Goal: Task Accomplishment & Management: Manage account settings

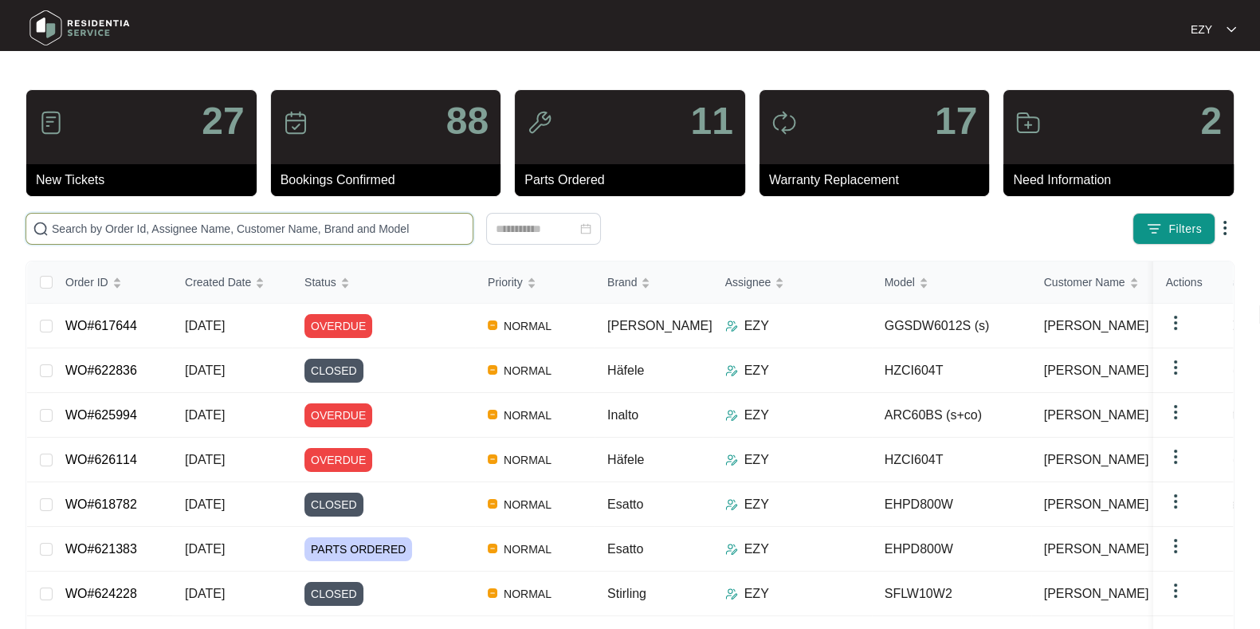
click at [249, 233] on input "text" at bounding box center [259, 229] width 414 height 18
paste input "624685"
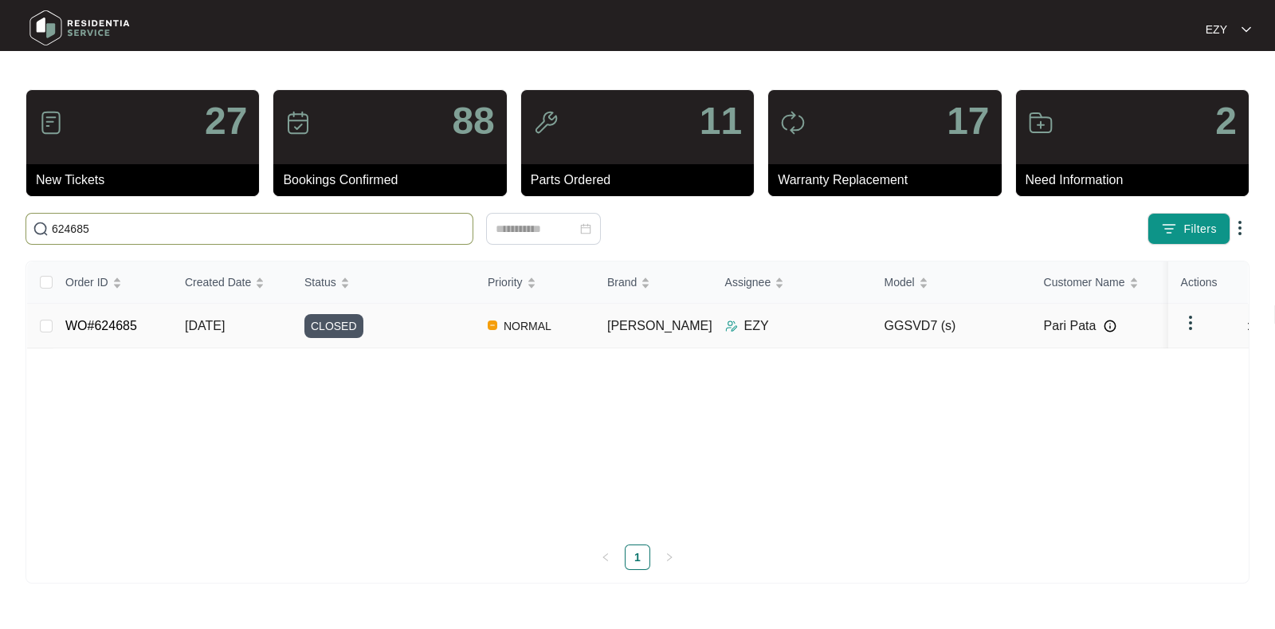
type input "624685"
click at [408, 331] on div "CLOSED" at bounding box center [389, 326] width 171 height 24
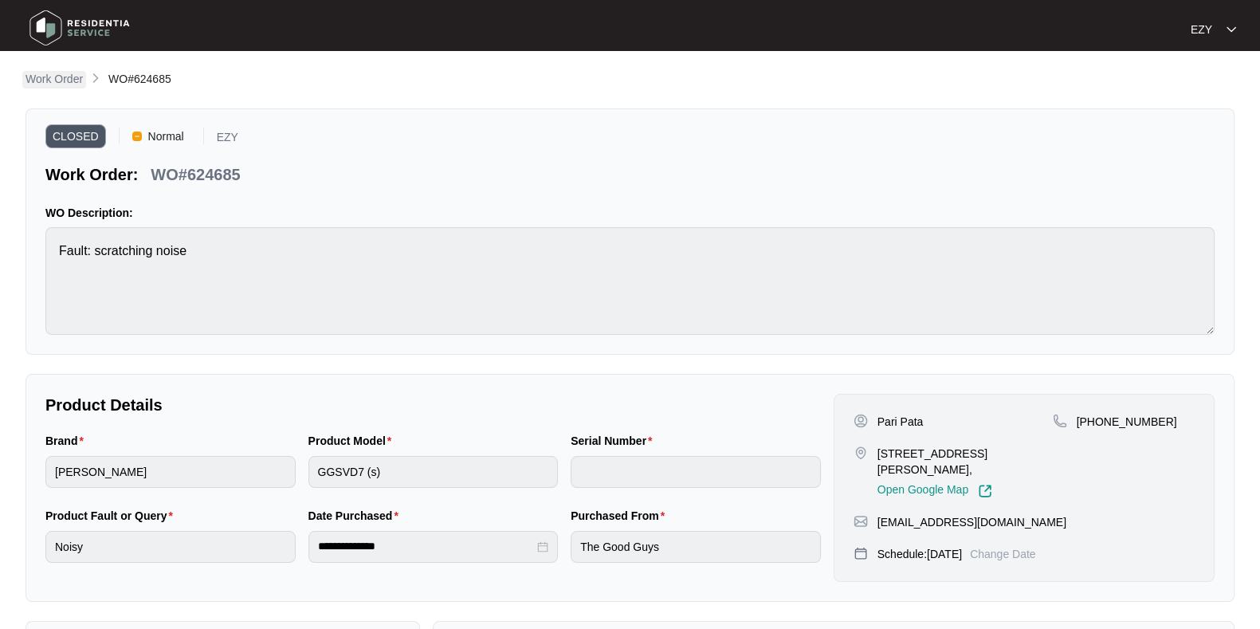
click at [66, 76] on p "Work Order" at bounding box center [53, 79] width 57 height 16
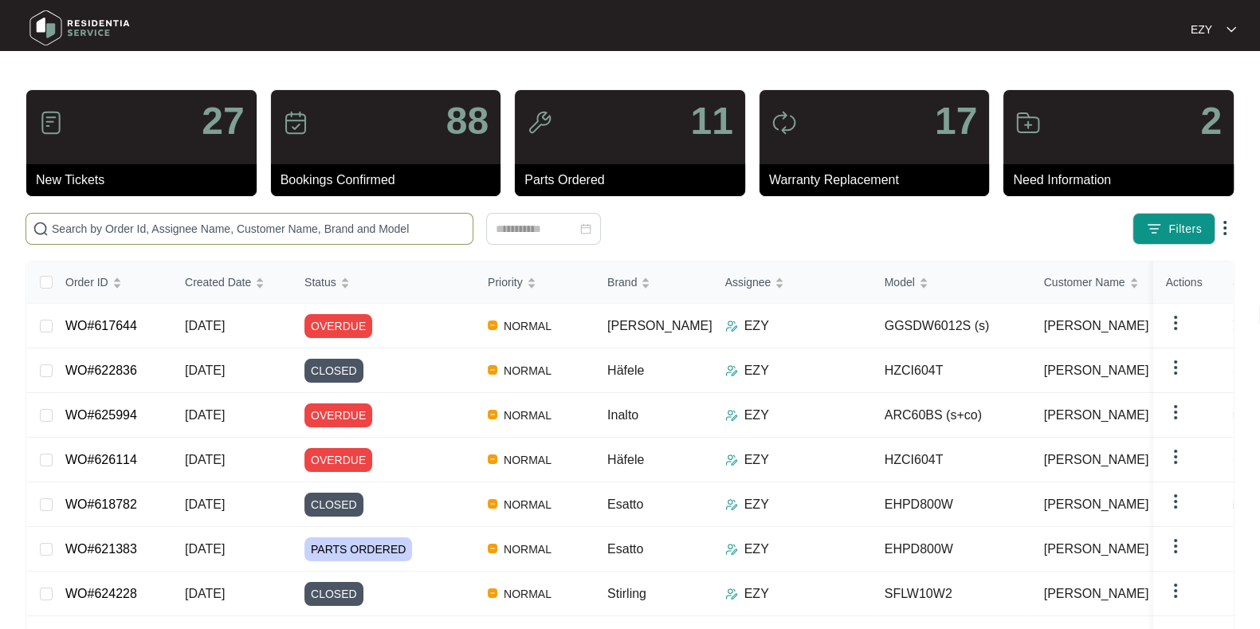
click at [328, 225] on input "text" at bounding box center [259, 229] width 414 height 18
paste input "624839"
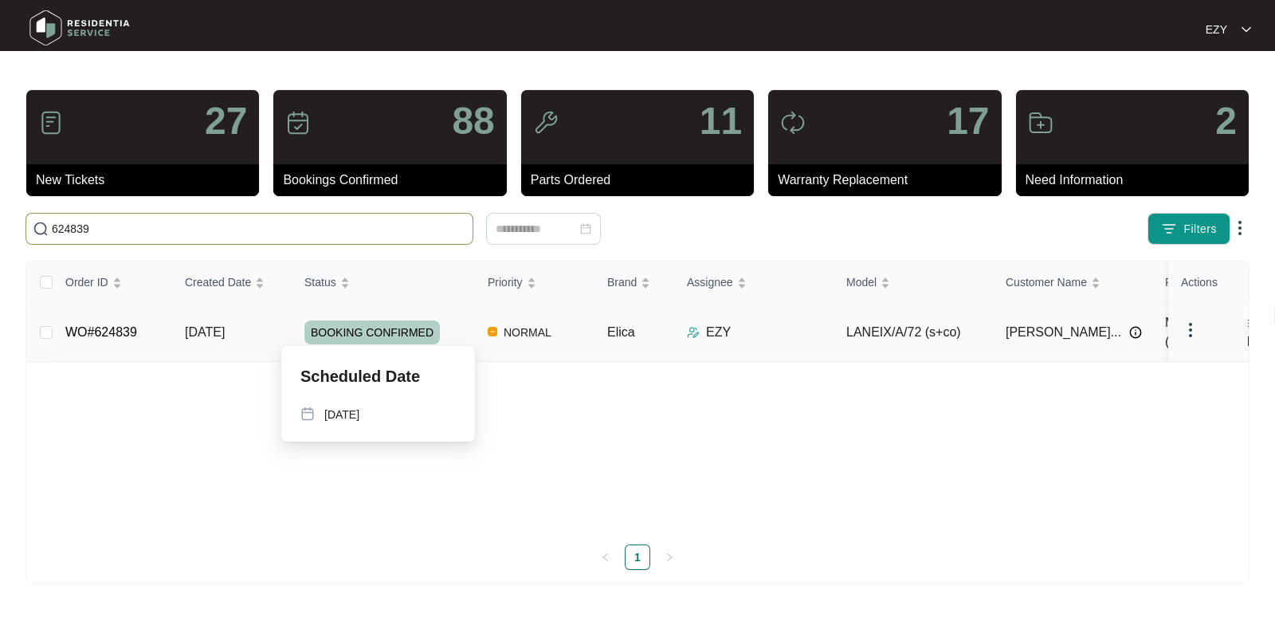
type input "624839"
click at [225, 325] on span "[DATE]" at bounding box center [205, 332] width 40 height 14
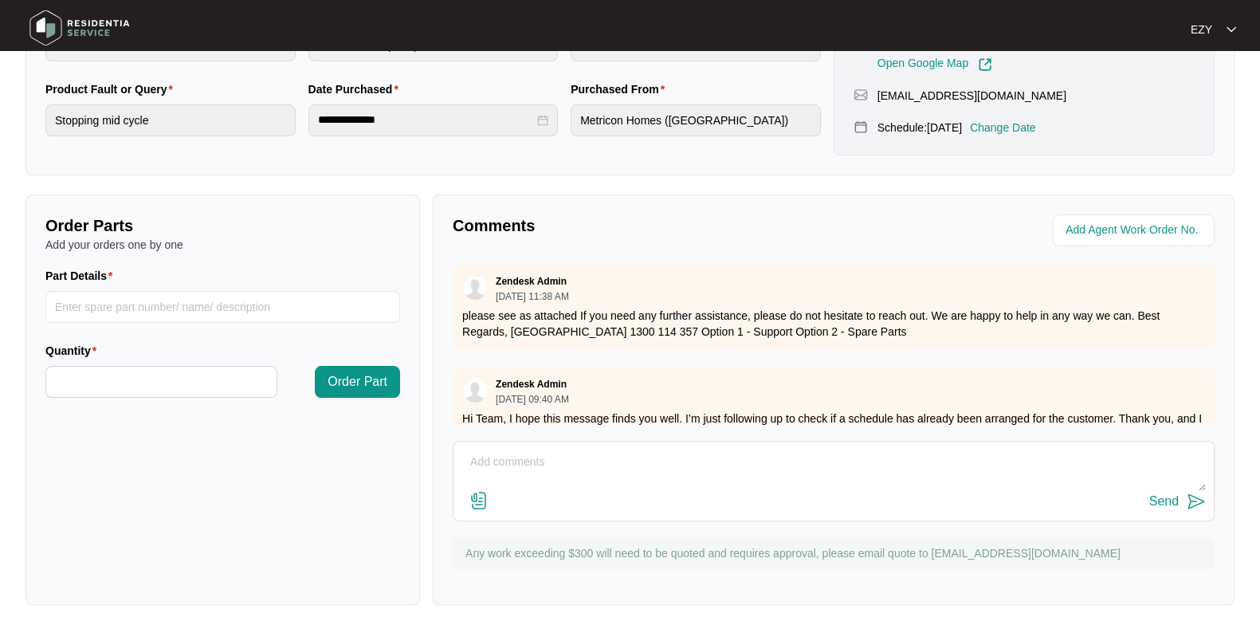
scroll to position [129, 0]
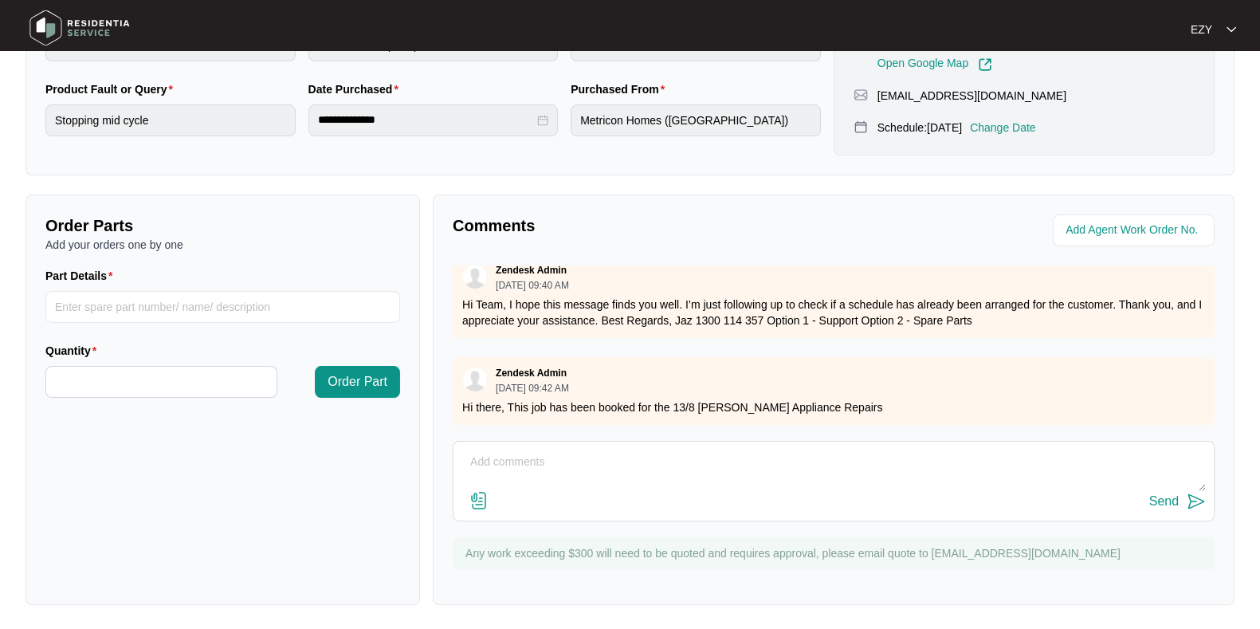
click at [540, 463] on textarea at bounding box center [833, 469] width 744 height 41
paste textarea "Checked and confirmed fault. PCB failure. Order new pcb and capacitor please"
click at [543, 464] on textarea "Hi team, our technican atteneed this job - Checked and confirmed fault. PCB fai…" at bounding box center [833, 469] width 744 height 41
click at [602, 452] on textarea "Hi team, our technician atteneed this job - Checked and confirmed fault. PCB fa…" at bounding box center [833, 469] width 744 height 41
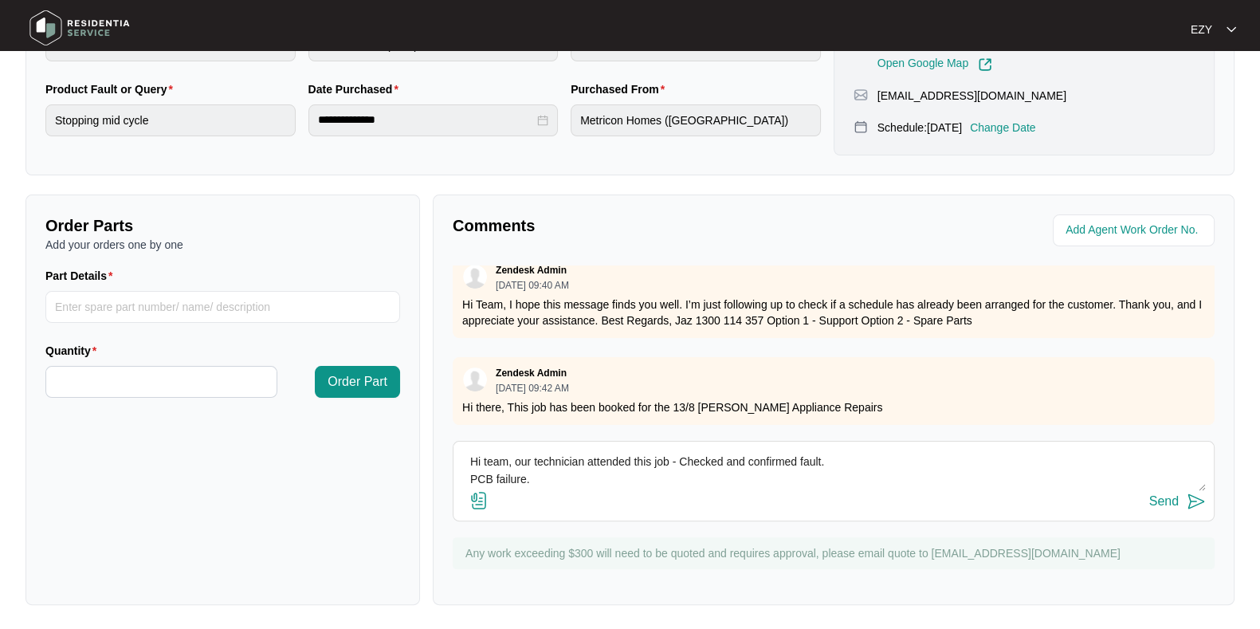
click at [466, 474] on textarea "Hi team, our technician attended this job - Checked and confirmed fault. PCB fa…" at bounding box center [833, 469] width 744 height 41
click at [904, 465] on textarea "Hi team, our technician attended this job - Checked and confirmed fault. PCB fa…" at bounding box center [833, 469] width 744 height 41
click at [1115, 464] on textarea "Hi team, our technician attended this job - Checked and confirmed fault. PCB fa…" at bounding box center [833, 469] width 744 height 41
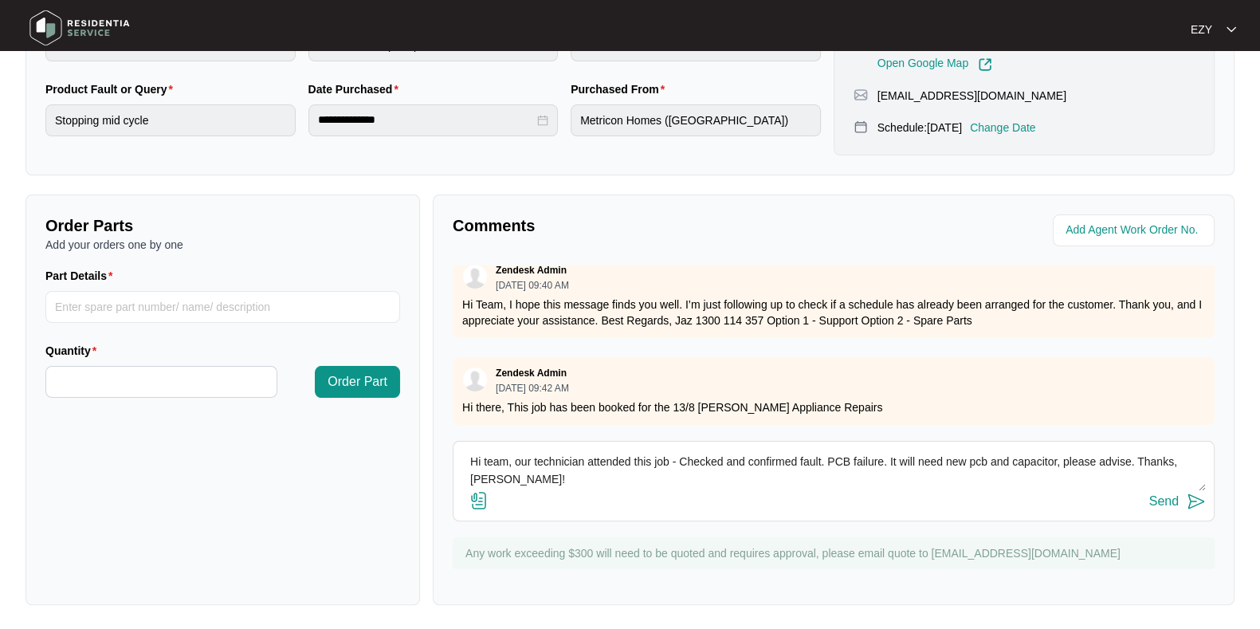
click at [979, 464] on textarea "Hi team, our technician attended this job - Checked and confirmed fault. PCB fa…" at bounding box center [833, 469] width 744 height 41
type textarea "Hi team, our technician attended this job - Checked and confirmed fault. PCB fa…"
click at [1151, 505] on div "Send" at bounding box center [1163, 501] width 29 height 14
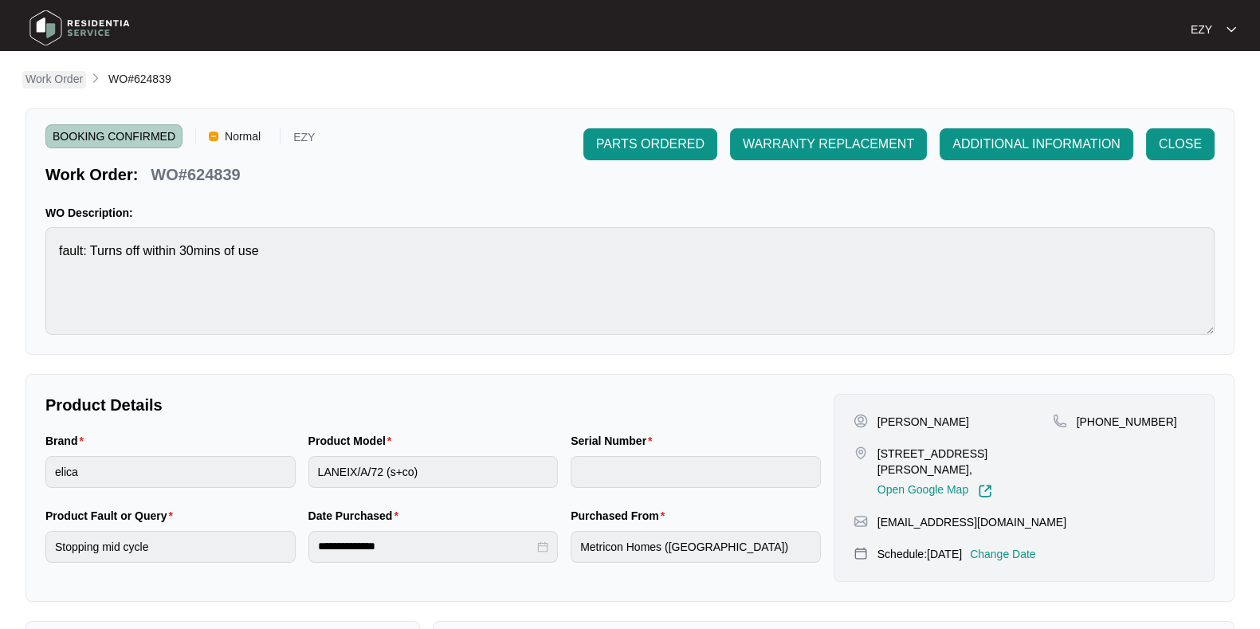
click at [56, 78] on p "Work Order" at bounding box center [53, 79] width 57 height 16
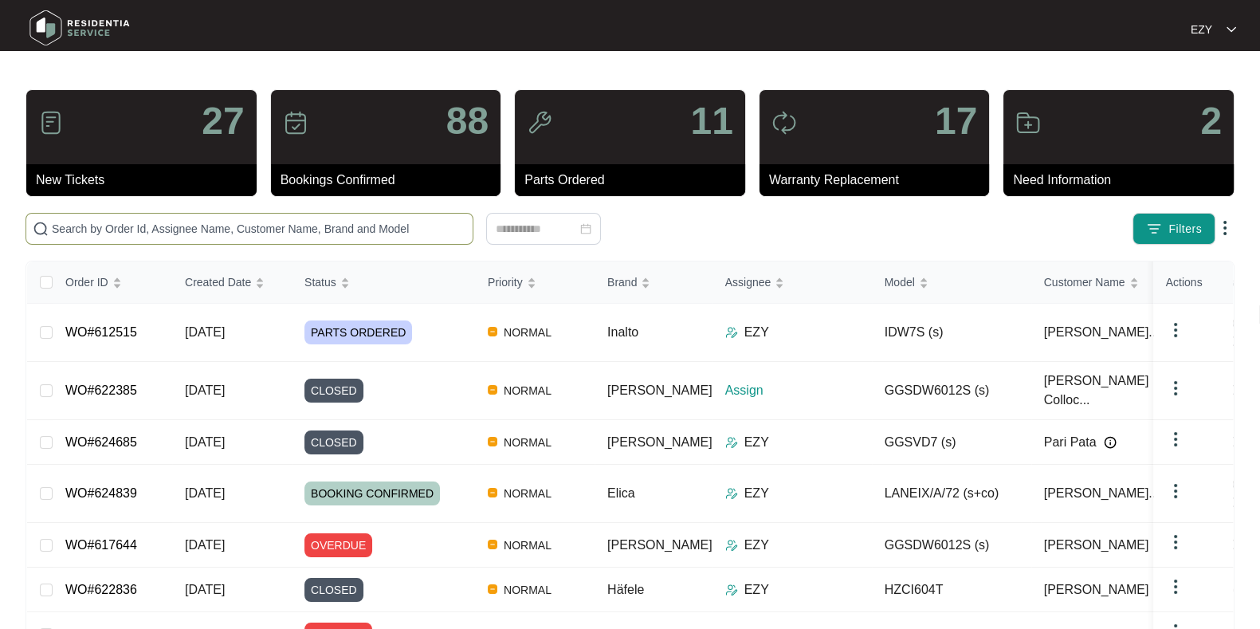
click at [319, 229] on input "text" at bounding box center [259, 229] width 414 height 18
paste input "612515"
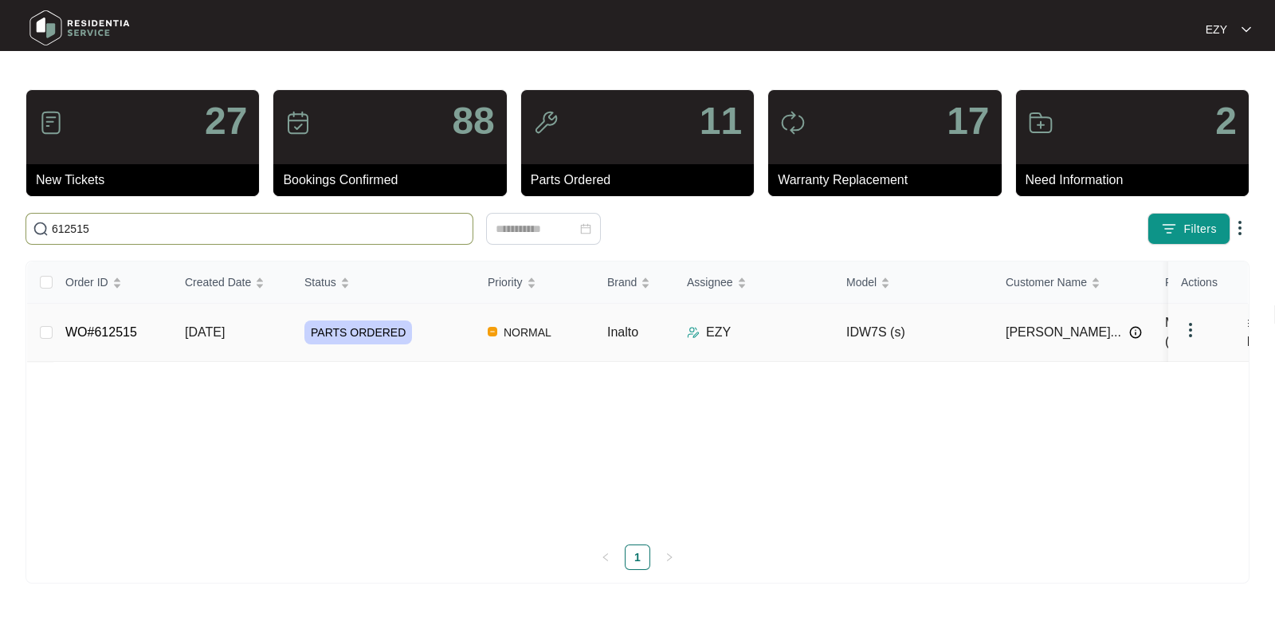
type input "612515"
click at [460, 327] on div "PARTS ORDERED" at bounding box center [389, 332] width 171 height 24
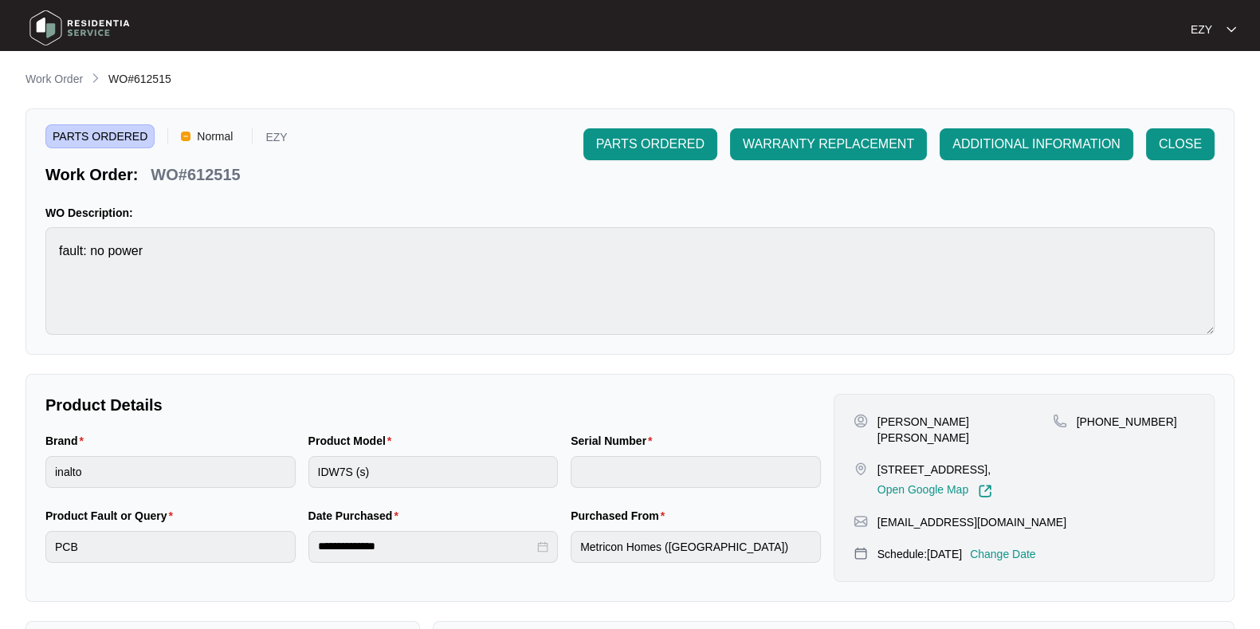
click at [1022, 560] on p "Change Date" at bounding box center [1003, 554] width 66 height 16
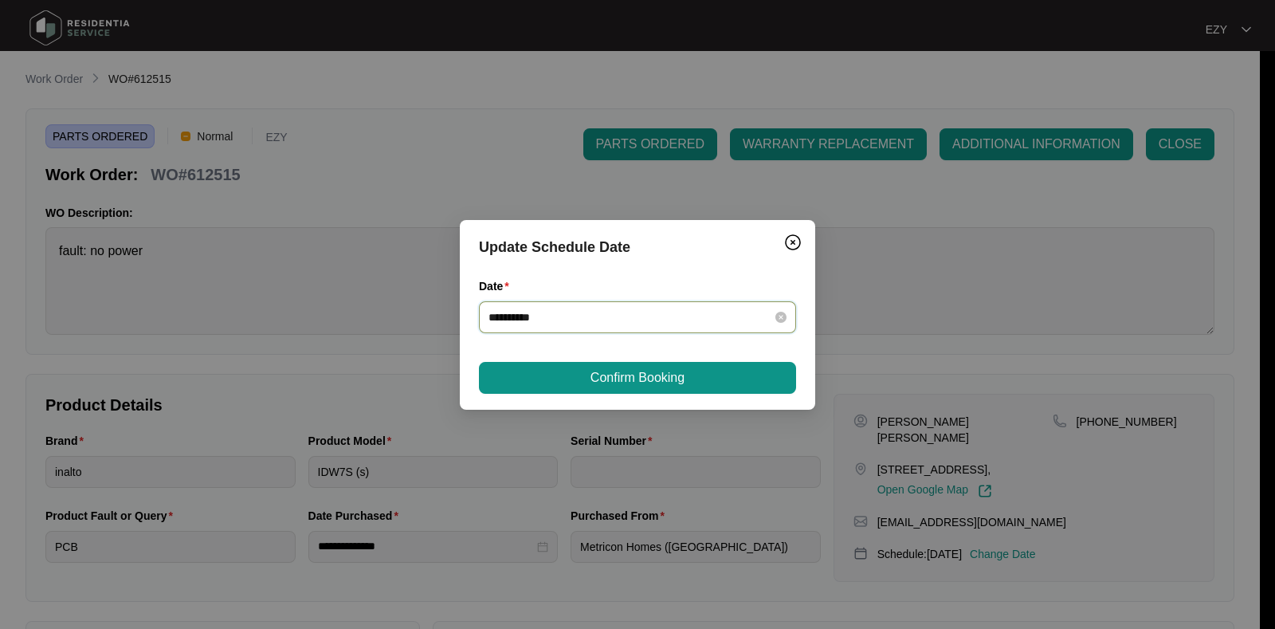
click at [614, 309] on input "**********" at bounding box center [627, 317] width 279 height 18
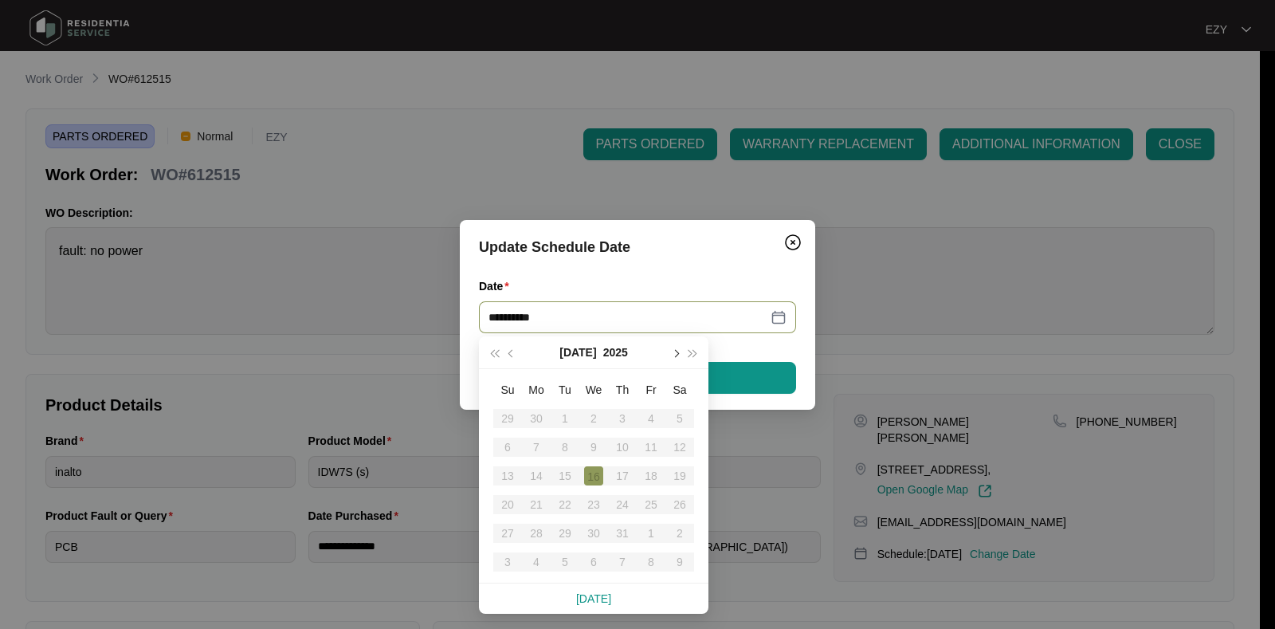
click at [678, 359] on button "button" at bounding box center [675, 352] width 18 height 32
click at [535, 507] on div "18" at bounding box center [536, 504] width 19 height 19
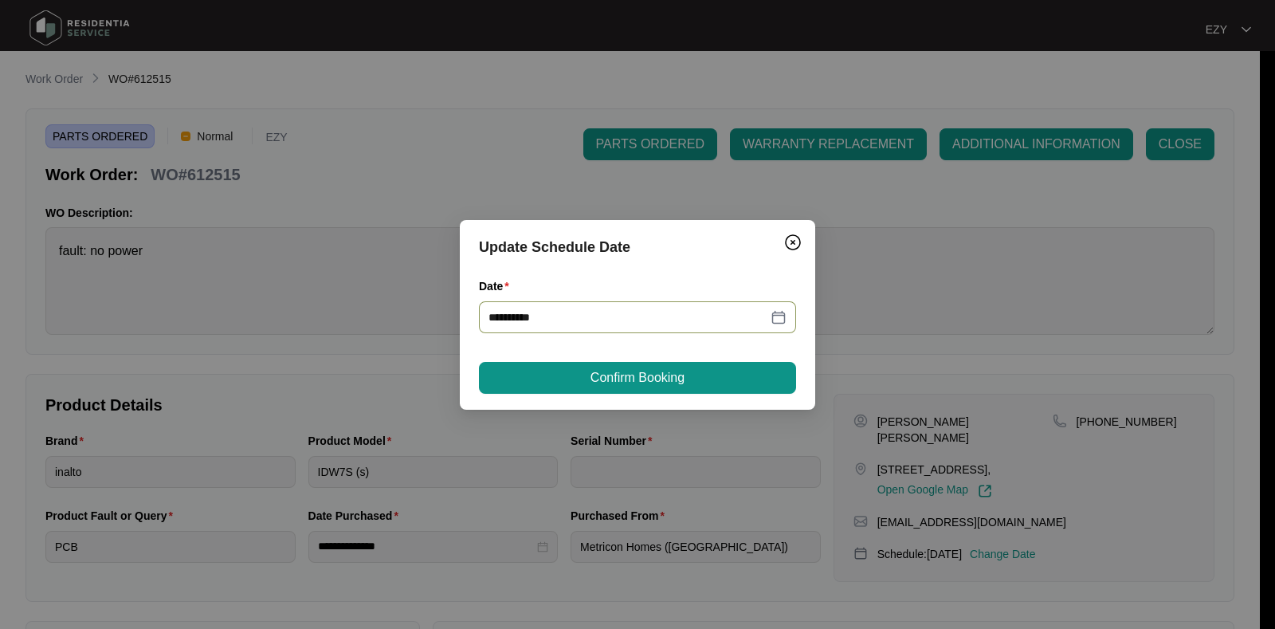
type input "**********"
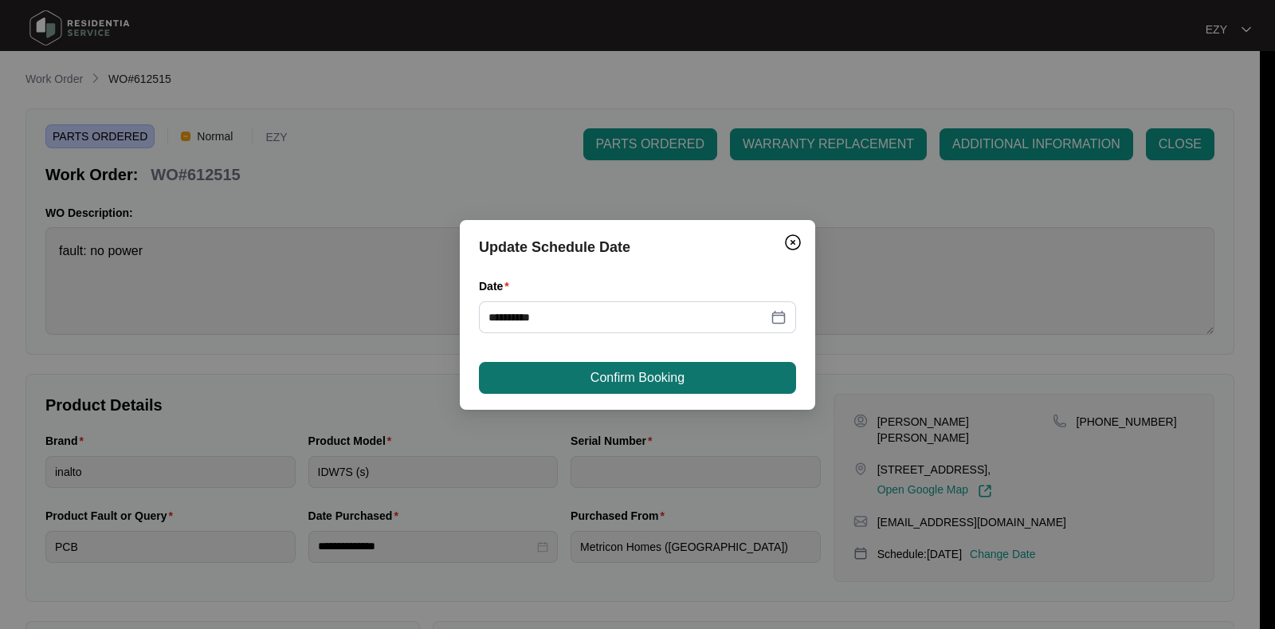
click at [661, 375] on span "Confirm Booking" at bounding box center [637, 377] width 94 height 19
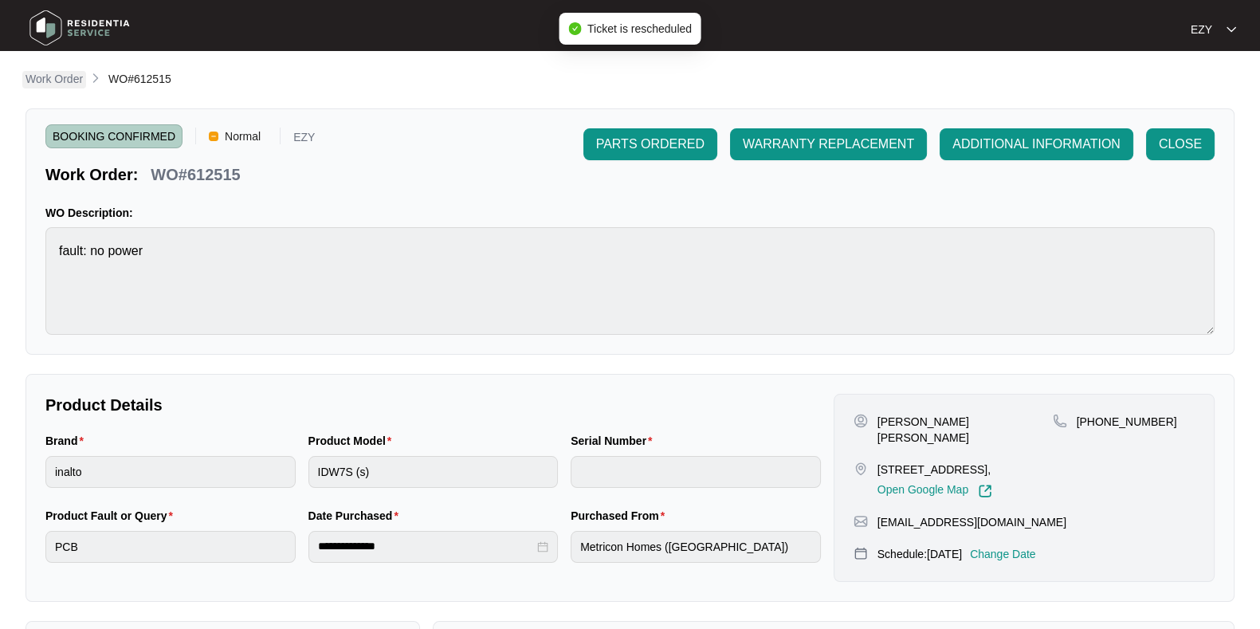
click at [52, 73] on p "Work Order" at bounding box center [53, 79] width 57 height 16
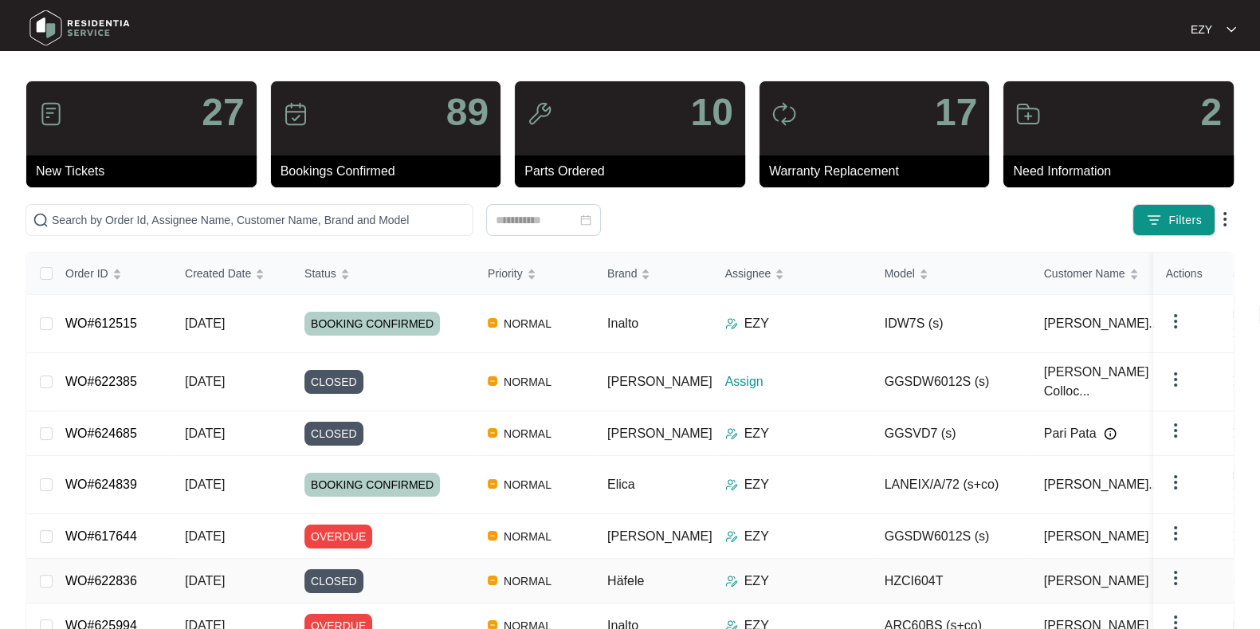
scroll to position [10, 0]
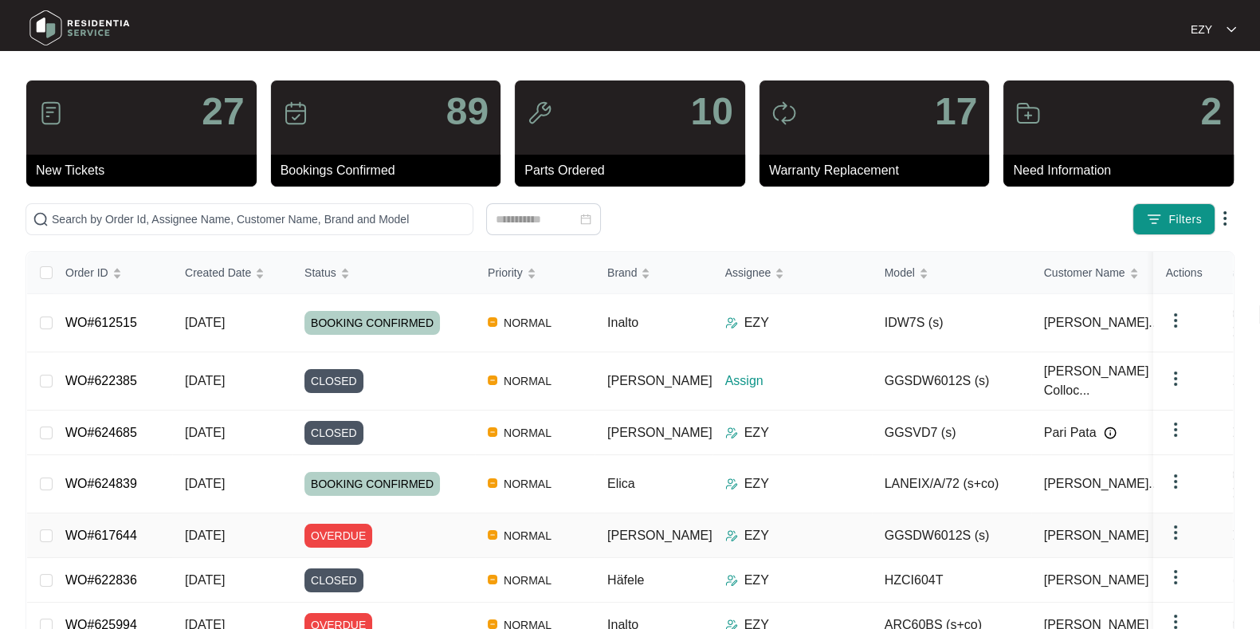
click at [408, 524] on div "OVERDUE" at bounding box center [389, 536] width 171 height 24
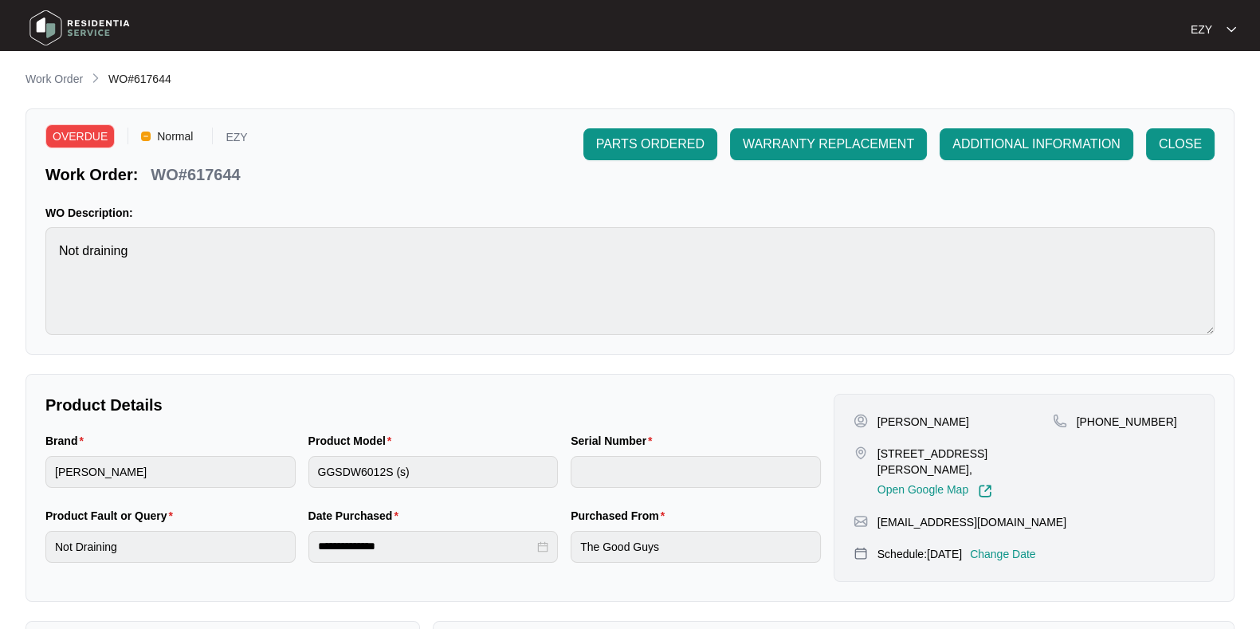
click at [203, 169] on p "WO#617644" at bounding box center [195, 174] width 89 height 22
copy p "617644"
click at [53, 87] on p "Work Order" at bounding box center [53, 79] width 57 height 16
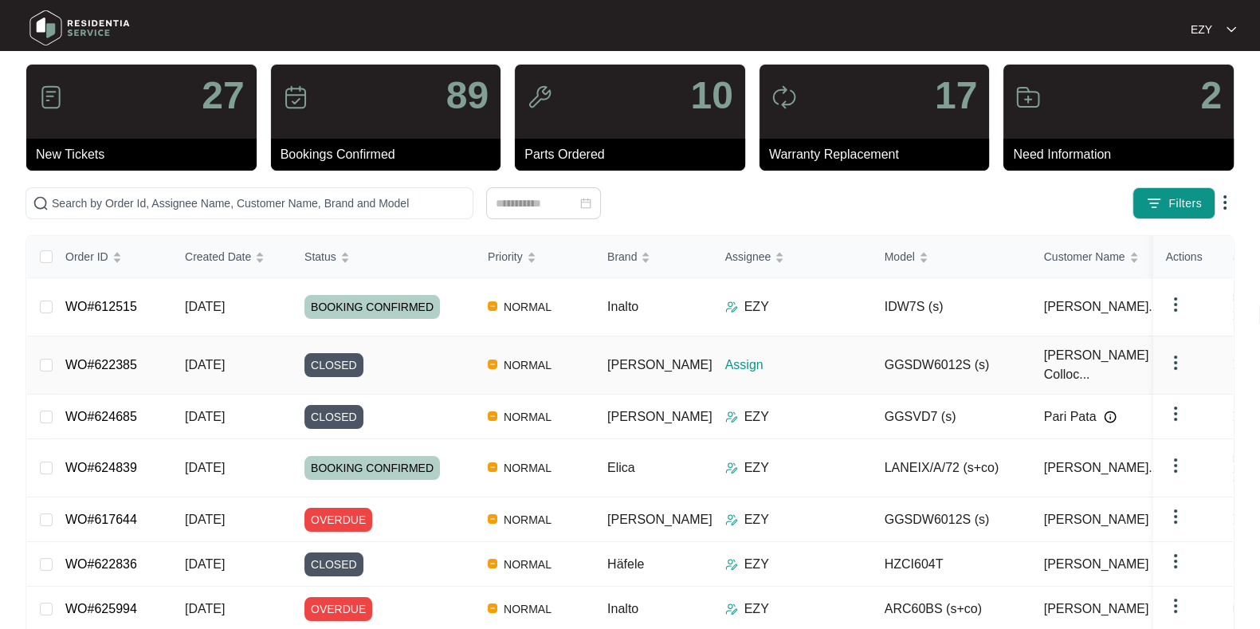
scroll to position [27, 0]
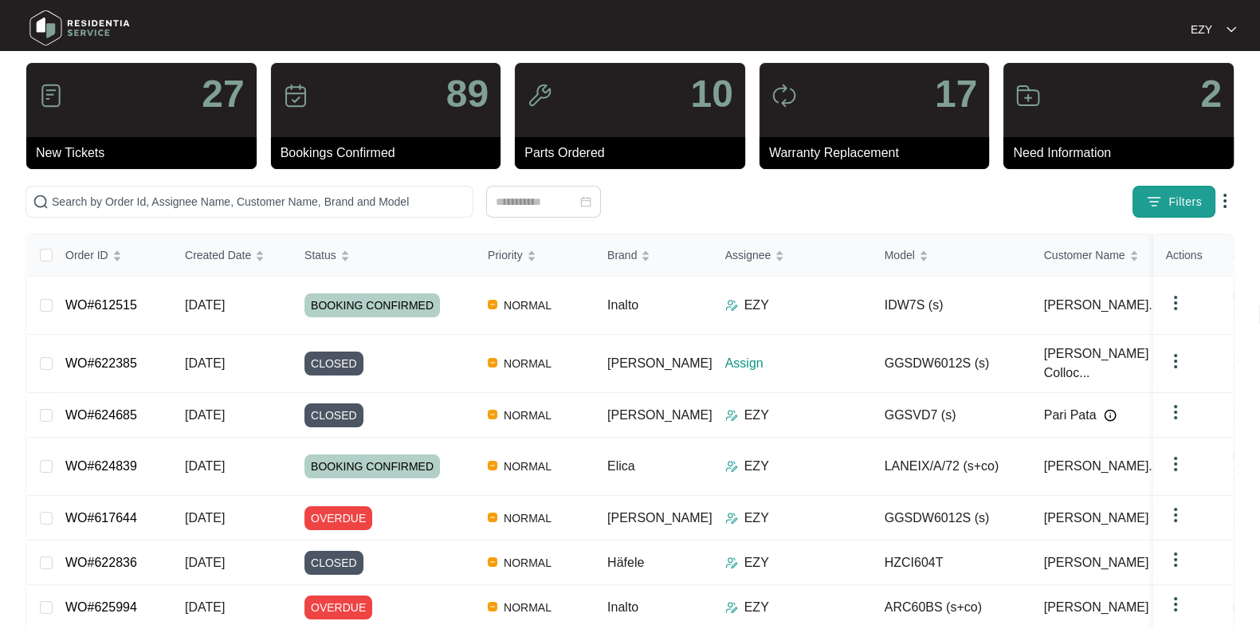
click at [1159, 198] on img "button" at bounding box center [1154, 202] width 16 height 16
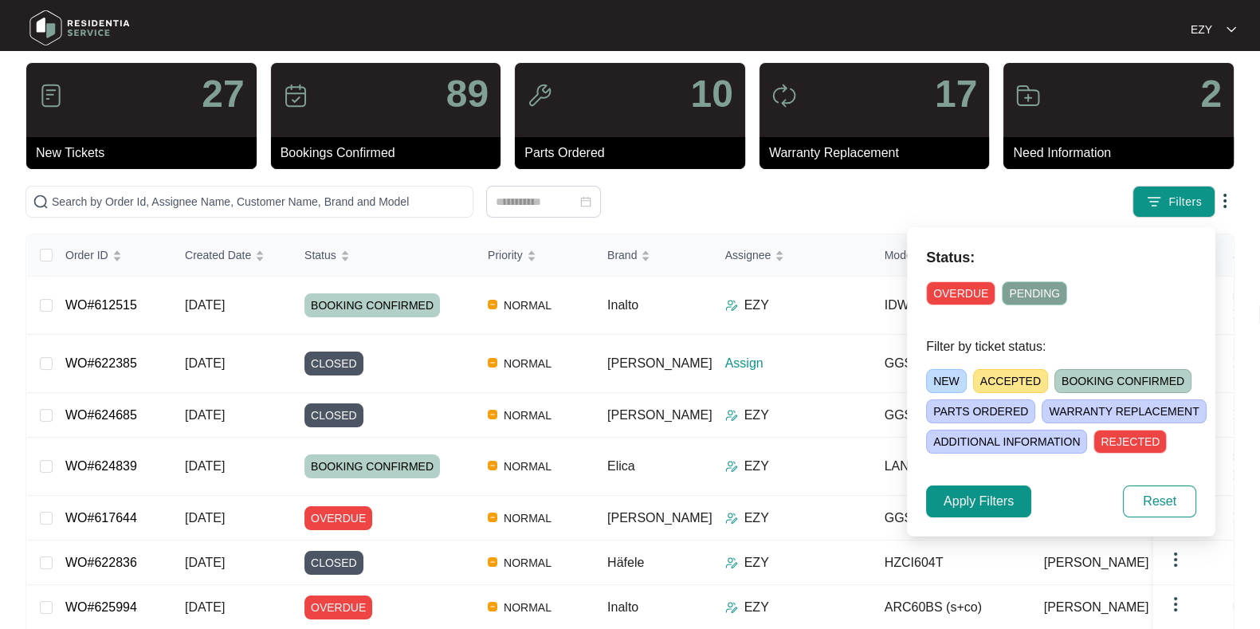
click at [936, 295] on span "OVERDUE" at bounding box center [960, 293] width 69 height 24
click at [964, 500] on span "Apply Filters" at bounding box center [978, 501] width 70 height 19
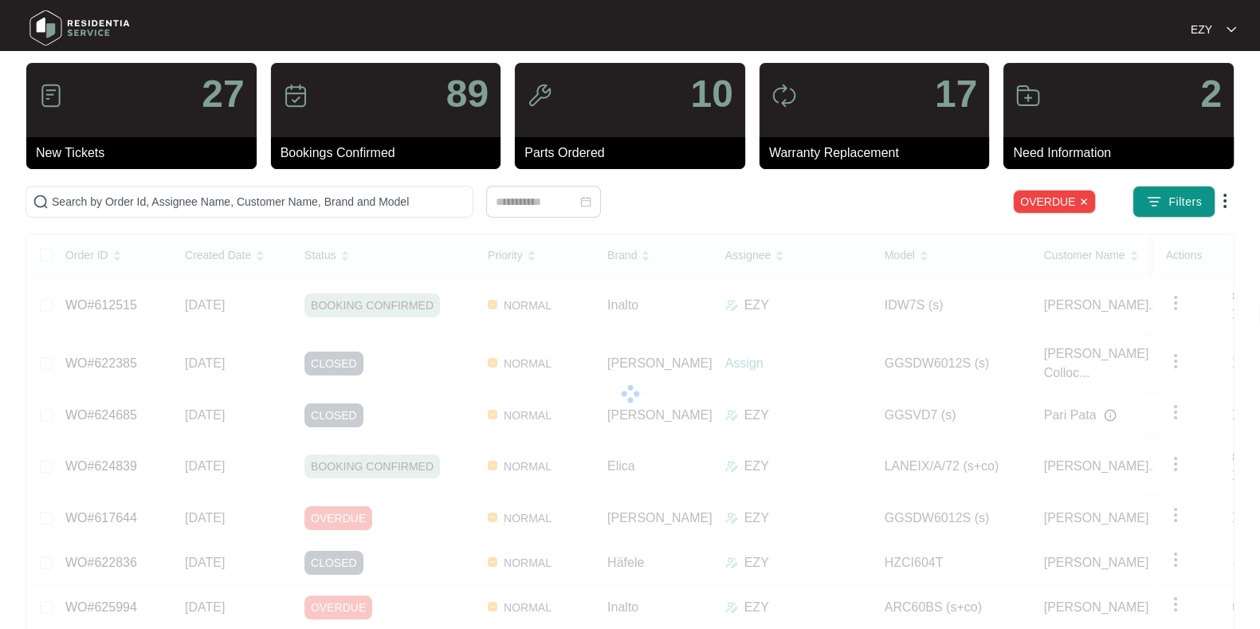
scroll to position [0, 0]
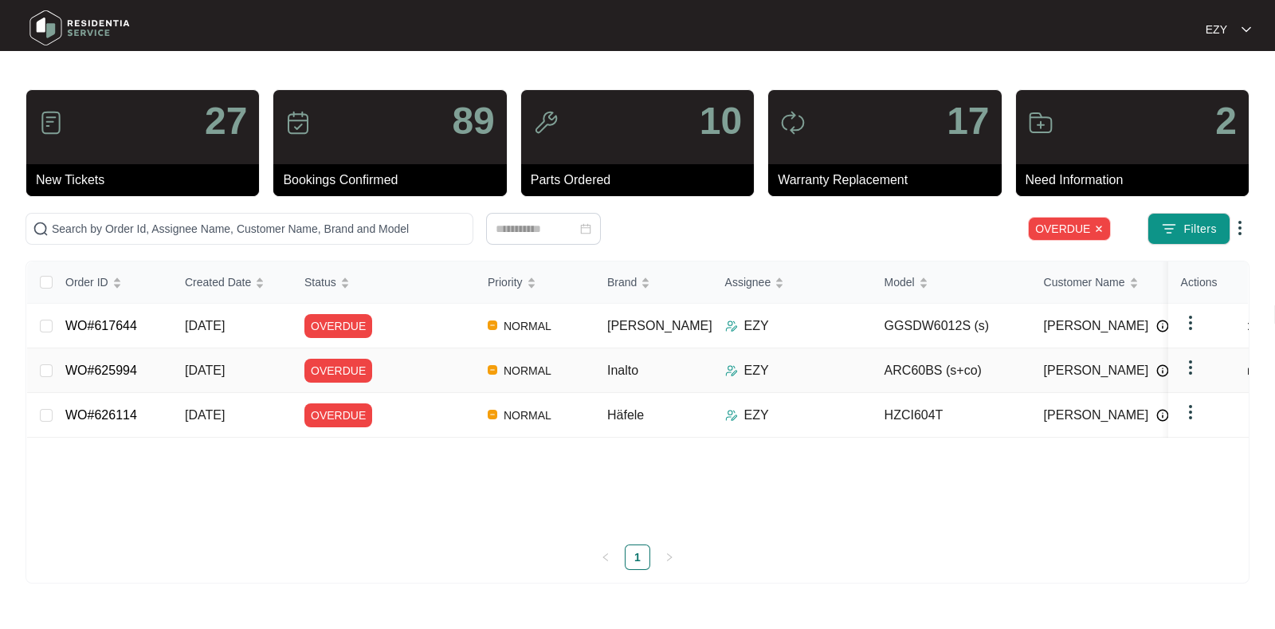
click at [416, 359] on div "OVERDUE" at bounding box center [389, 371] width 171 height 24
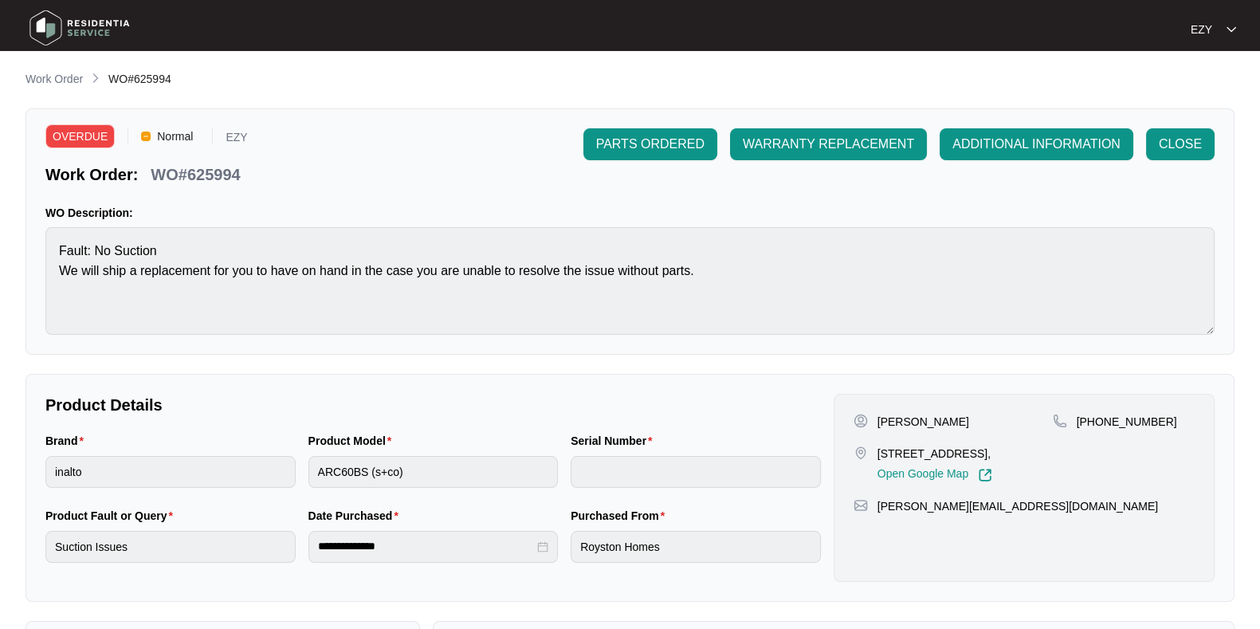
click at [206, 171] on p "WO#625994" at bounding box center [195, 174] width 89 height 22
copy p "625994"
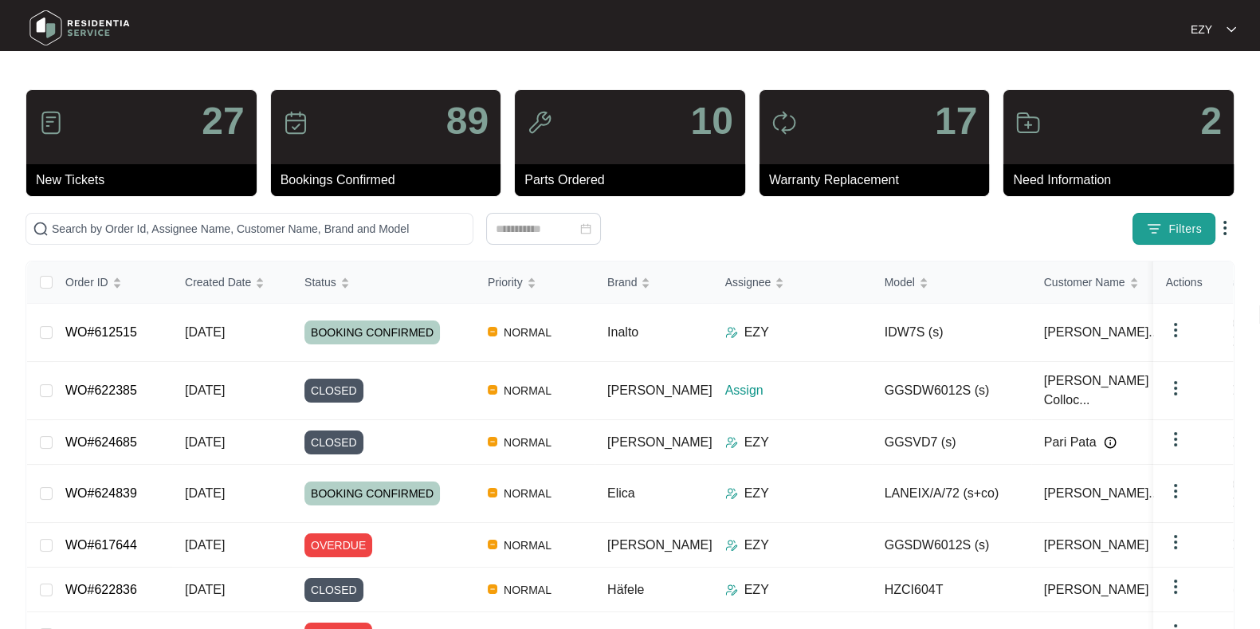
click at [1155, 239] on button "Filters" at bounding box center [1173, 229] width 83 height 32
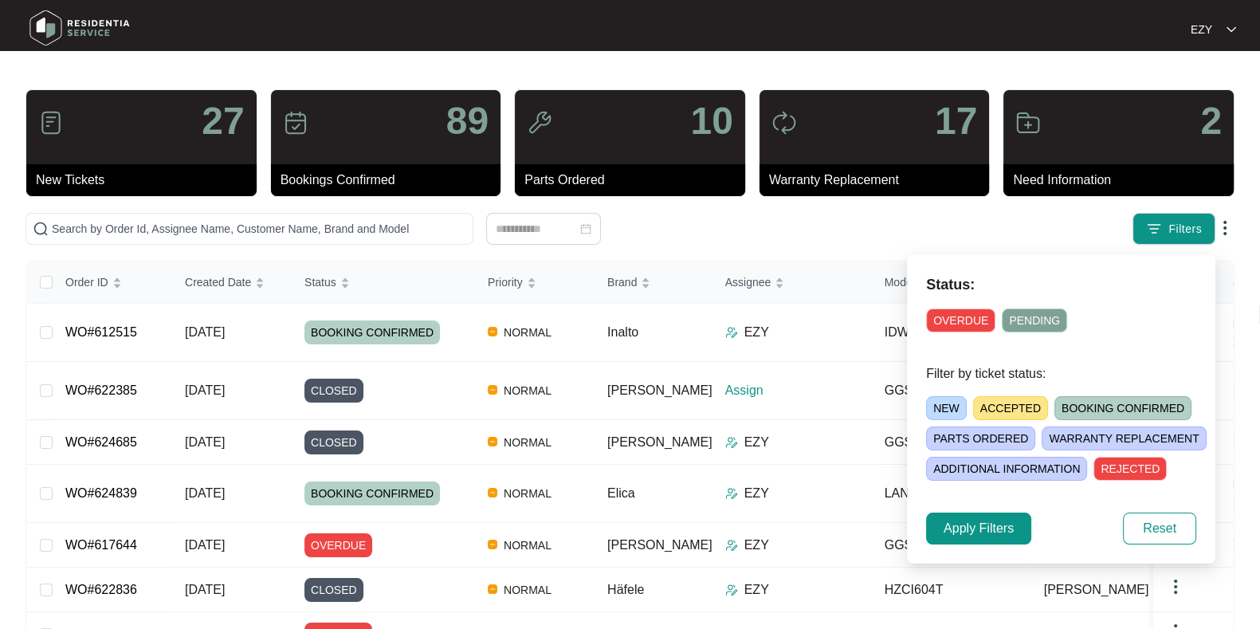
click at [959, 320] on span "OVERDUE" at bounding box center [960, 320] width 69 height 24
click at [967, 531] on span "Apply Filters" at bounding box center [978, 528] width 70 height 19
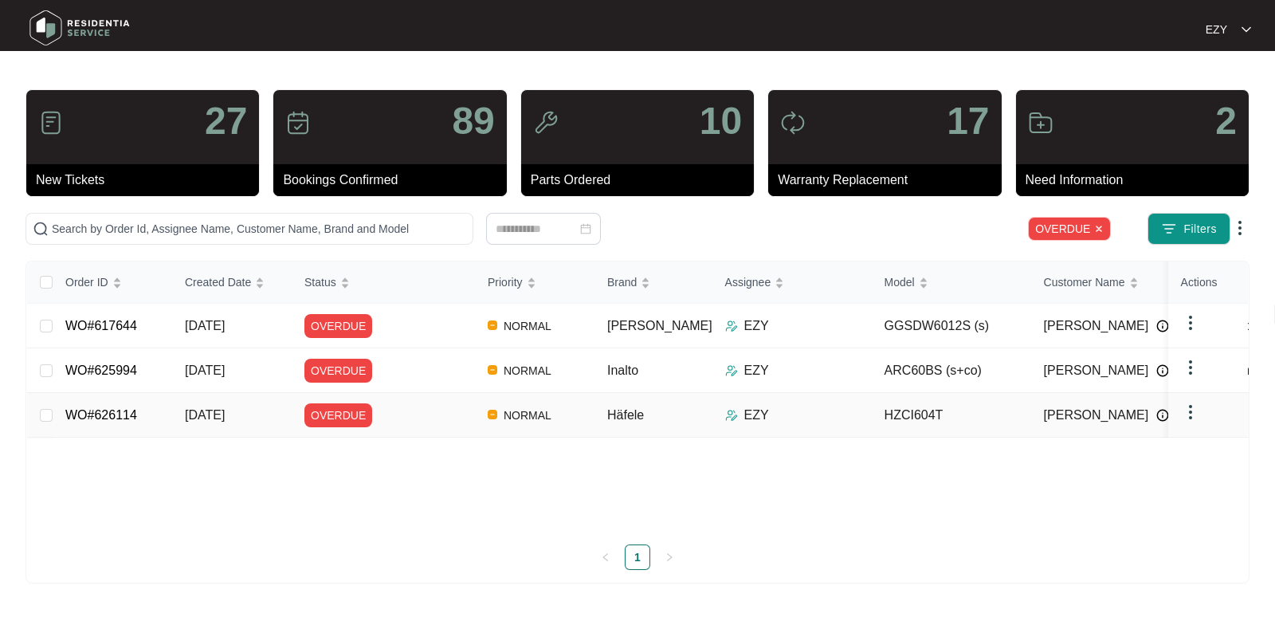
click at [451, 403] on div "OVERDUE" at bounding box center [389, 415] width 171 height 24
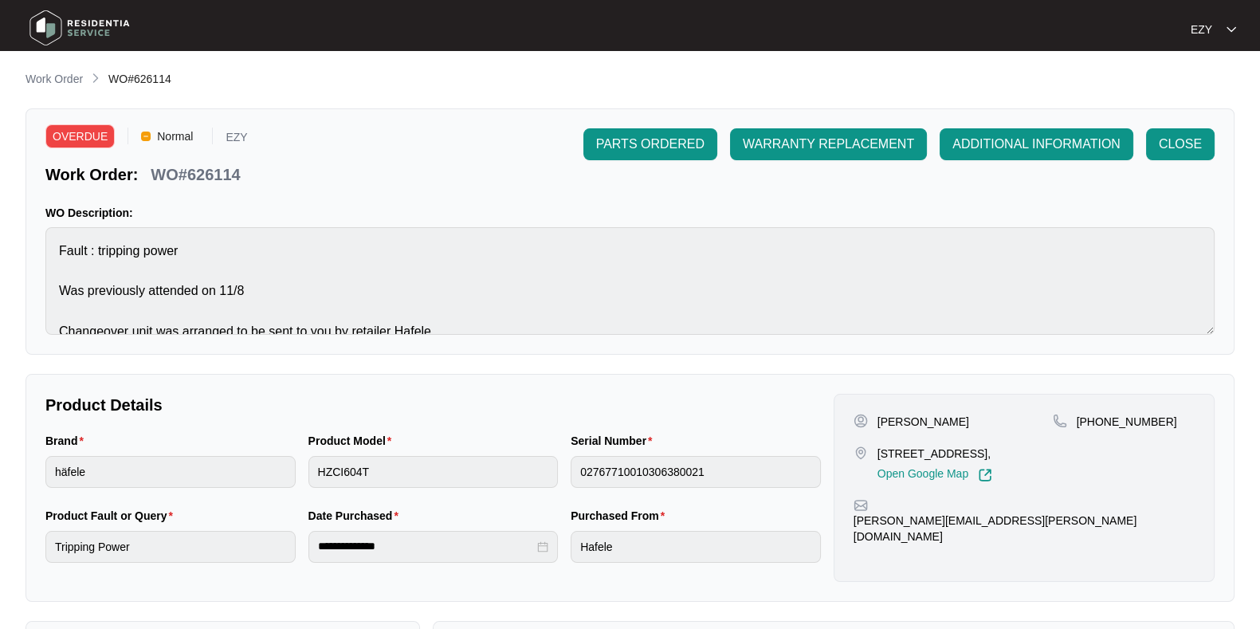
click at [221, 159] on div "WO#626114" at bounding box center [195, 172] width 102 height 28
copy p "626114"
click at [64, 78] on p "Work Order" at bounding box center [53, 79] width 57 height 16
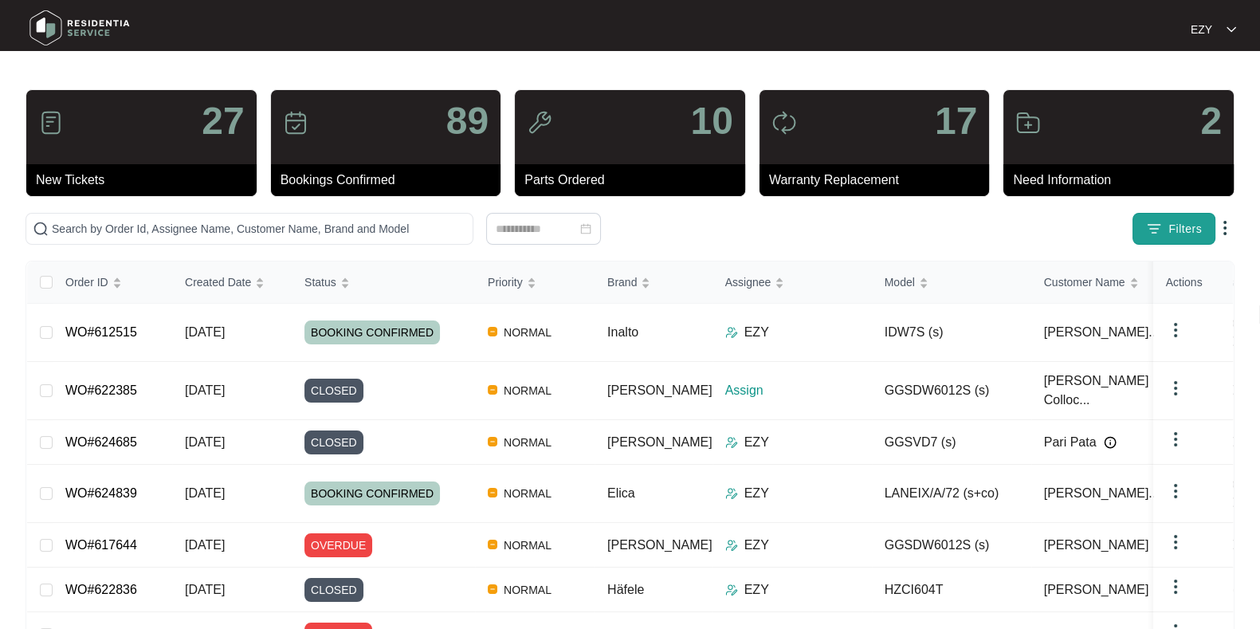
click at [1171, 230] on span "Filters" at bounding box center [1184, 229] width 33 height 17
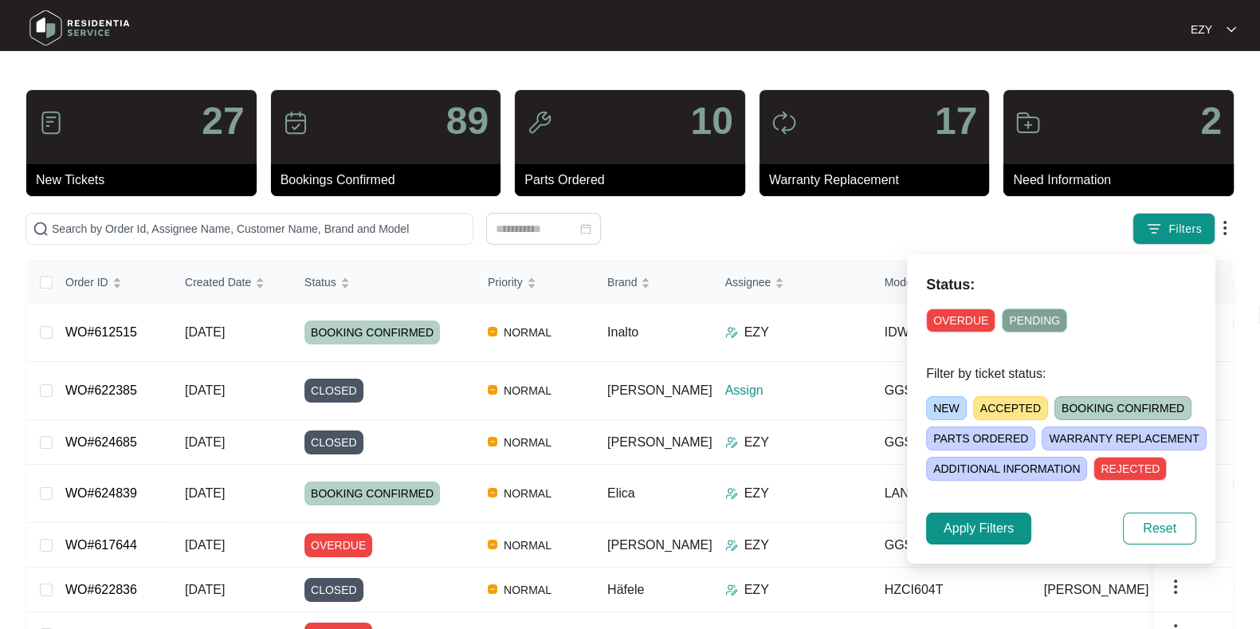
click at [1013, 398] on span "ACCEPTED" at bounding box center [1010, 408] width 75 height 24
click at [964, 528] on span "Apply Filters" at bounding box center [978, 528] width 70 height 19
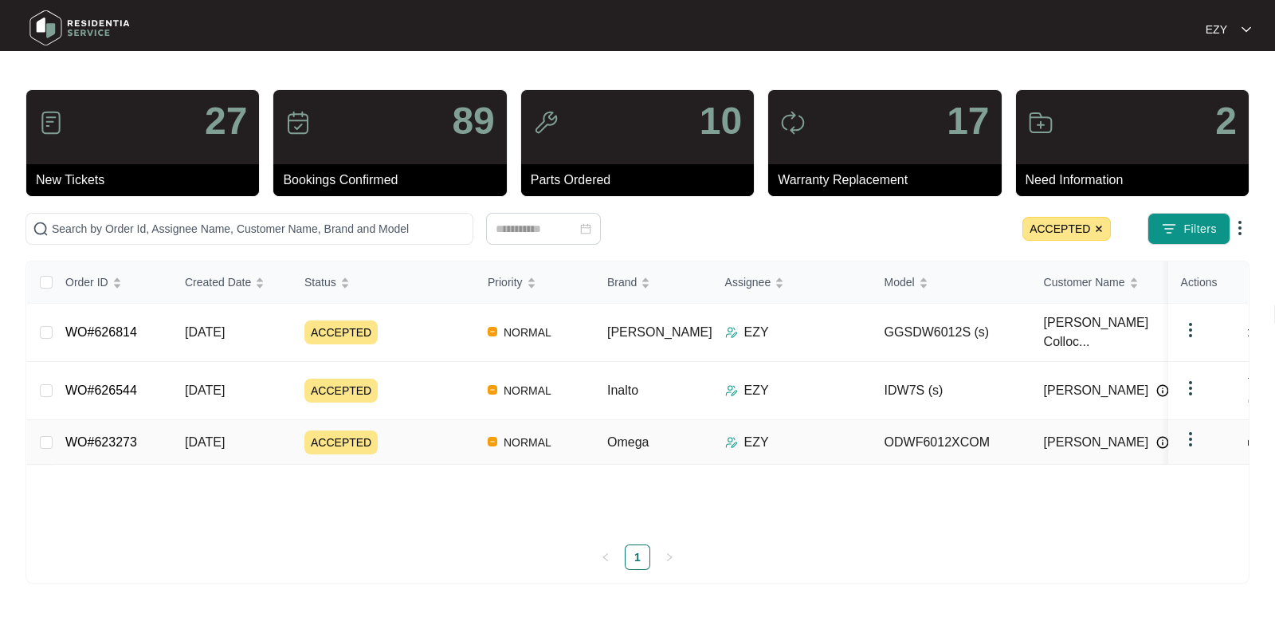
click at [402, 430] on div "ACCEPTED" at bounding box center [389, 442] width 171 height 24
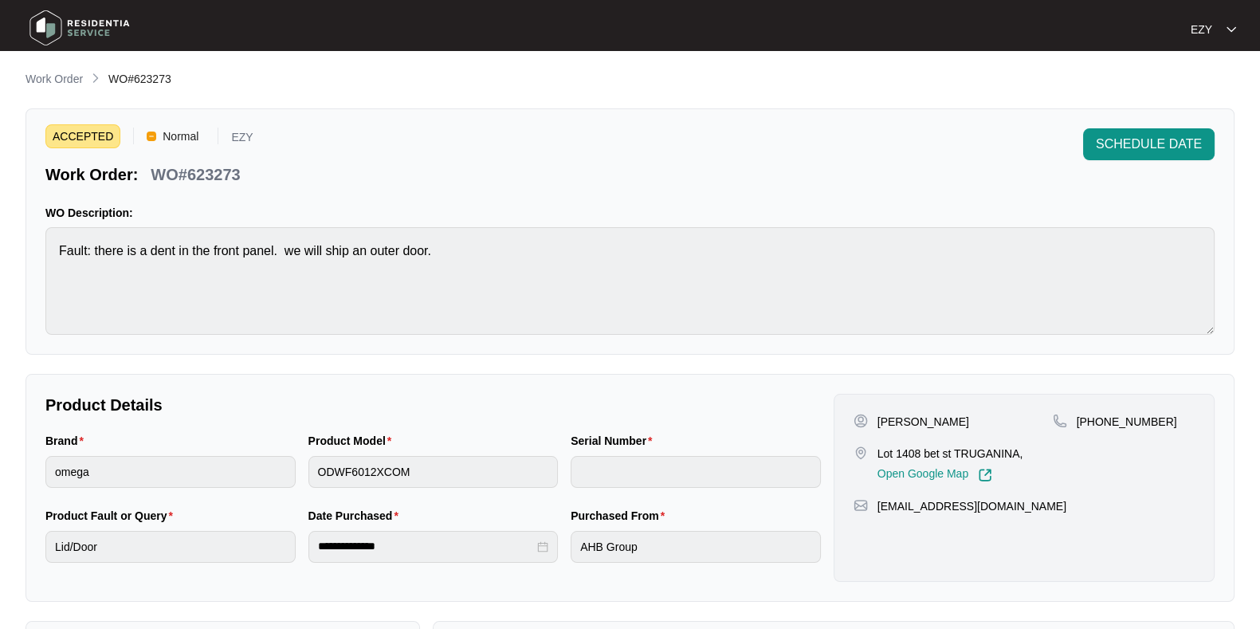
click at [219, 170] on p "WO#623273" at bounding box center [195, 174] width 89 height 22
copy p "623273"
click at [58, 77] on p "Work Order" at bounding box center [53, 79] width 57 height 16
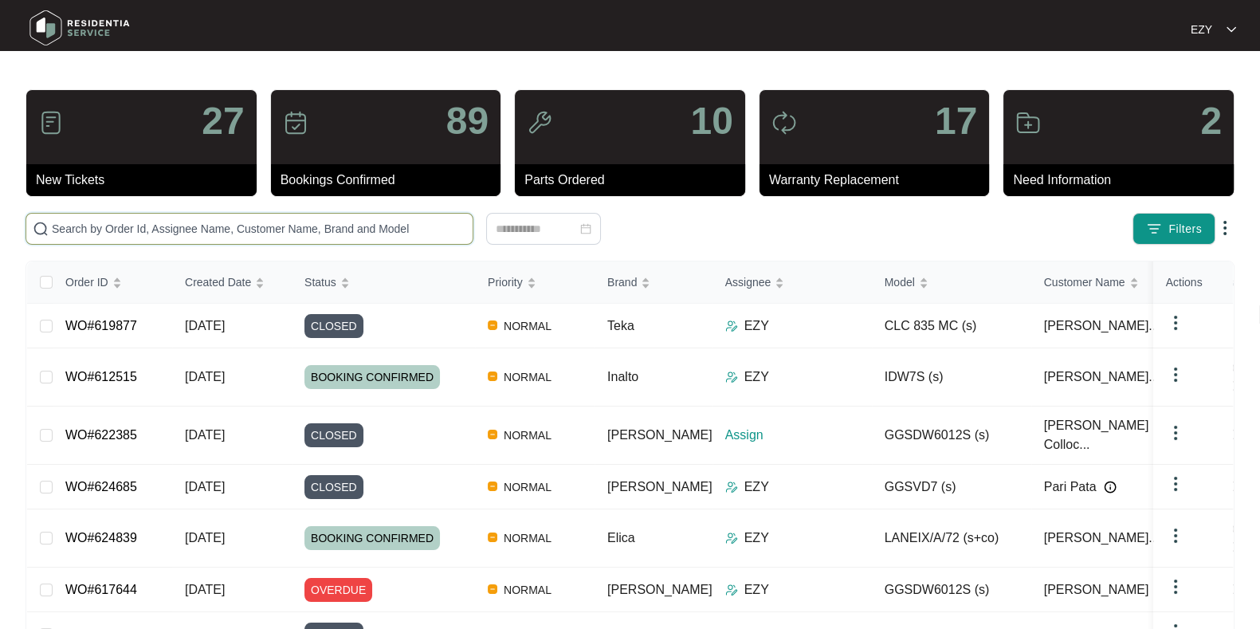
click at [295, 233] on input "text" at bounding box center [259, 229] width 414 height 18
paste input "625368"
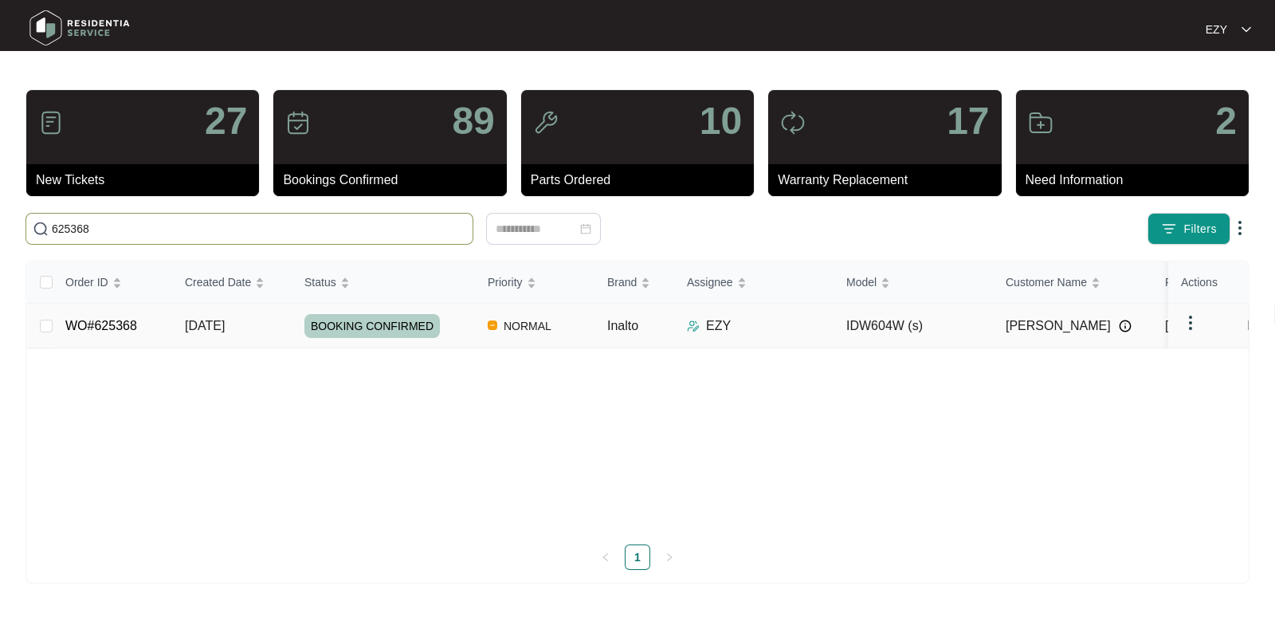
type input "625368"
click at [139, 332] on td "WO#625368" at bounding box center [113, 326] width 120 height 45
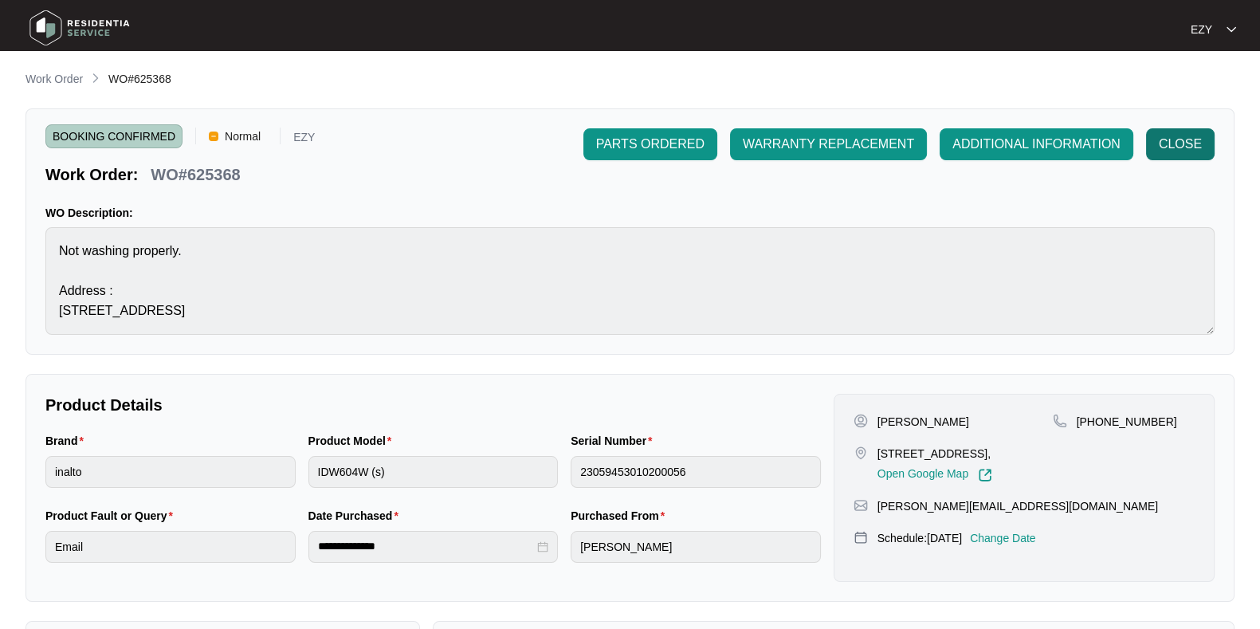
click at [1191, 145] on span "CLOSE" at bounding box center [1180, 144] width 43 height 19
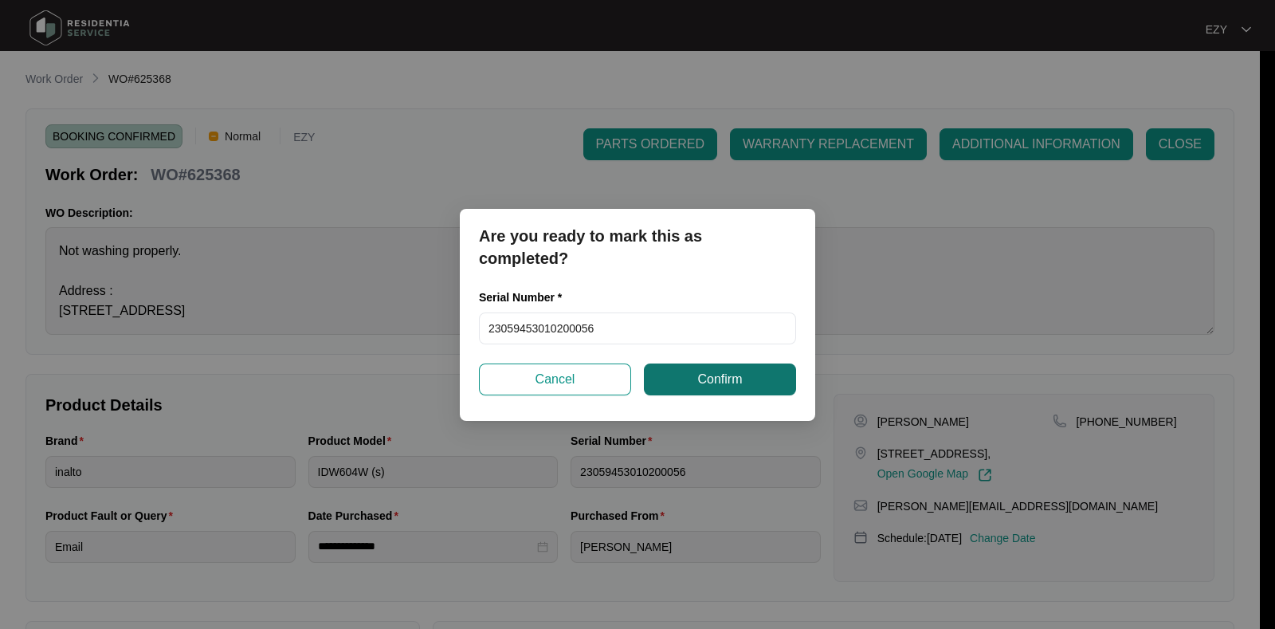
click at [703, 371] on span "Confirm" at bounding box center [719, 379] width 45 height 19
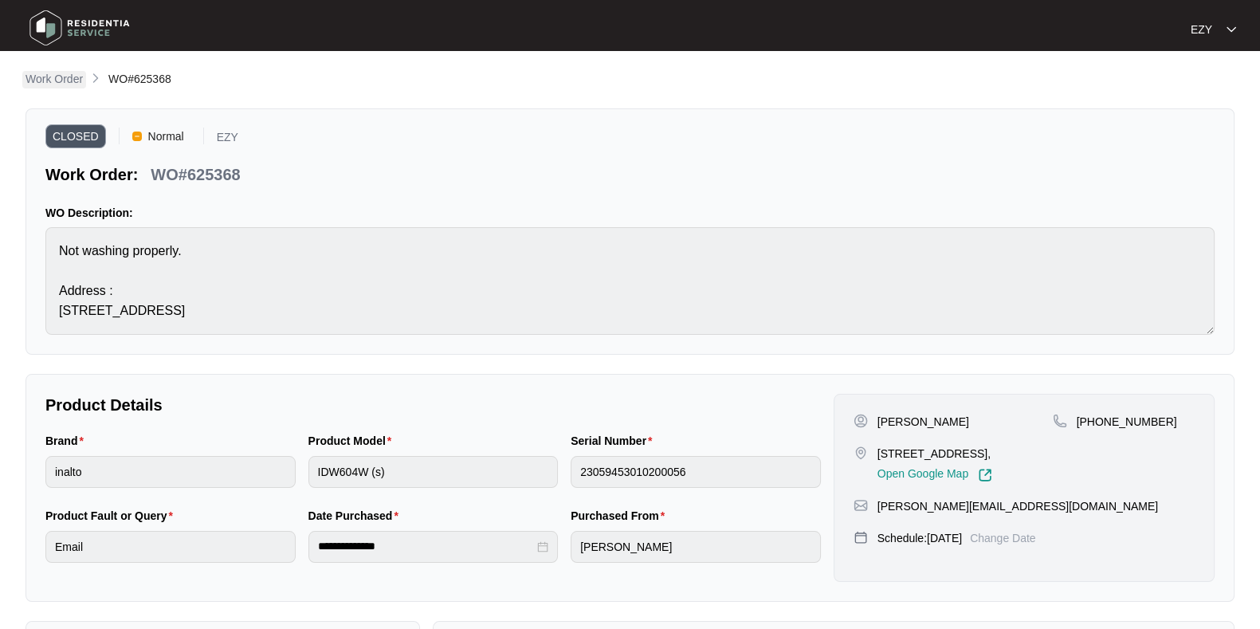
click at [74, 76] on p "Work Order" at bounding box center [53, 79] width 57 height 16
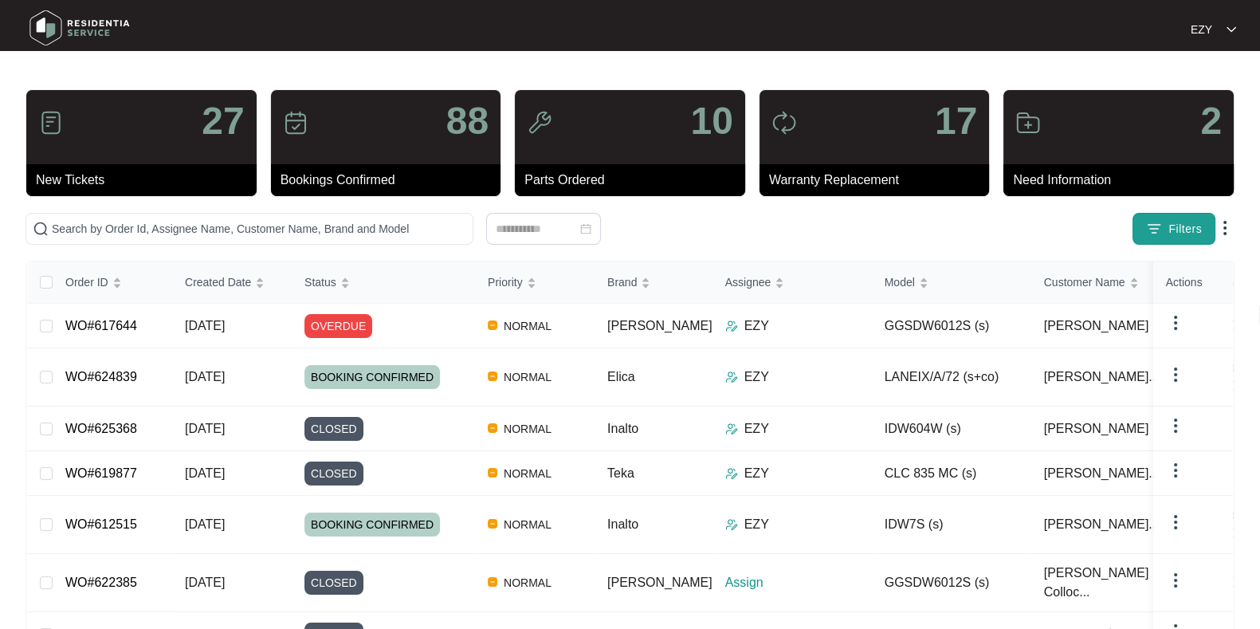
click at [1172, 233] on span "Filters" at bounding box center [1184, 229] width 33 height 17
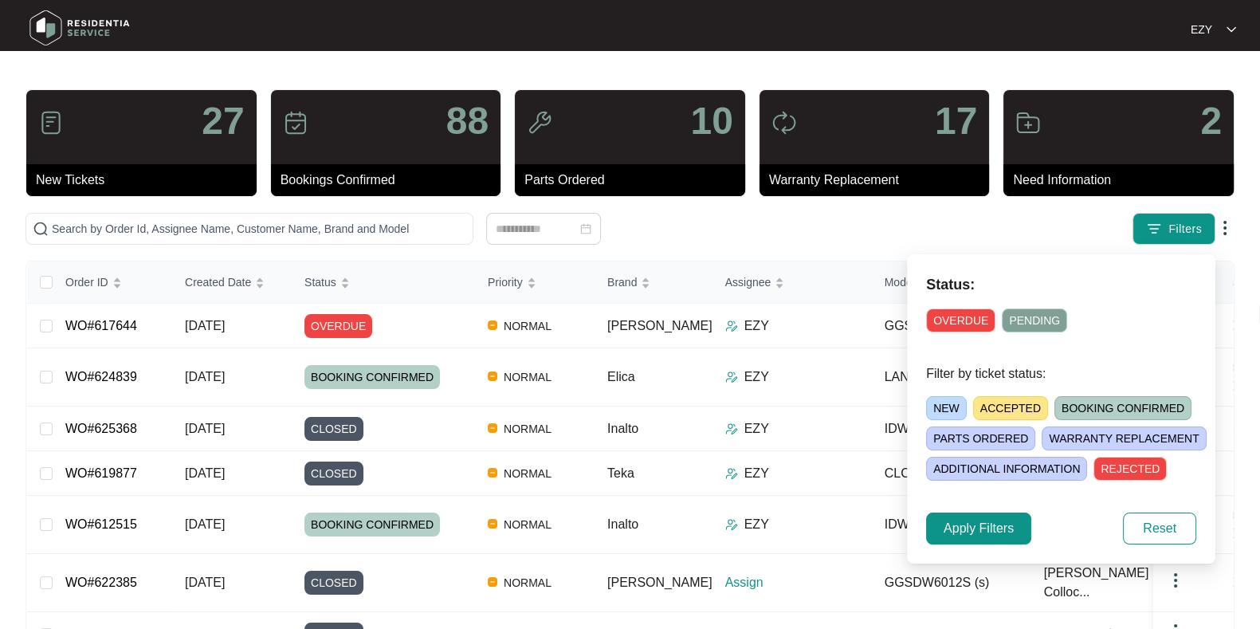
click at [983, 398] on span "ACCEPTED" at bounding box center [1010, 408] width 75 height 24
click at [971, 528] on span "Apply Filters" at bounding box center [978, 528] width 70 height 19
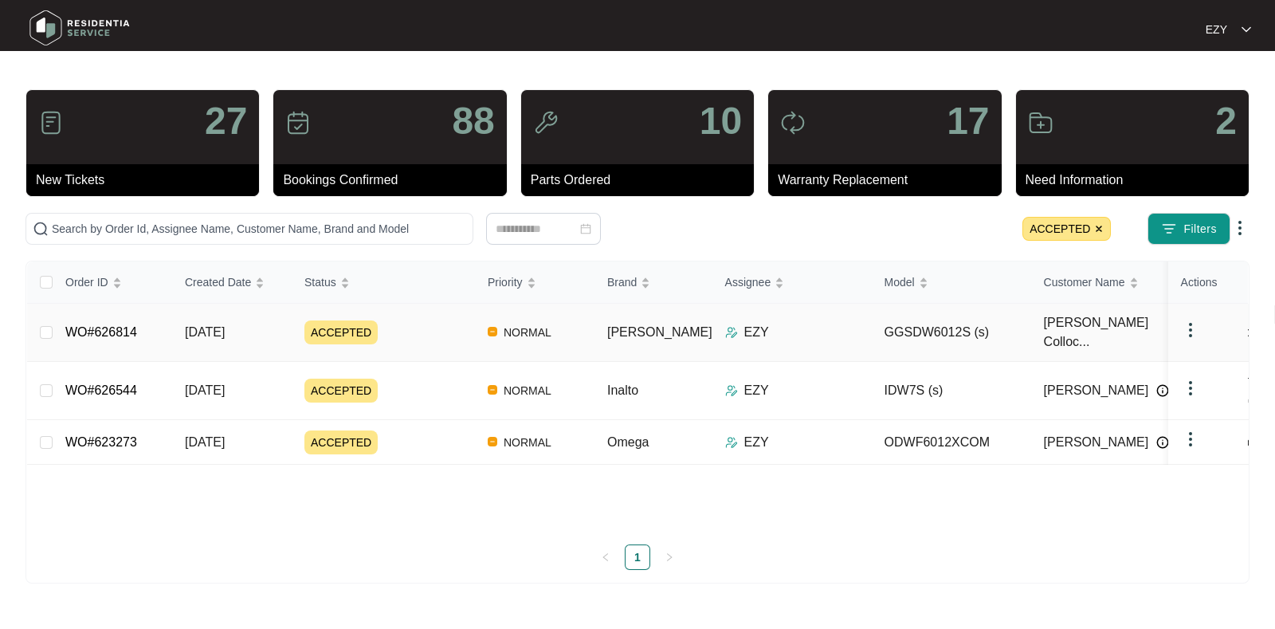
click at [432, 305] on td "ACCEPTED" at bounding box center [383, 333] width 183 height 58
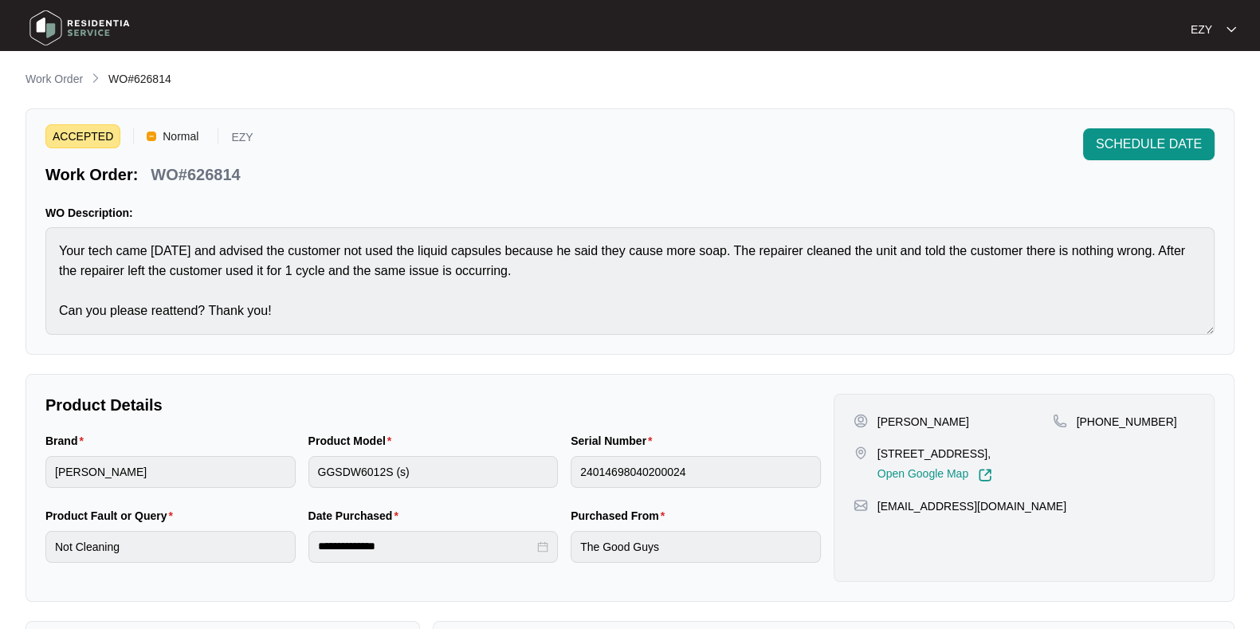
click at [226, 171] on p "WO#626814" at bounding box center [195, 174] width 89 height 22
copy p "626814"
click at [226, 171] on p "WO#626814" at bounding box center [195, 174] width 89 height 22
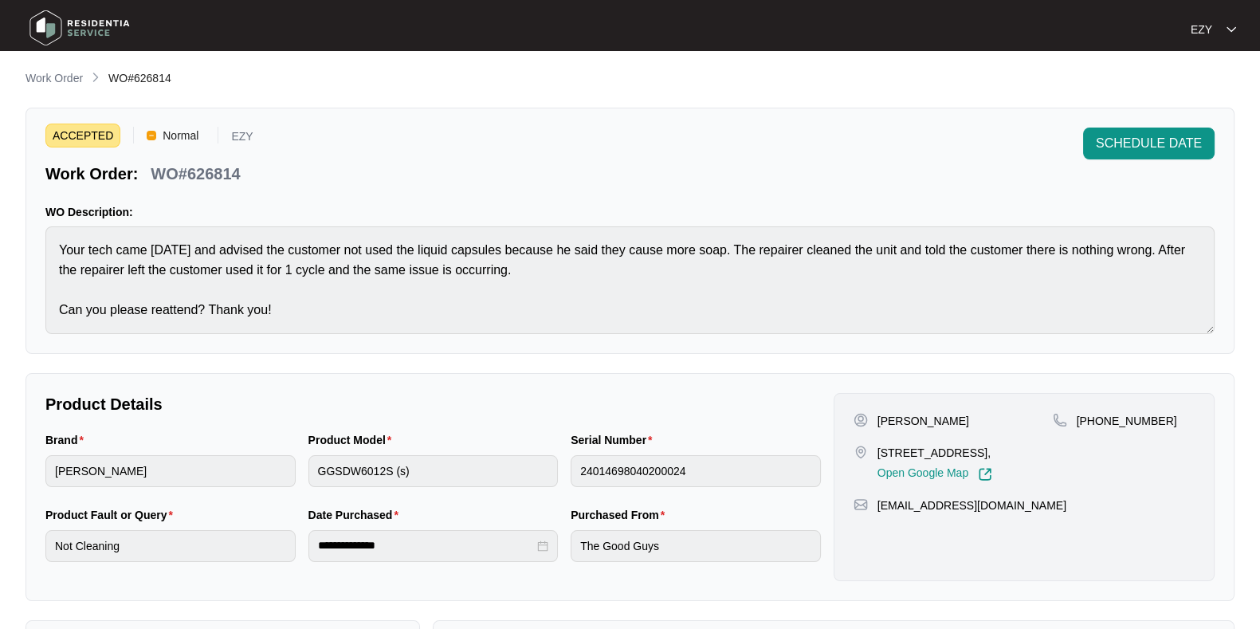
drag, startPoint x: 992, startPoint y: 417, endPoint x: 876, endPoint y: 417, distance: 116.3
click at [876, 417] on div "[PERSON_NAME]" at bounding box center [952, 421] width 199 height 16
copy p "[PERSON_NAME]"
click at [223, 159] on div "WO#626814" at bounding box center [195, 171] width 102 height 28
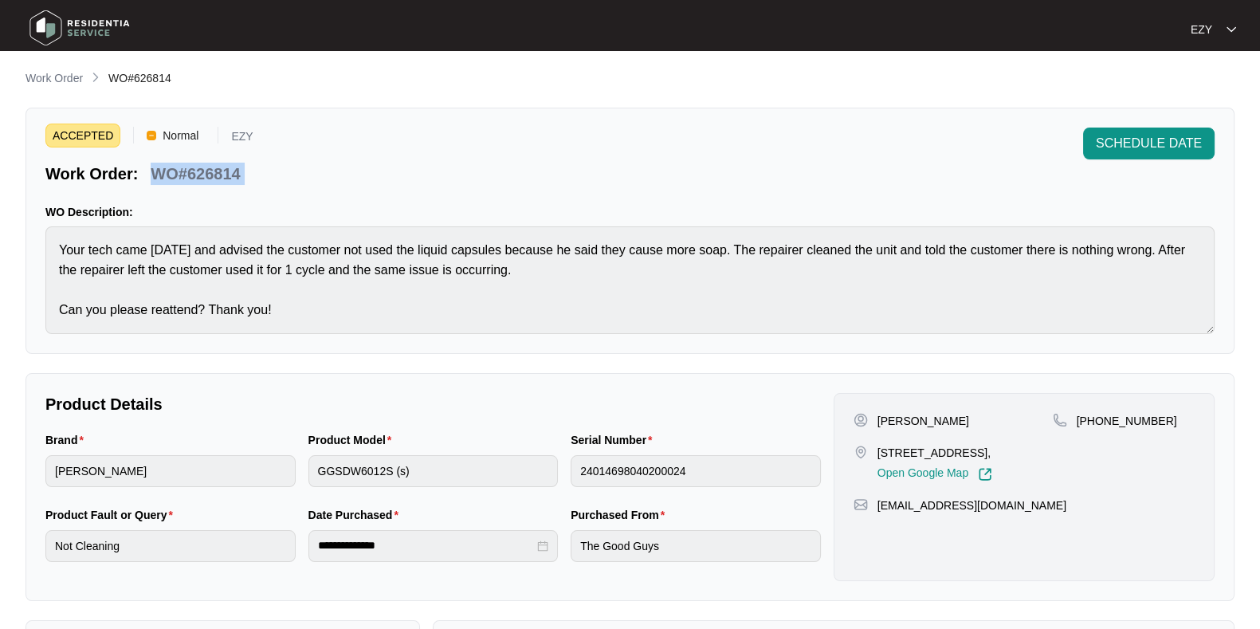
click at [223, 159] on div "WO#626814" at bounding box center [195, 171] width 102 height 28
copy div "WO#626814 SCHEDULE DATE"
click at [929, 448] on p "[STREET_ADDRESS]," at bounding box center [934, 453] width 115 height 16
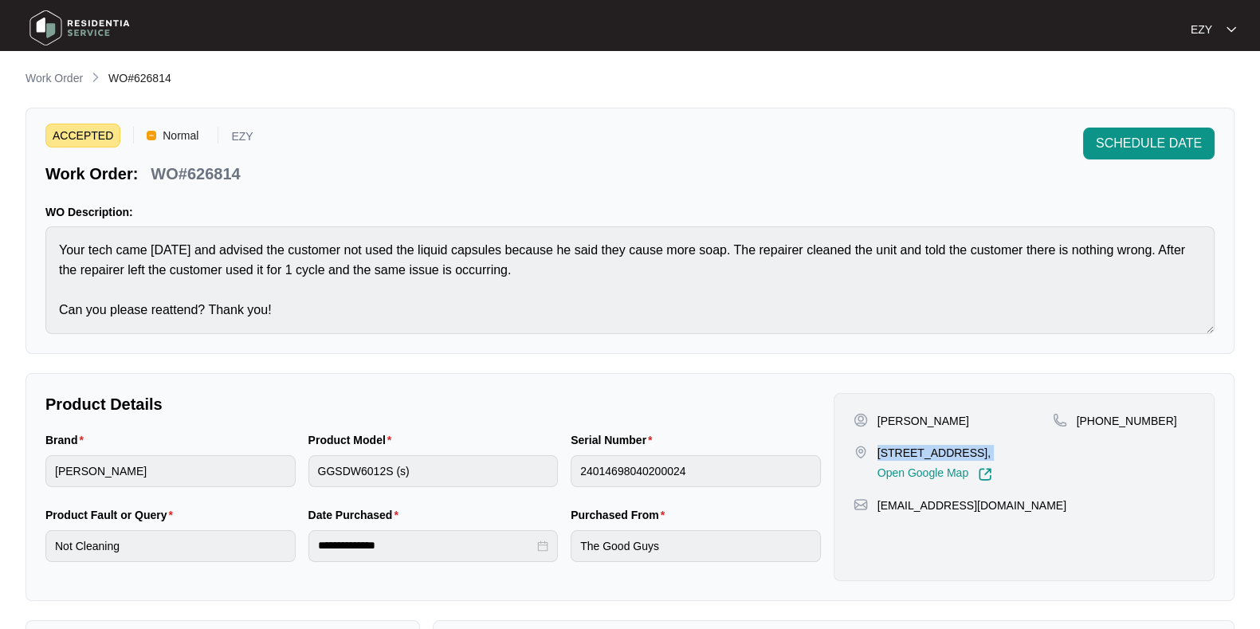
copy p "[STREET_ADDRESS],"
click at [881, 418] on p "[PERSON_NAME]" at bounding box center [923, 421] width 92 height 16
copy p "[PERSON_NAME]"
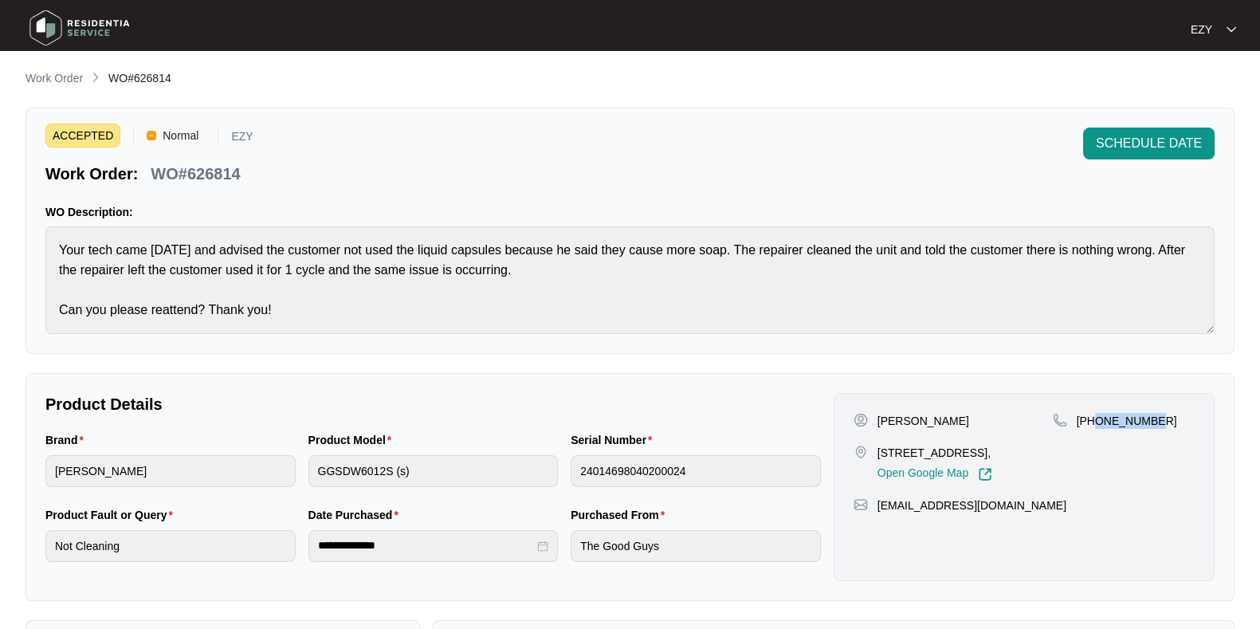
drag, startPoint x: 1185, startPoint y: 411, endPoint x: 1095, endPoint y: 422, distance: 90.7
click at [1095, 422] on div "[PHONE_NUMBER]" at bounding box center [1124, 421] width 142 height 16
copy p "410671623"
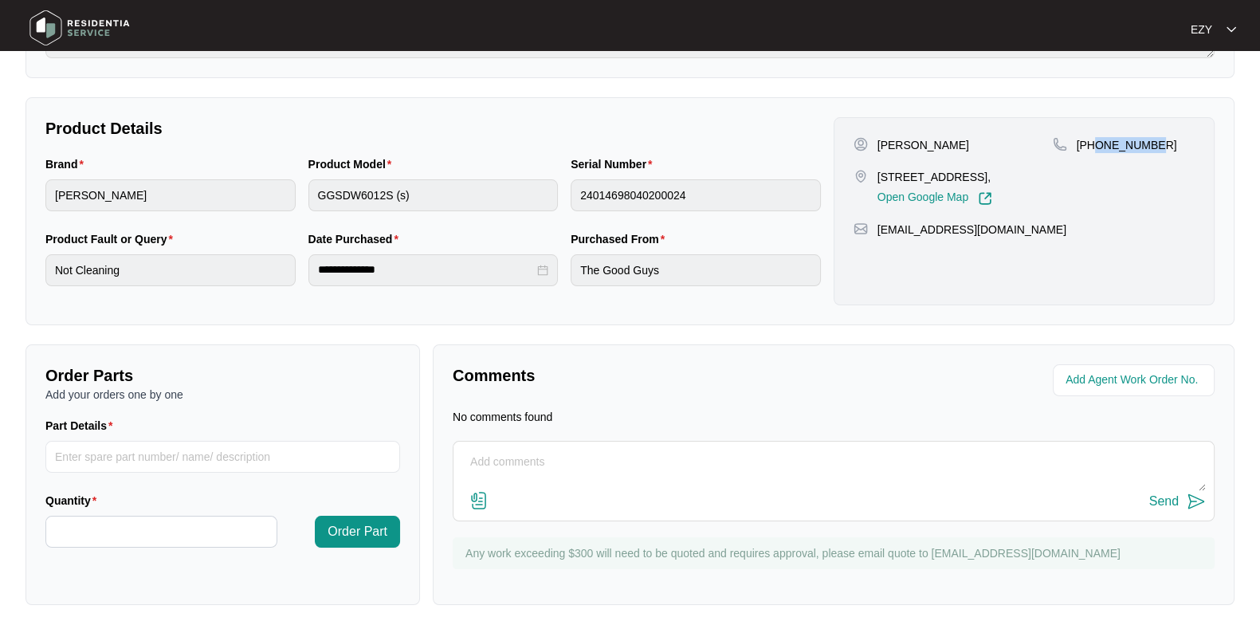
scroll to position [0, 0]
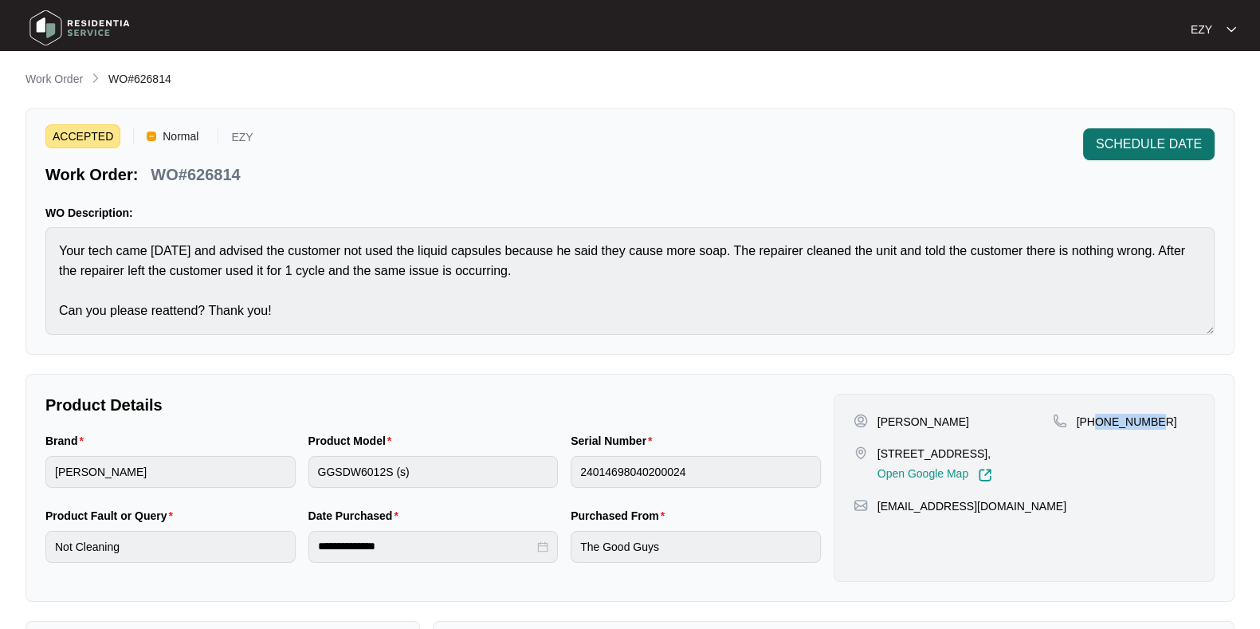
click at [1102, 136] on span "SCHEDULE DATE" at bounding box center [1149, 144] width 106 height 19
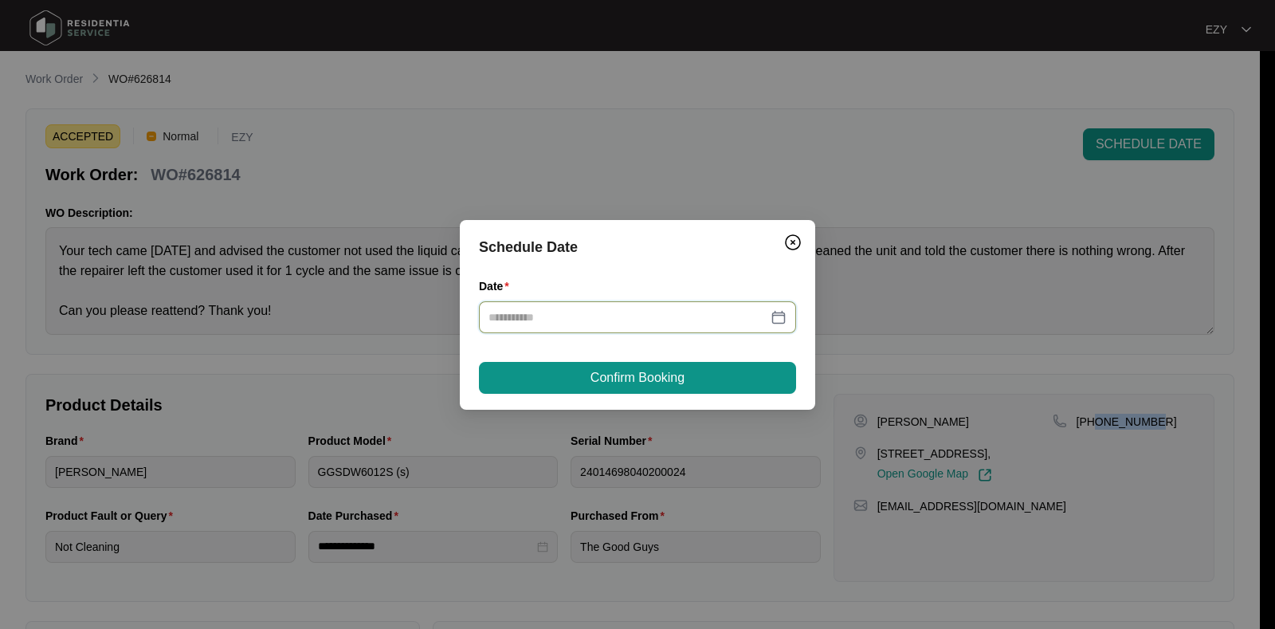
click at [649, 324] on input "Date" at bounding box center [627, 317] width 279 height 18
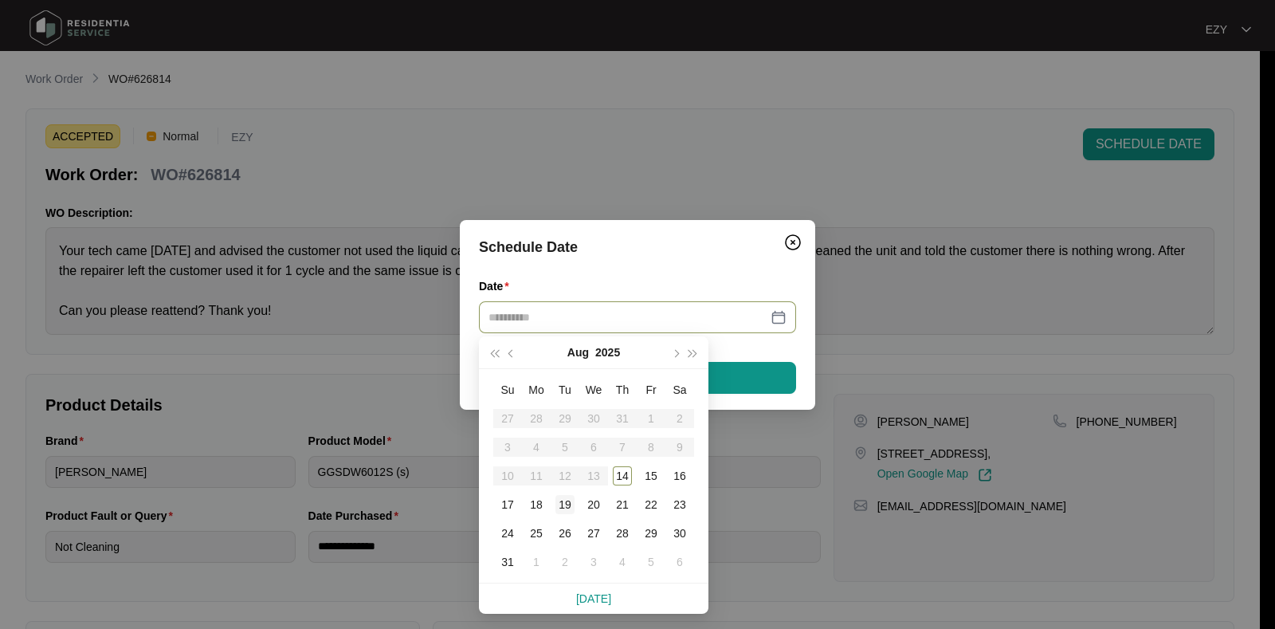
type input "**********"
click at [568, 504] on div "19" at bounding box center [564, 504] width 19 height 19
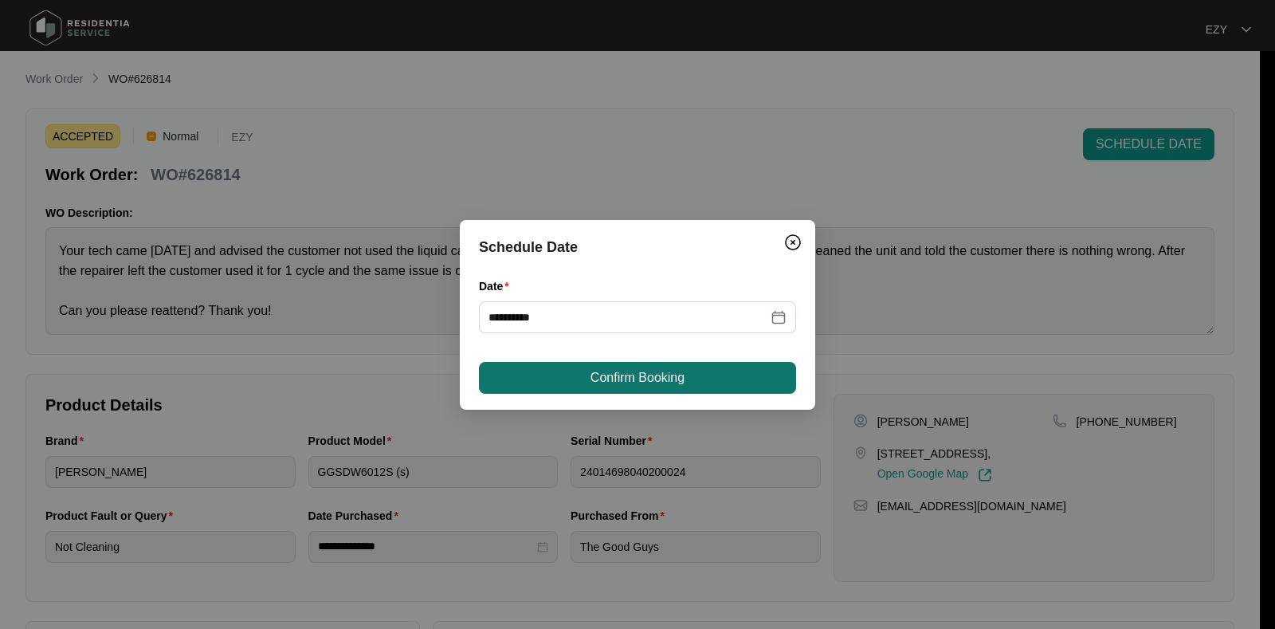
click at [724, 373] on button "Confirm Booking" at bounding box center [637, 378] width 317 height 32
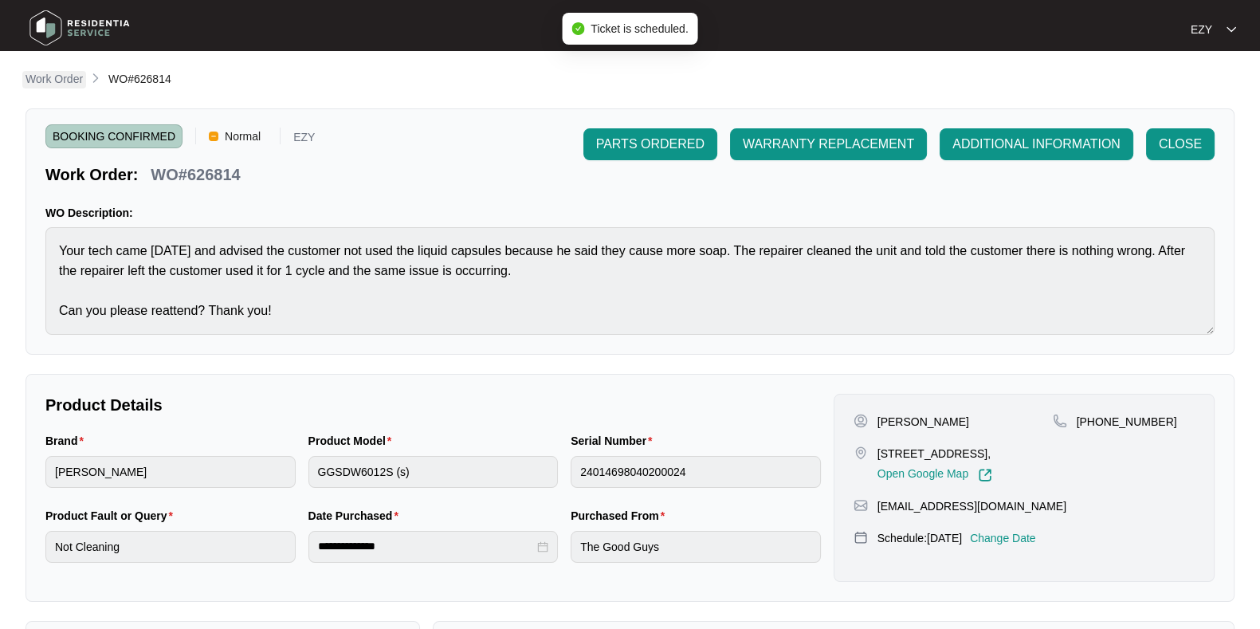
click at [58, 73] on p "Work Order" at bounding box center [53, 79] width 57 height 16
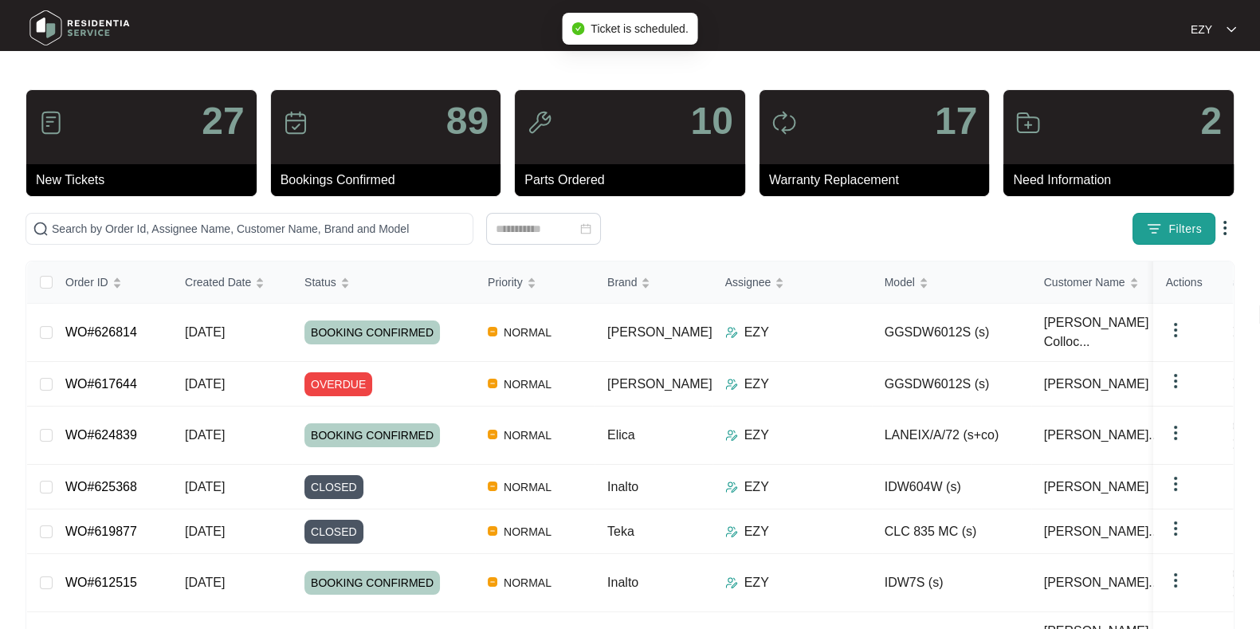
click at [1159, 225] on img "button" at bounding box center [1154, 229] width 16 height 16
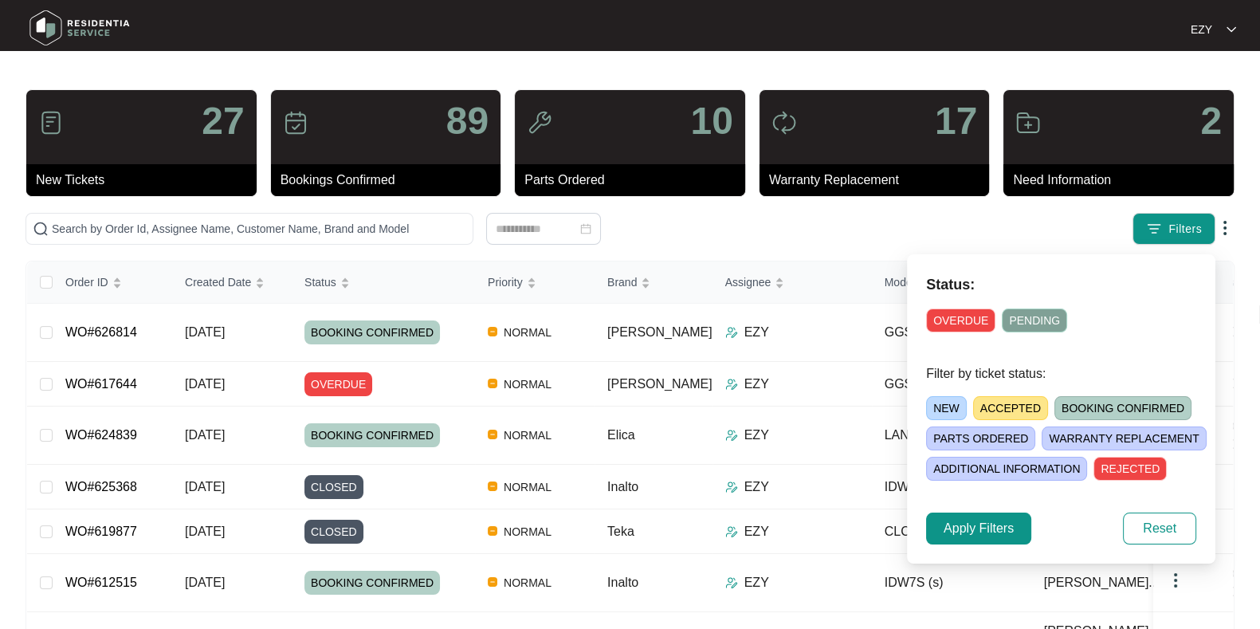
click at [928, 412] on span "NEW" at bounding box center [946, 408] width 41 height 24
click at [983, 526] on span "Apply Filters" at bounding box center [978, 528] width 70 height 19
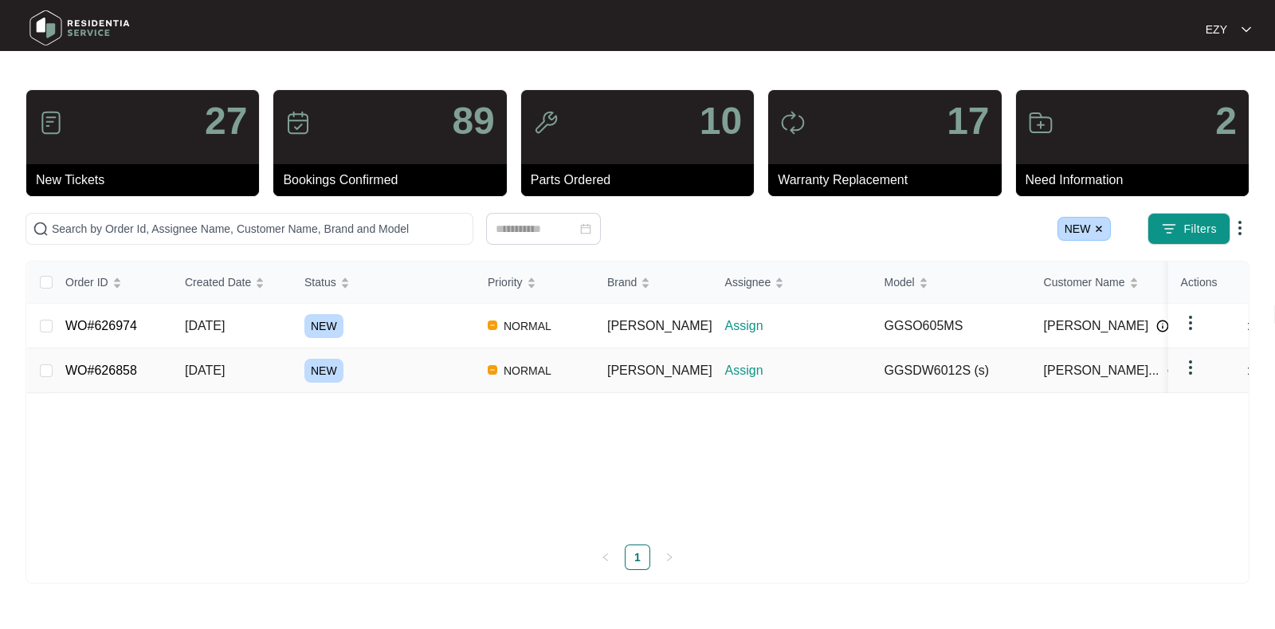
click at [416, 368] on div "NEW" at bounding box center [389, 371] width 171 height 24
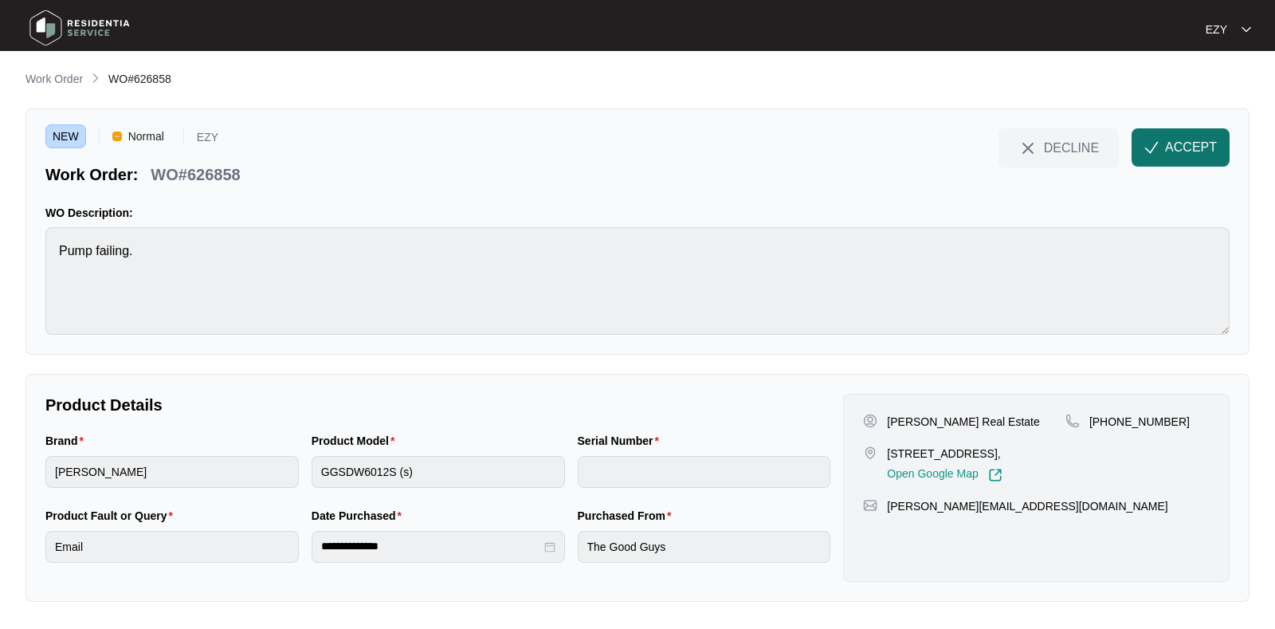
click at [1179, 149] on span "ACCEPT" at bounding box center [1191, 147] width 52 height 19
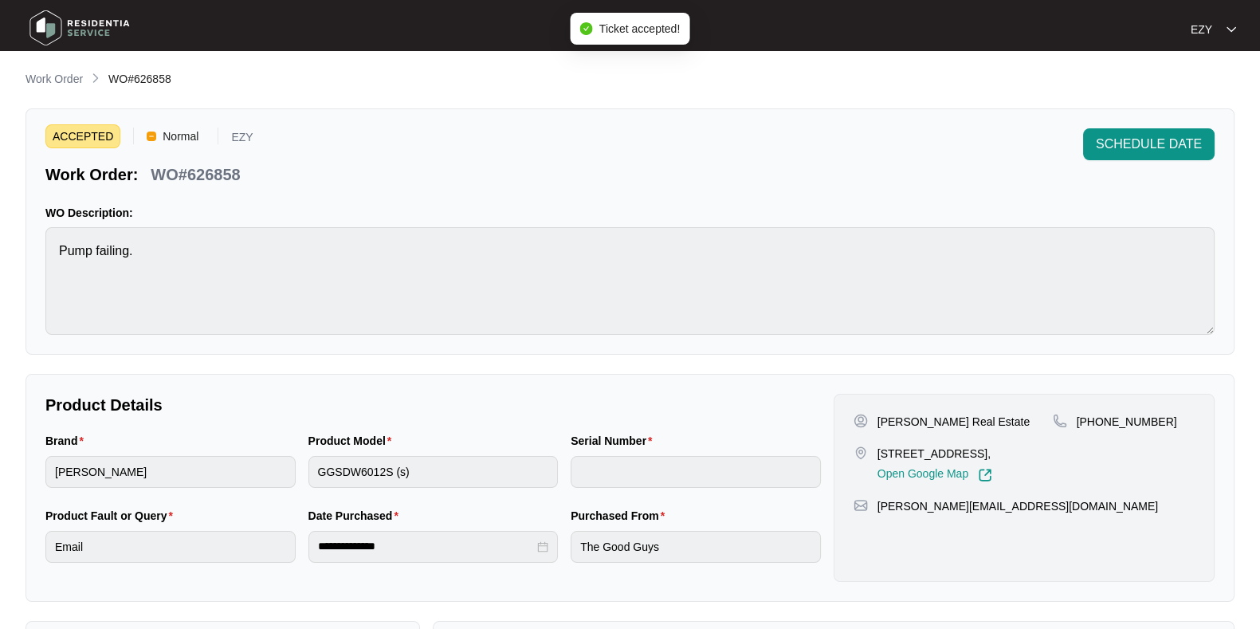
click at [191, 171] on p "WO#626858" at bounding box center [195, 174] width 89 height 22
click at [879, 458] on p "[STREET_ADDRESS]," at bounding box center [934, 453] width 115 height 16
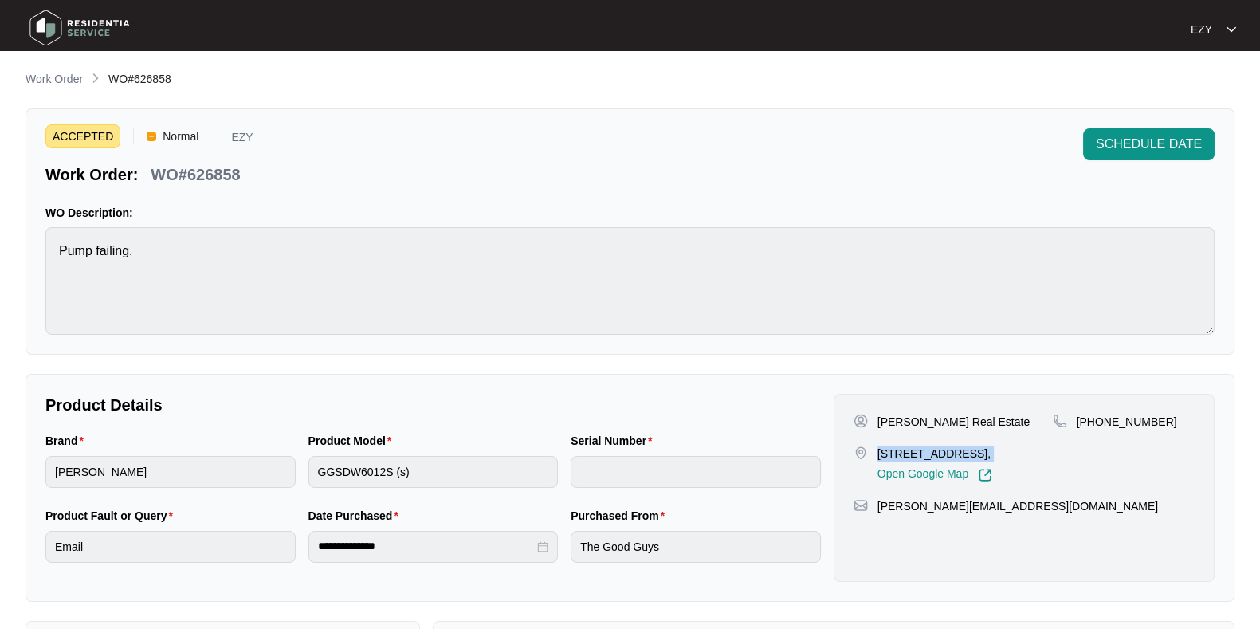
click at [879, 458] on p "[STREET_ADDRESS]," at bounding box center [934, 453] width 115 height 16
click at [932, 416] on p "[PERSON_NAME] Real Estate" at bounding box center [953, 422] width 152 height 16
drag, startPoint x: 1167, startPoint y: 424, endPoint x: 1096, endPoint y: 426, distance: 71.0
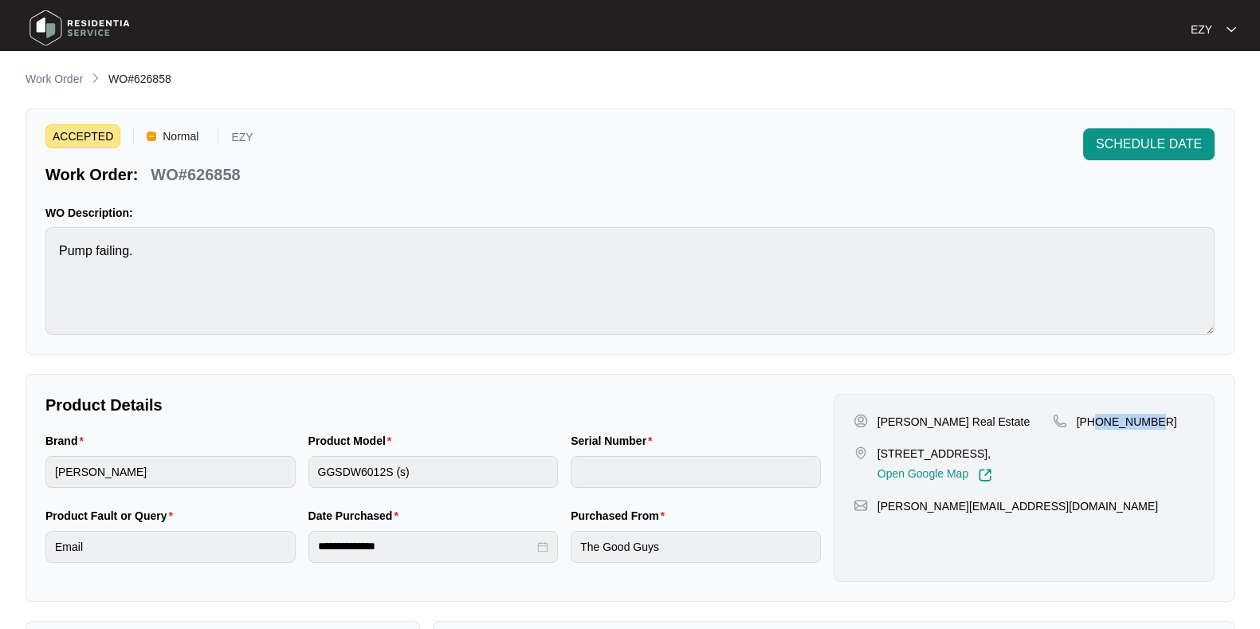
click at [1096, 426] on div "[PHONE_NUMBER]" at bounding box center [1124, 422] width 142 height 16
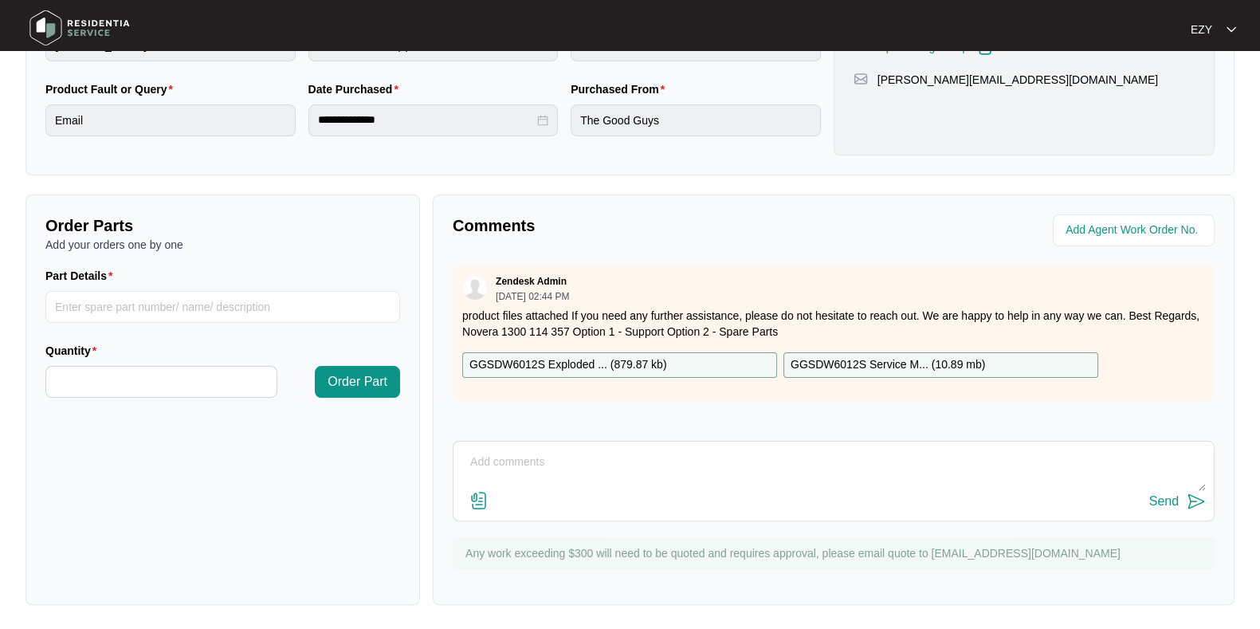
click at [639, 359] on p "GGSDW6012S Exploded ... ( 879.87 kb )" at bounding box center [568, 365] width 198 height 18
click at [840, 362] on p "GGSDW6012S Service M... ( 10.89 mb )" at bounding box center [887, 365] width 194 height 18
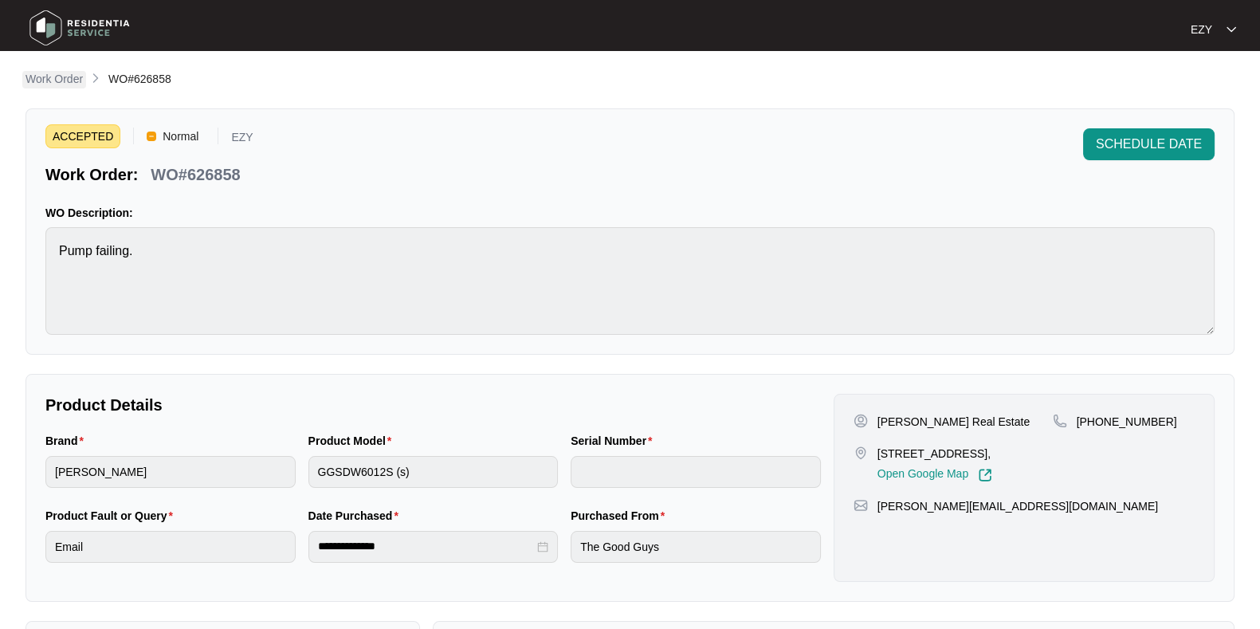
click at [68, 80] on p "Work Order" at bounding box center [53, 79] width 57 height 16
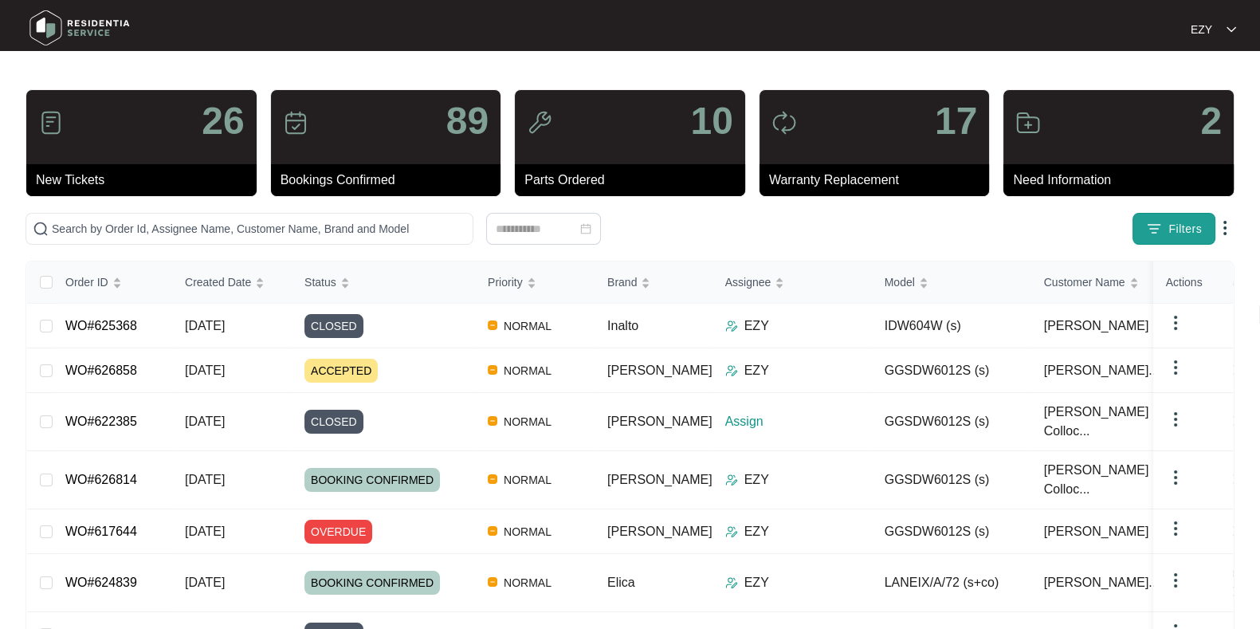
click at [1167, 233] on button "Filters" at bounding box center [1173, 229] width 83 height 32
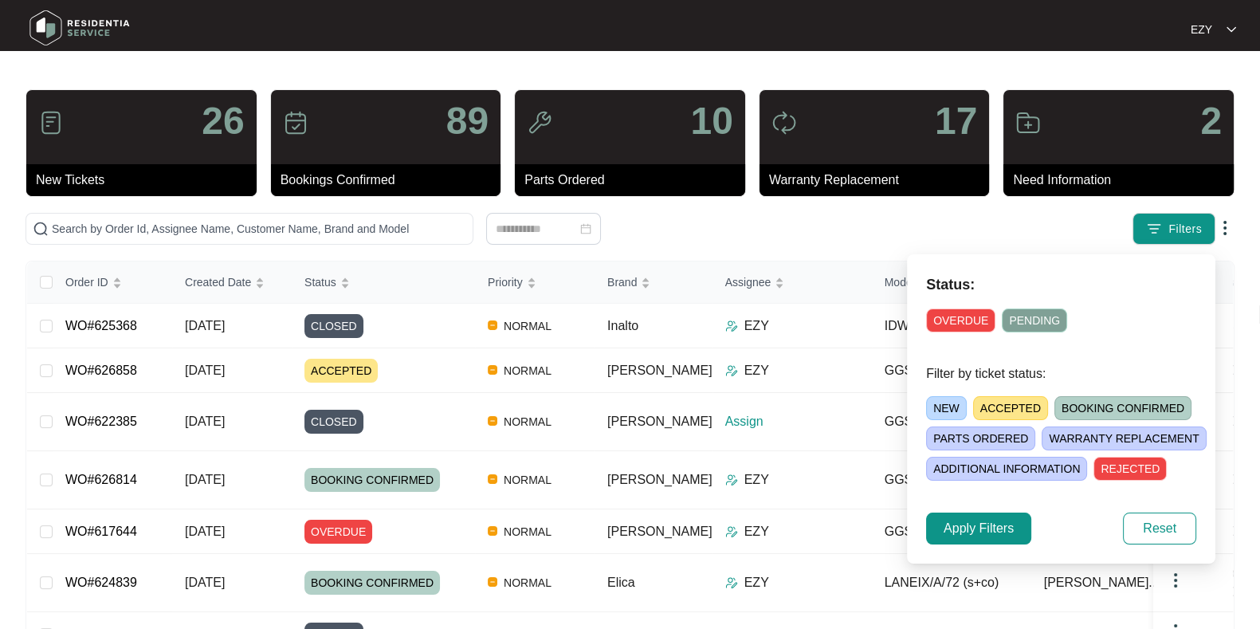
click at [947, 406] on span "NEW" at bounding box center [946, 408] width 41 height 24
click at [958, 531] on span "Apply Filters" at bounding box center [978, 528] width 70 height 19
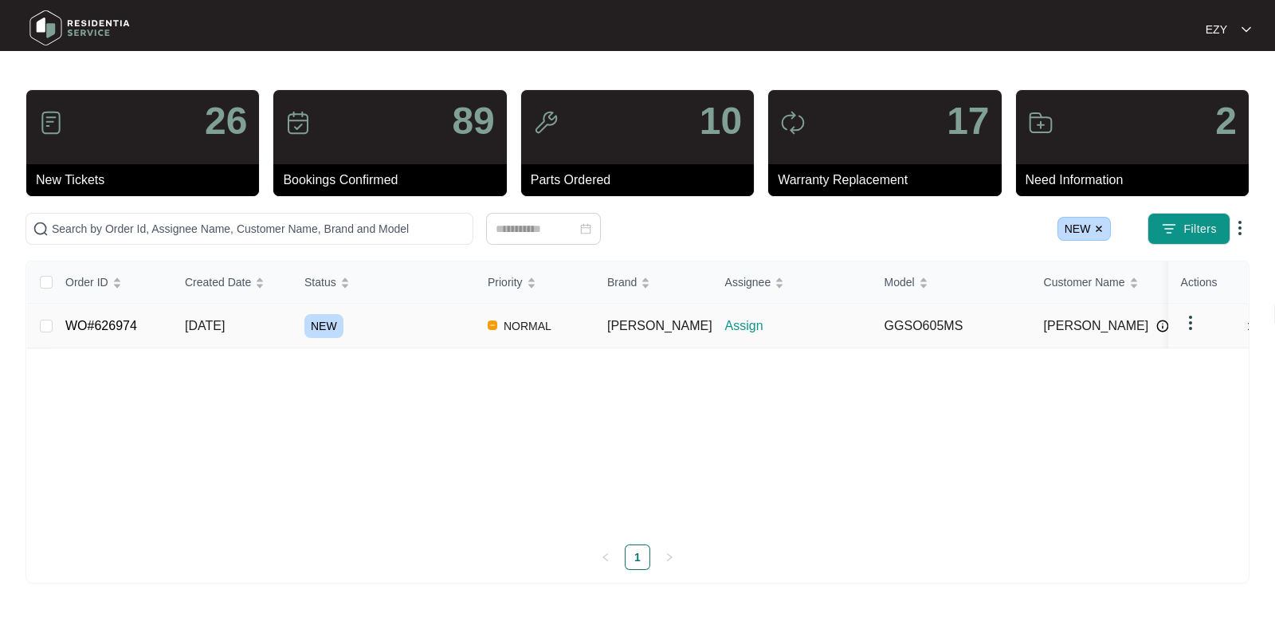
click at [374, 336] on td "NEW" at bounding box center [383, 326] width 183 height 45
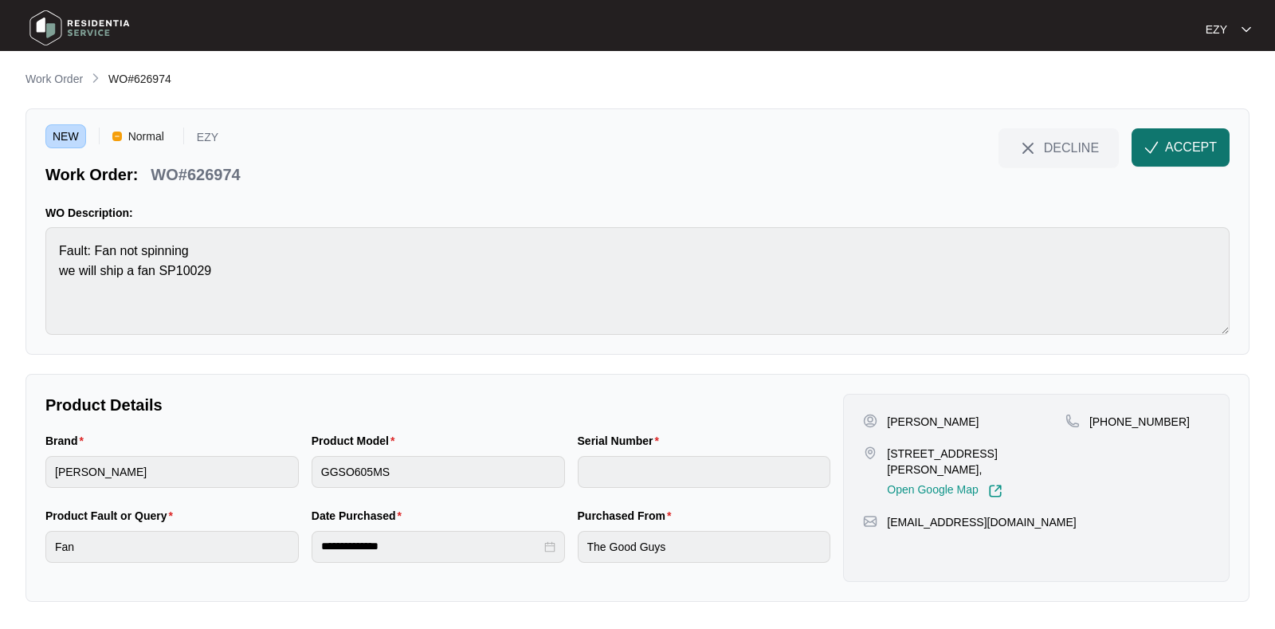
click at [1203, 143] on span "ACCEPT" at bounding box center [1191, 147] width 52 height 19
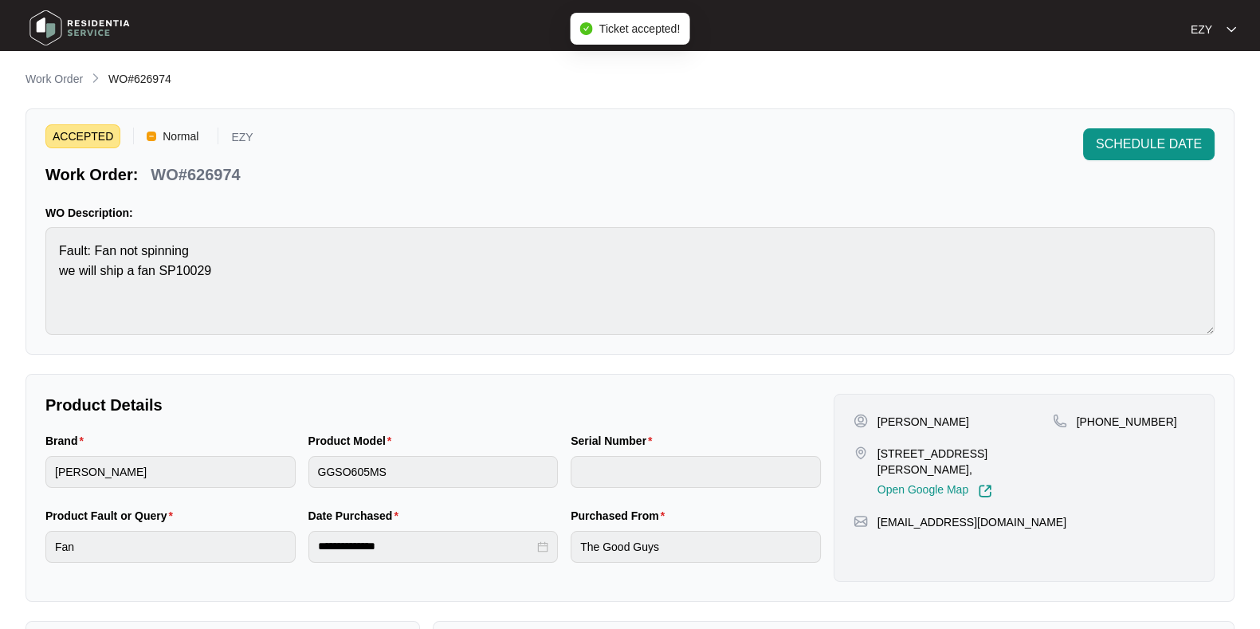
click at [193, 178] on p "WO#626974" at bounding box center [195, 174] width 89 height 22
click at [36, 256] on div "ACCEPTED Normal EZY Work Order: WO#626974 SCHEDULE DATE WO Description: Fault: …" at bounding box center [629, 231] width 1209 height 246
click at [884, 414] on p "[PERSON_NAME]" at bounding box center [923, 422] width 92 height 16
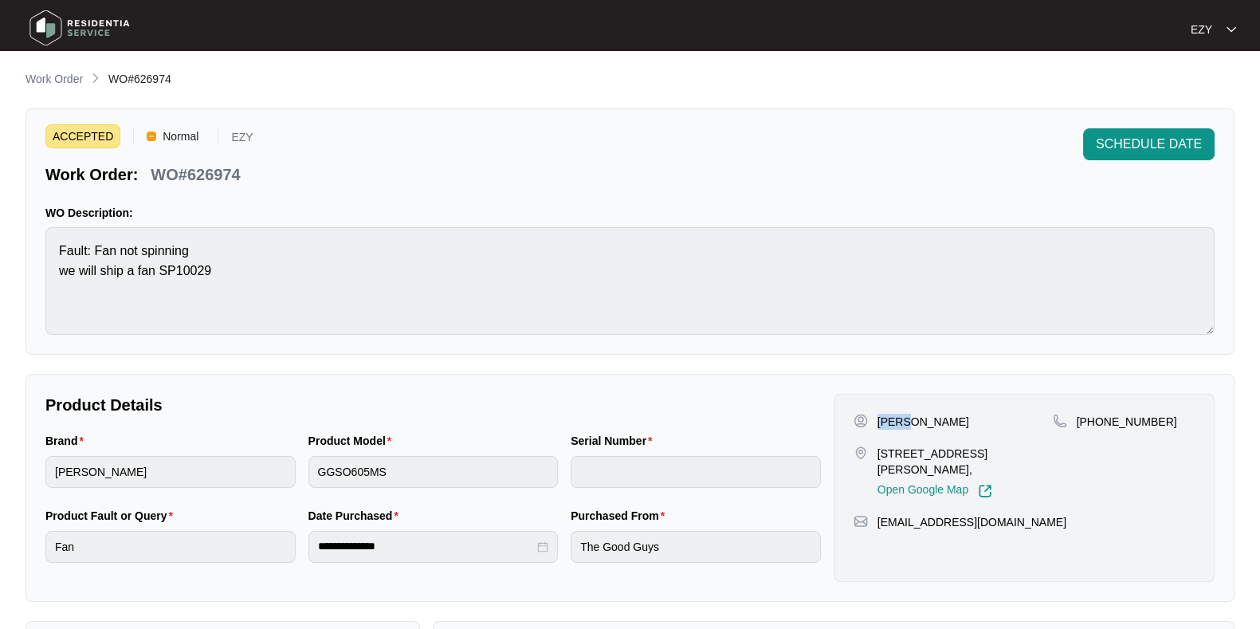
click at [884, 414] on p "[PERSON_NAME]" at bounding box center [923, 422] width 92 height 16
drag, startPoint x: 1194, startPoint y: 420, endPoint x: 1096, endPoint y: 424, distance: 98.1
click at [1096, 424] on div "[PHONE_NUMBER]" at bounding box center [1124, 422] width 142 height 16
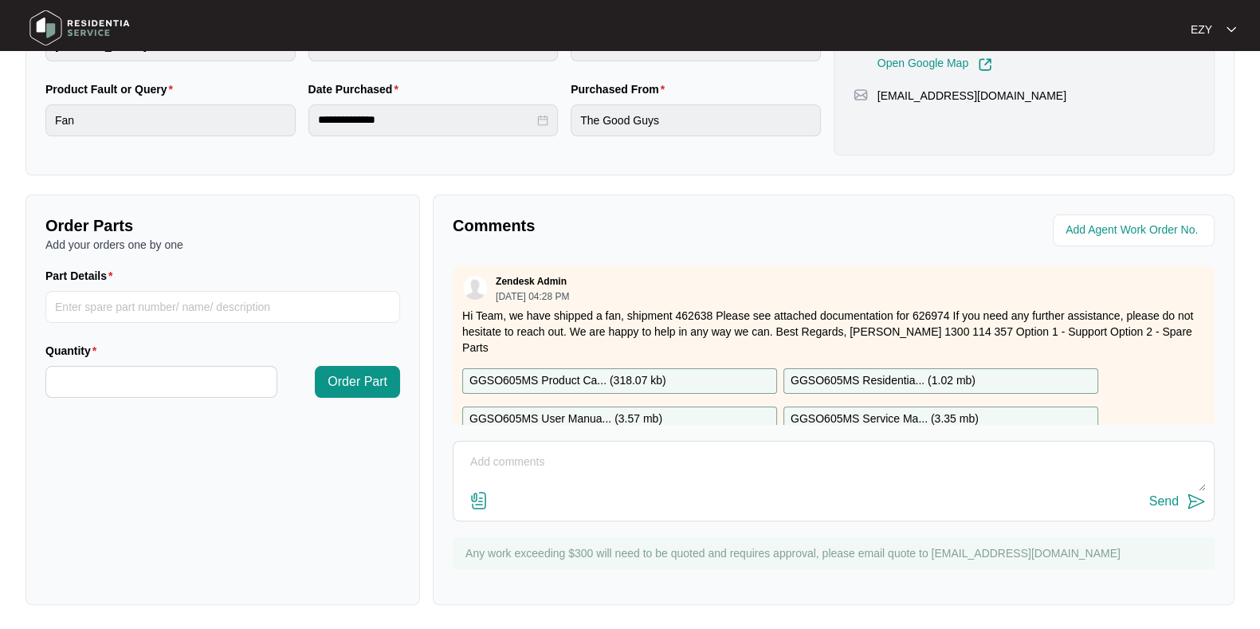
scroll to position [426, 0]
click at [688, 312] on p "Hi Team, we have shipped a fan, shipment 462638 Please see attached documentati…" at bounding box center [833, 332] width 743 height 48
click at [602, 312] on p "Hi Team, we have shipped a fan, shipment 462638 Please see attached documentati…" at bounding box center [833, 332] width 743 height 48
drag, startPoint x: 554, startPoint y: 315, endPoint x: 712, endPoint y: 318, distance: 157.8
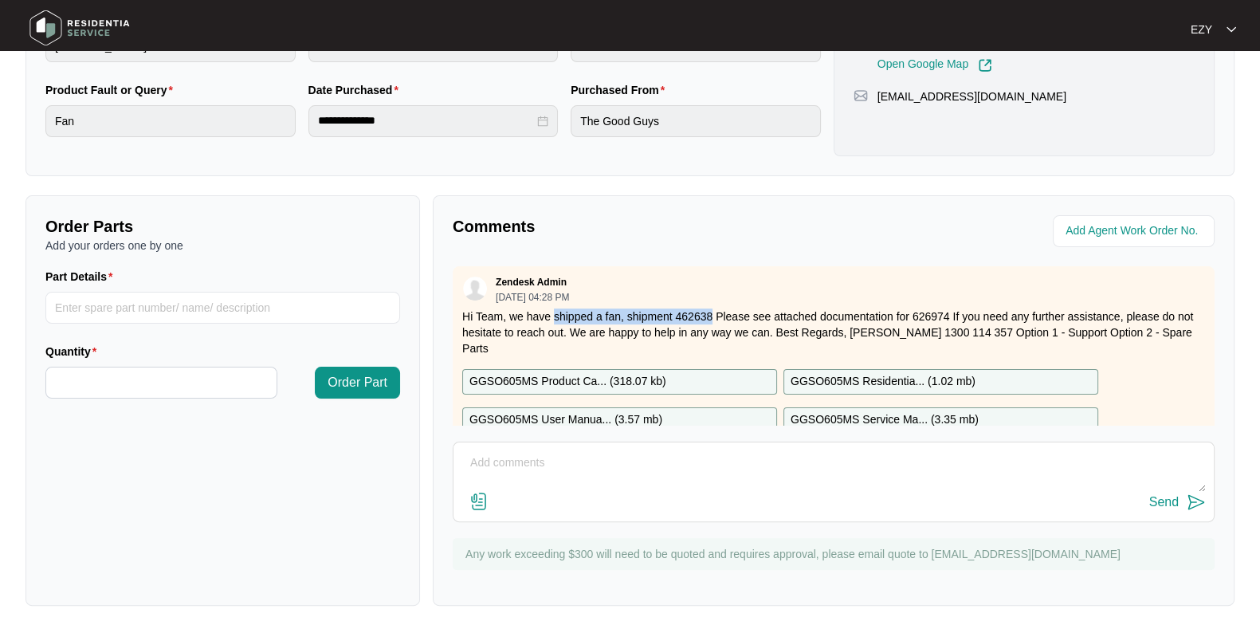
click at [712, 318] on p "Hi Team, we have shipped a fan, shipment 462638 Please see attached documentati…" at bounding box center [833, 332] width 743 height 48
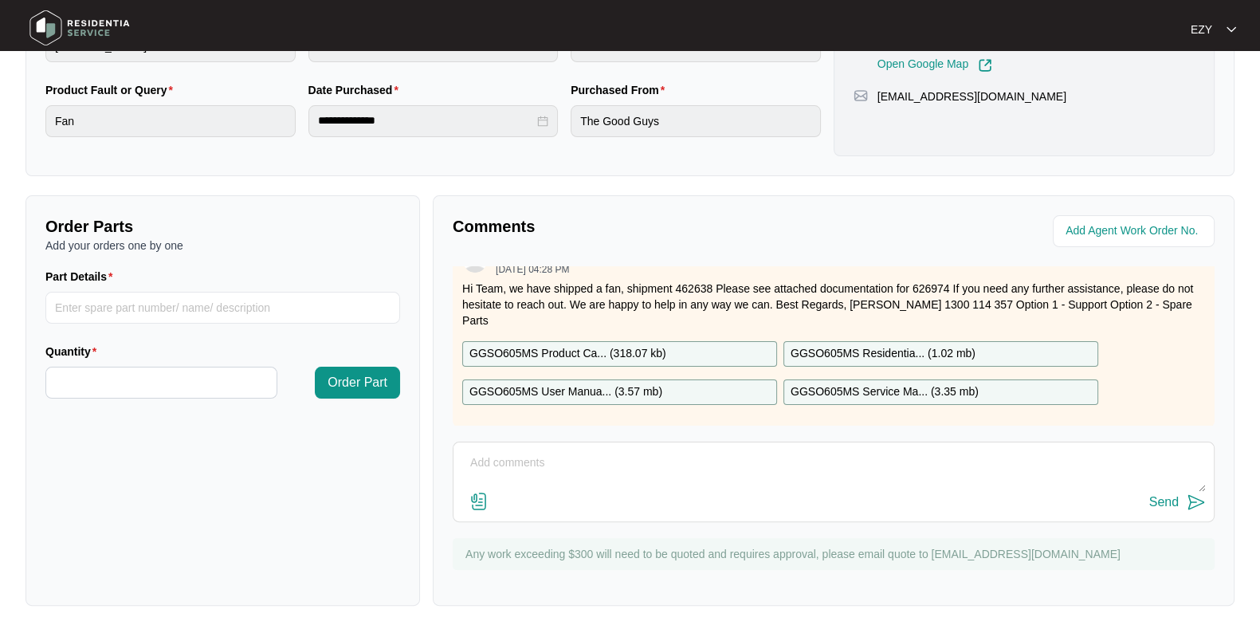
click at [620, 383] on p "GGSO605MS User Manua... ( 3.57 mb )" at bounding box center [565, 392] width 193 height 18
click at [611, 345] on p "GGSO605MS Product Ca... ( 318.07 kb )" at bounding box center [567, 354] width 197 height 18
click at [800, 345] on p "GGSO605MS Residentia... ( 1.02 mb )" at bounding box center [882, 354] width 185 height 18
click at [814, 383] on p "GGSO605MS Service Ma... ( 3.35 mb )" at bounding box center [884, 392] width 188 height 18
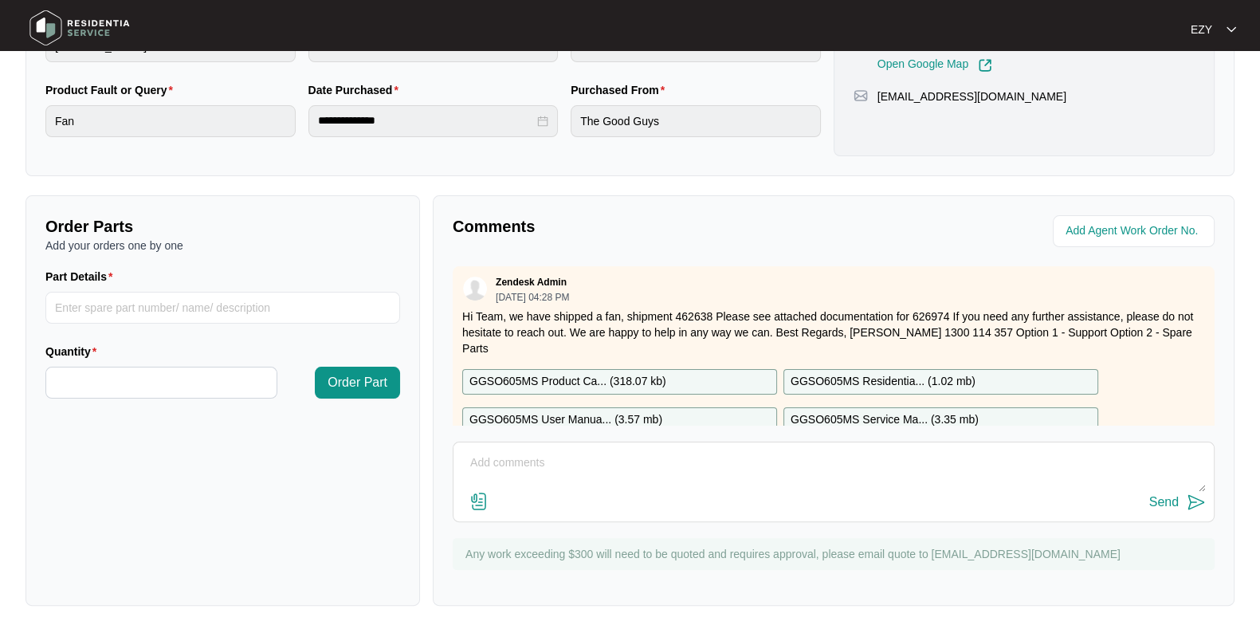
scroll to position [0, 0]
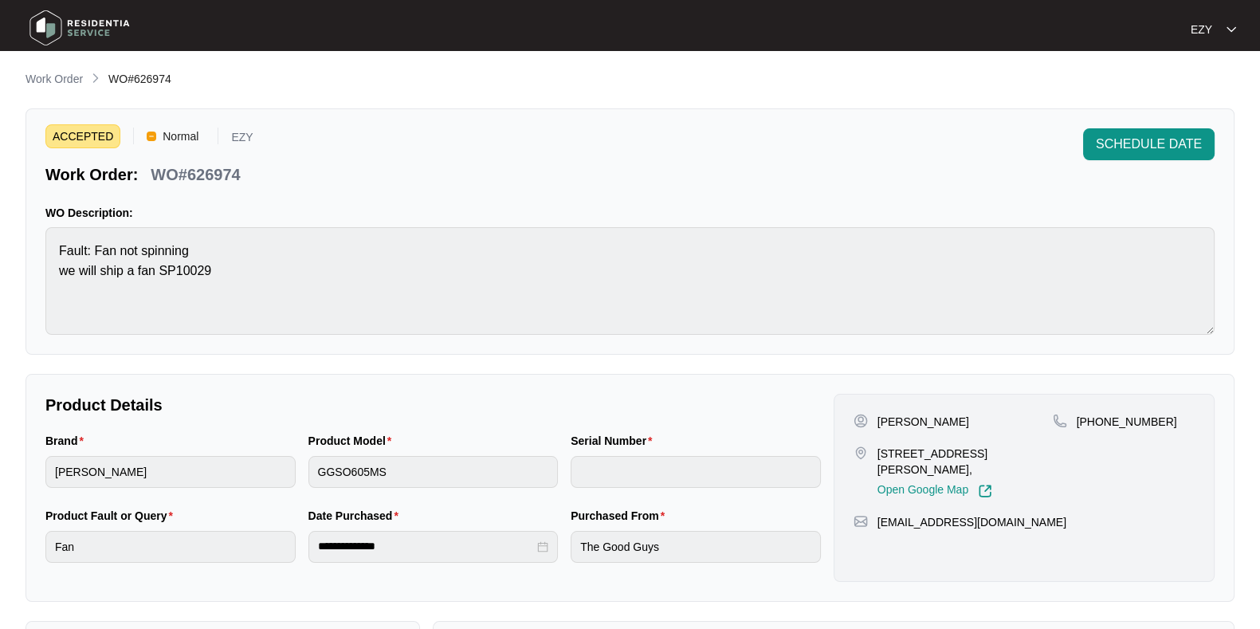
click at [71, 65] on main "**********" at bounding box center [630, 528] width 1260 height 1057
click at [68, 77] on p "Work Order" at bounding box center [53, 79] width 57 height 16
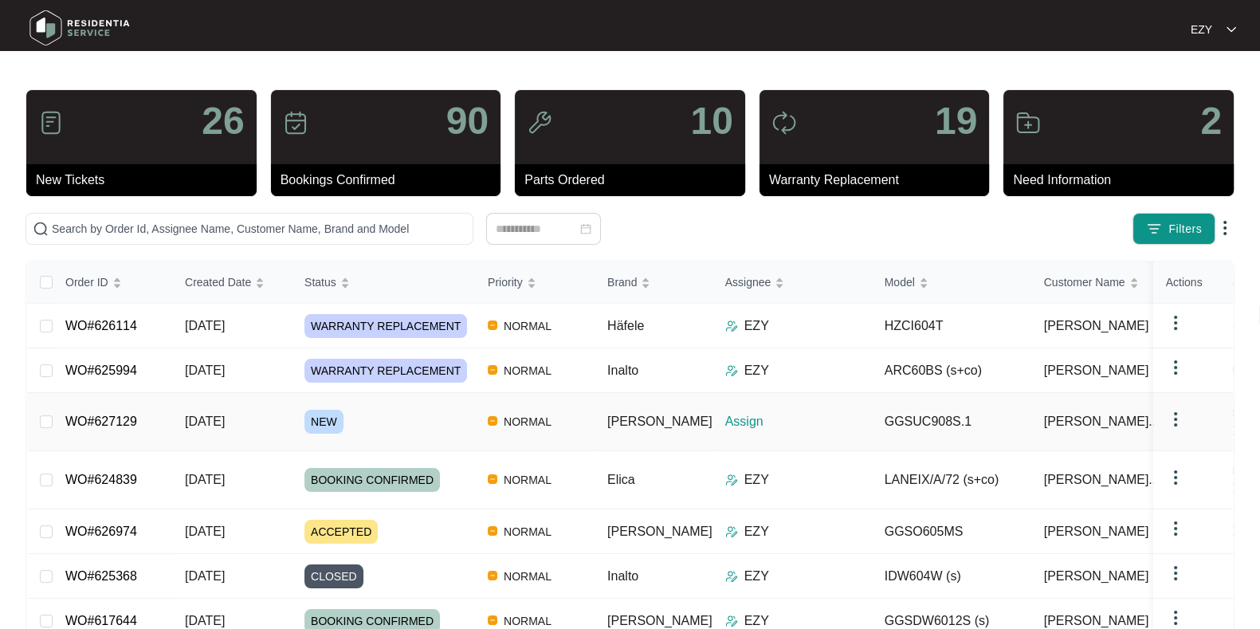
click at [174, 416] on td "[DATE]" at bounding box center [232, 422] width 120 height 58
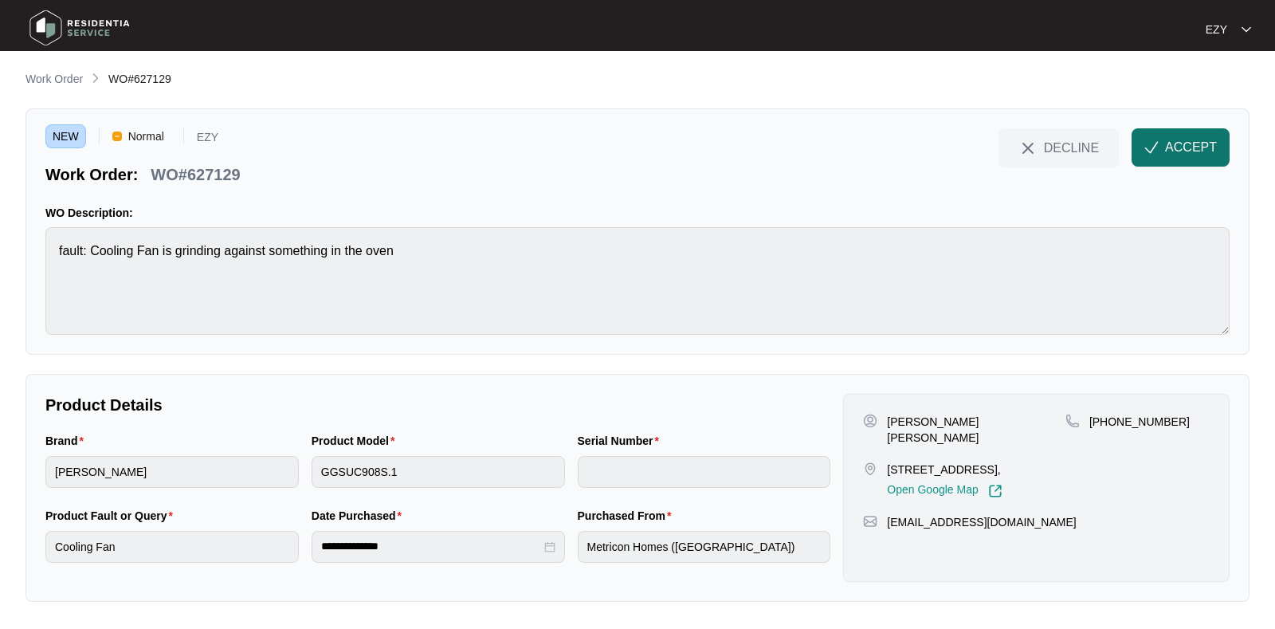
click at [1200, 132] on button "ACCEPT" at bounding box center [1181, 147] width 98 height 38
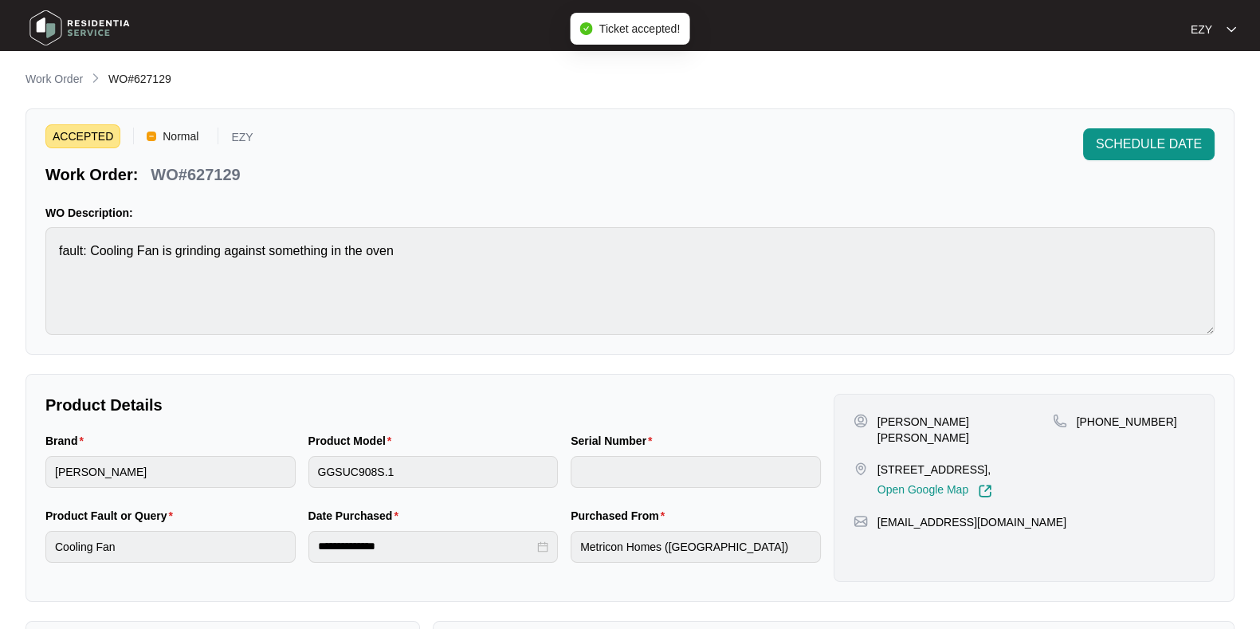
click at [188, 182] on p "WO#627129" at bounding box center [195, 174] width 89 height 22
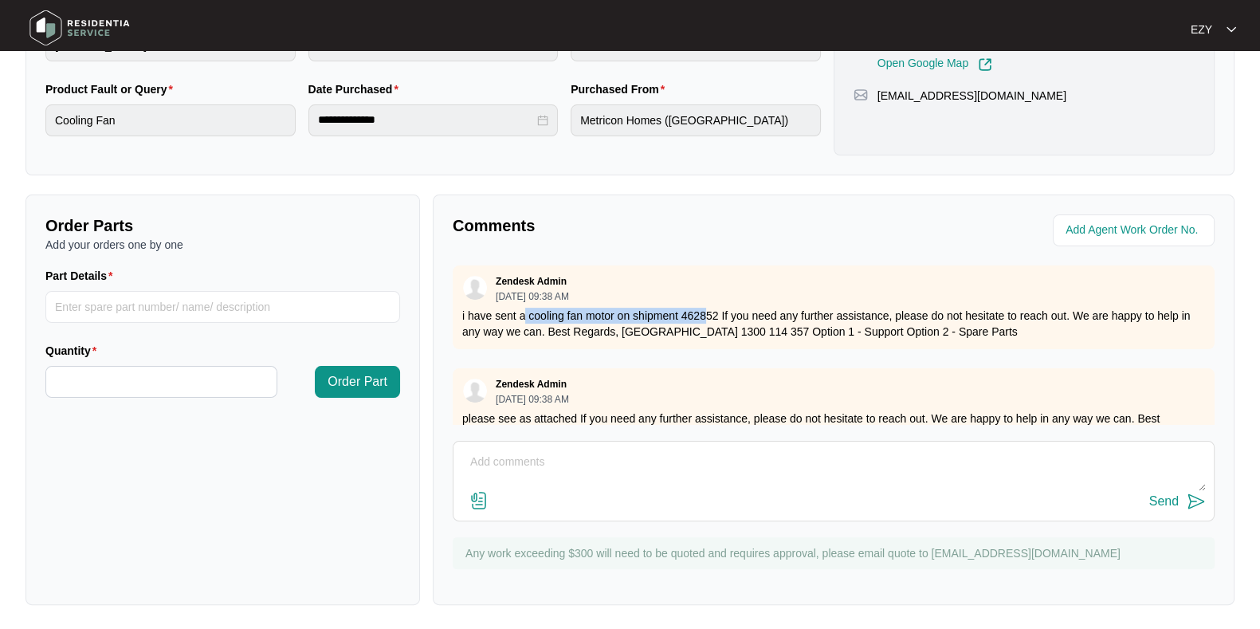
drag, startPoint x: 525, startPoint y: 310, endPoint x: 707, endPoint y: 321, distance: 182.0
click at [707, 321] on p "i have sent a cooling fan motor on shipment 462852 If you need any further assi…" at bounding box center [833, 324] width 743 height 32
click at [709, 321] on p "i have sent a cooling fan motor on shipment 462852 If you need any further assi…" at bounding box center [833, 324] width 743 height 32
drag, startPoint x: 716, startPoint y: 312, endPoint x: 530, endPoint y: 314, distance: 185.7
click at [530, 314] on p "i have sent a cooling fan motor on shipment 462852 If you need any further assi…" at bounding box center [833, 324] width 743 height 32
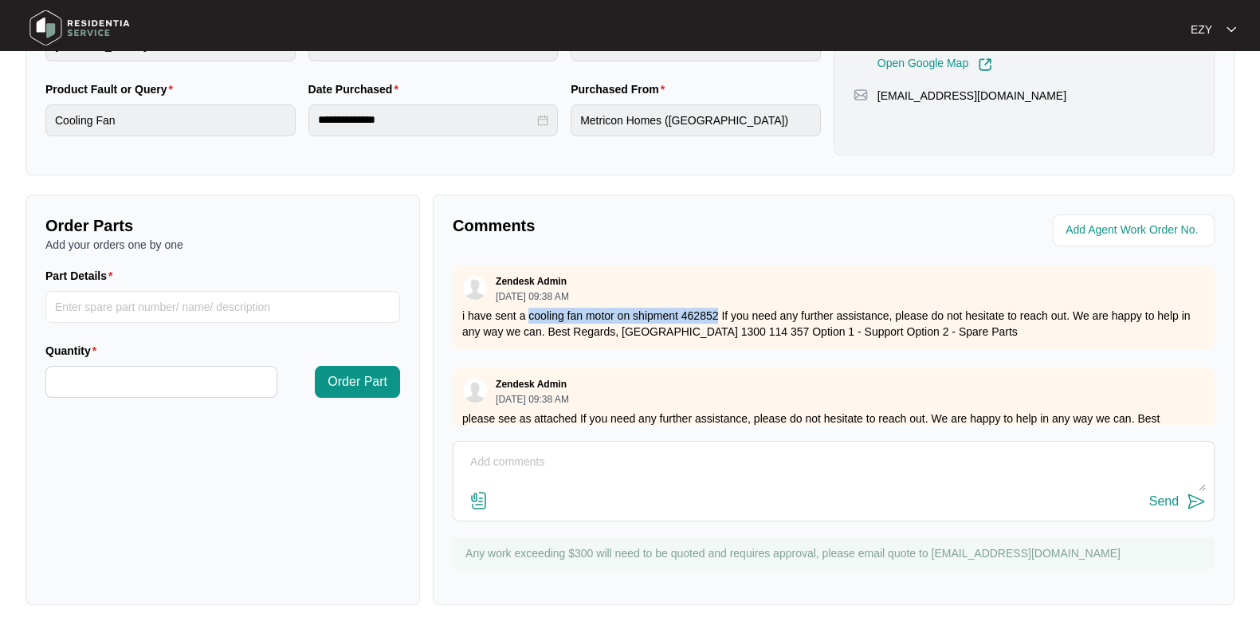
scroll to position [205, 0]
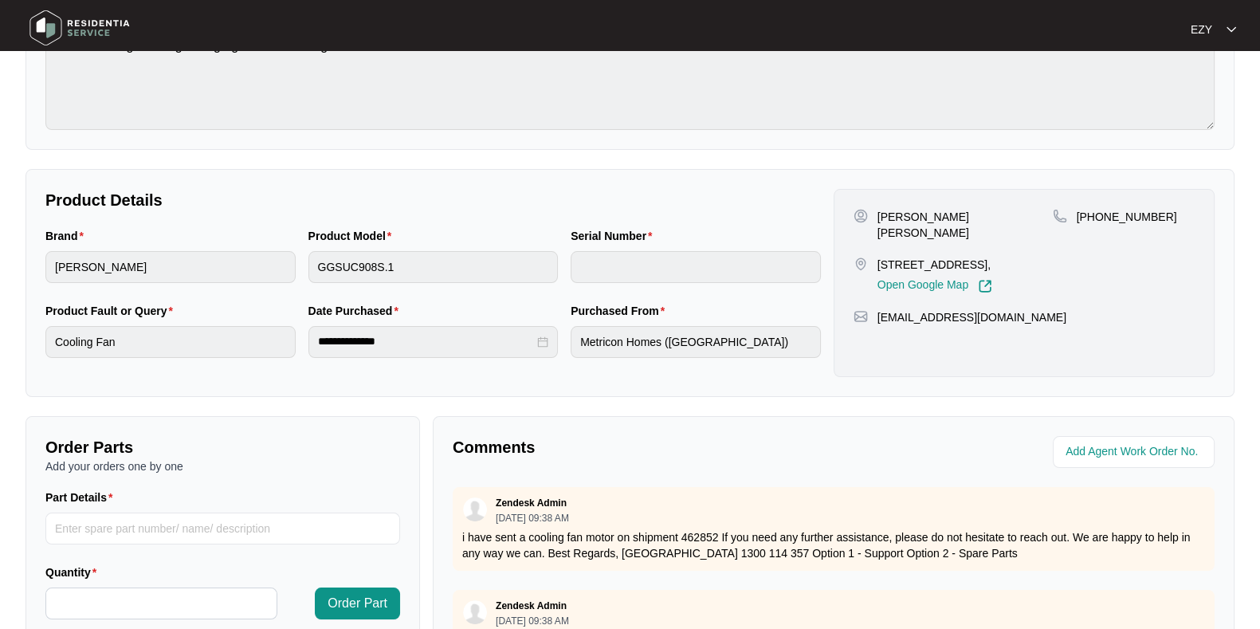
click at [935, 257] on p "[STREET_ADDRESS]," at bounding box center [934, 265] width 115 height 16
click at [887, 225] on div "[PERSON_NAME] [PERSON_NAME] [STREET_ADDRESS], Open Google Map" at bounding box center [952, 251] width 199 height 84
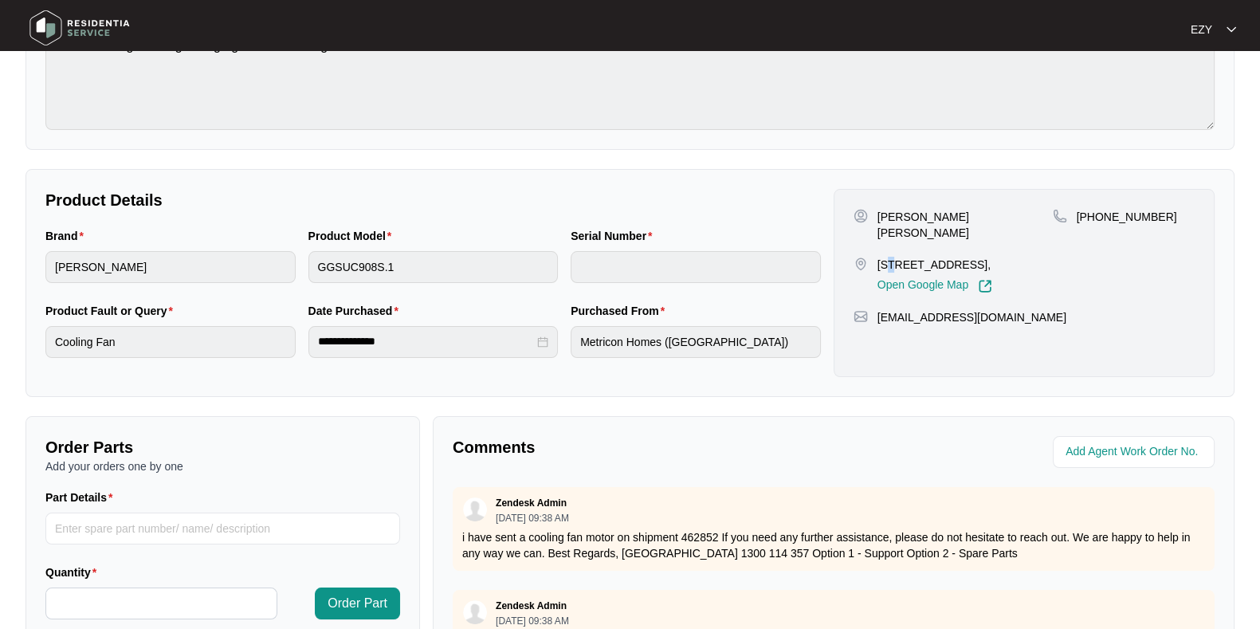
click at [887, 225] on div "[PERSON_NAME] [PERSON_NAME] [STREET_ADDRESS], Open Google Map" at bounding box center [952, 251] width 199 height 84
click at [880, 212] on p "[PERSON_NAME] [PERSON_NAME]" at bounding box center [964, 225] width 175 height 32
drag, startPoint x: 1194, startPoint y: 211, endPoint x: 1096, endPoint y: 210, distance: 98.0
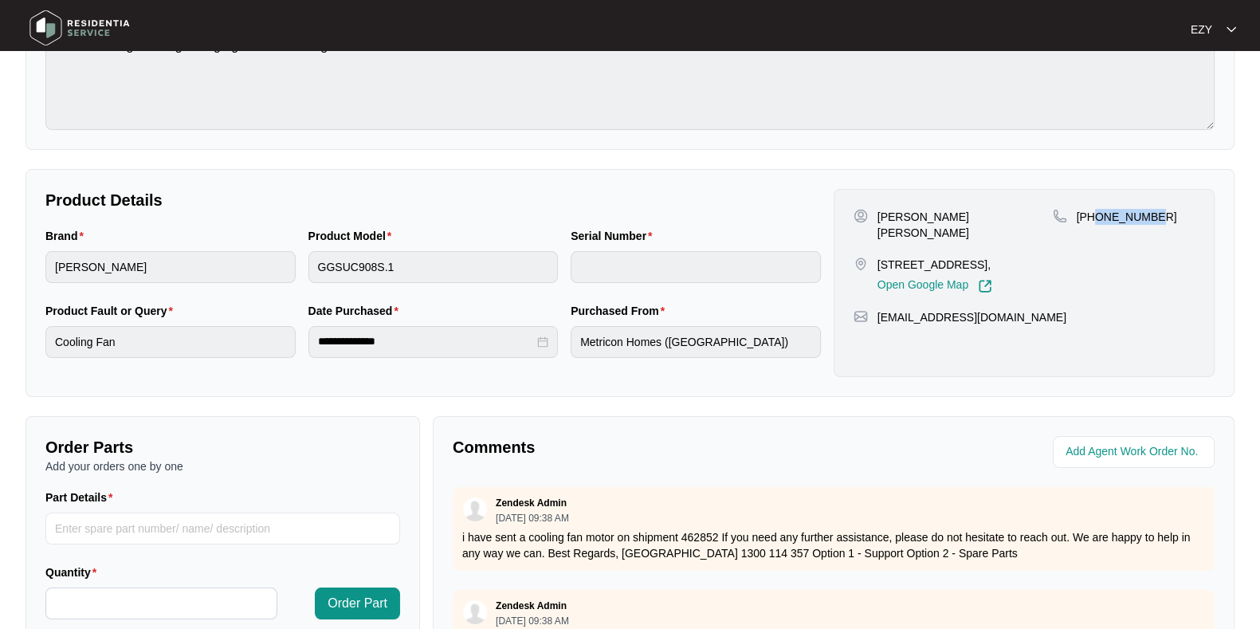
click at [1096, 210] on div "[PHONE_NUMBER]" at bounding box center [1124, 217] width 142 height 16
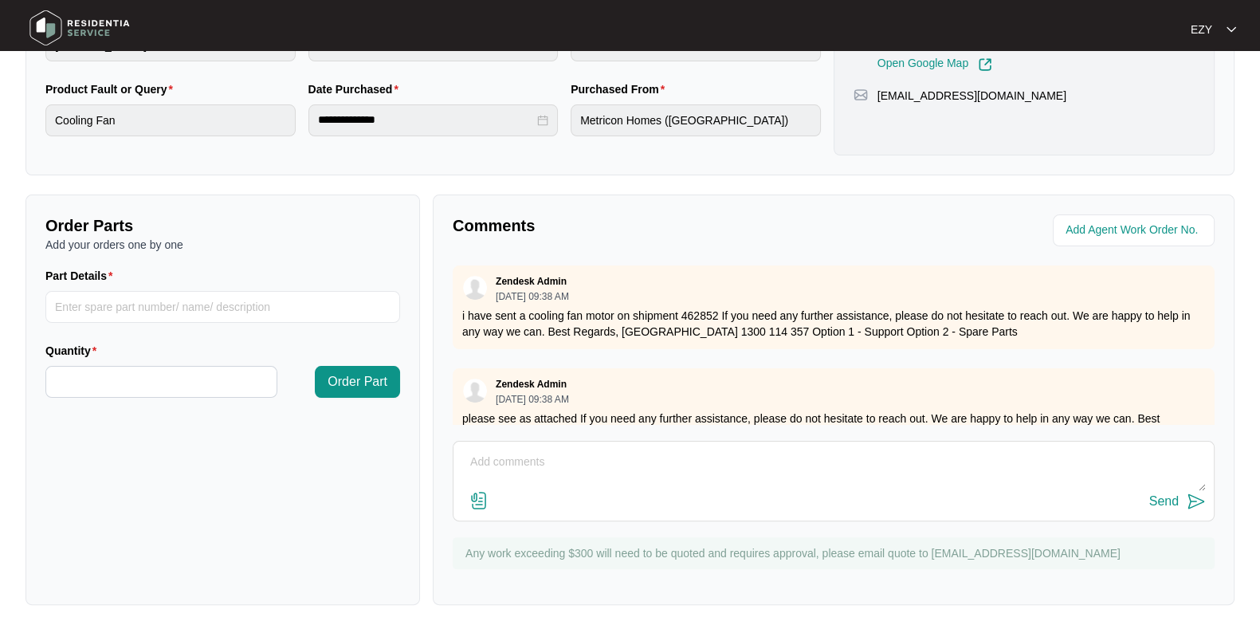
scroll to position [93, 0]
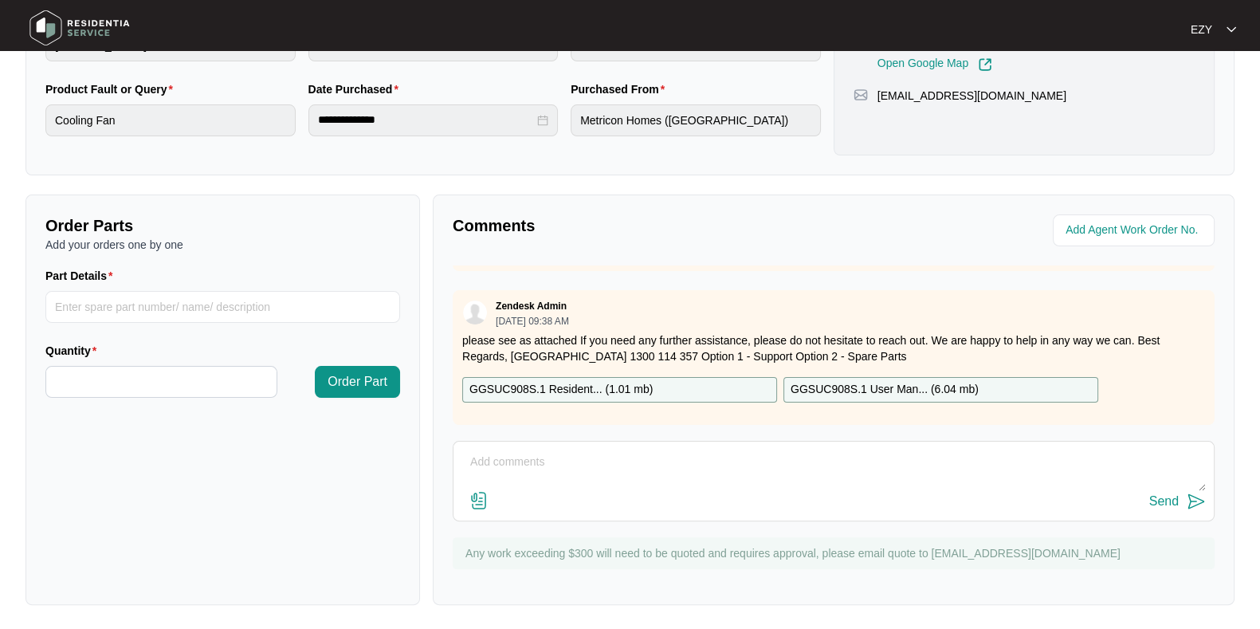
click at [630, 381] on p "GGSUC908S.1 Resident... ( 1.01 mb )" at bounding box center [560, 390] width 183 height 18
click at [861, 381] on p "GGSUC908S.1 User Man... ( 6.04 mb )" at bounding box center [884, 390] width 188 height 18
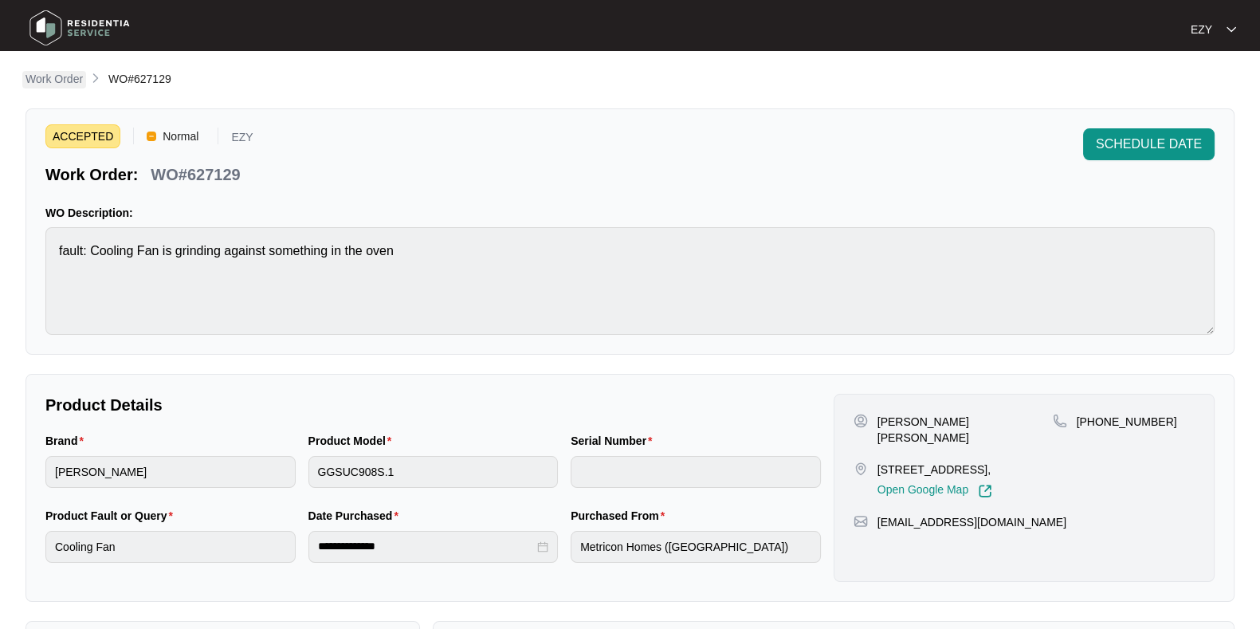
click at [73, 76] on p "Work Order" at bounding box center [53, 79] width 57 height 16
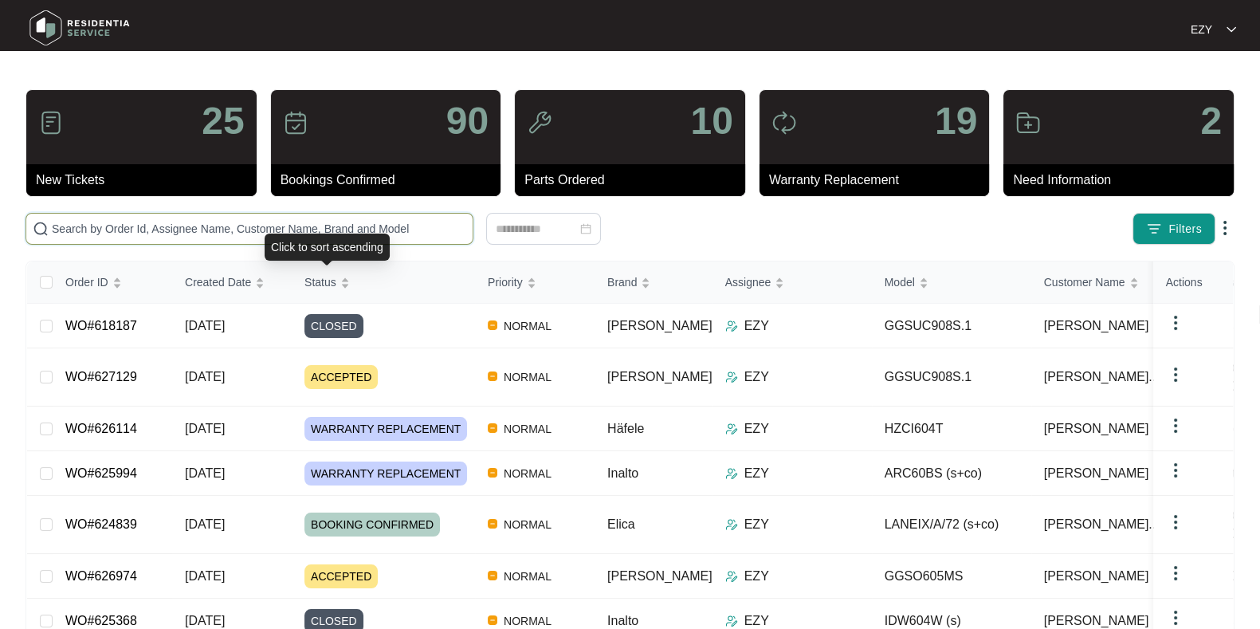
click at [346, 233] on input "text" at bounding box center [259, 229] width 414 height 18
paste input "626484"
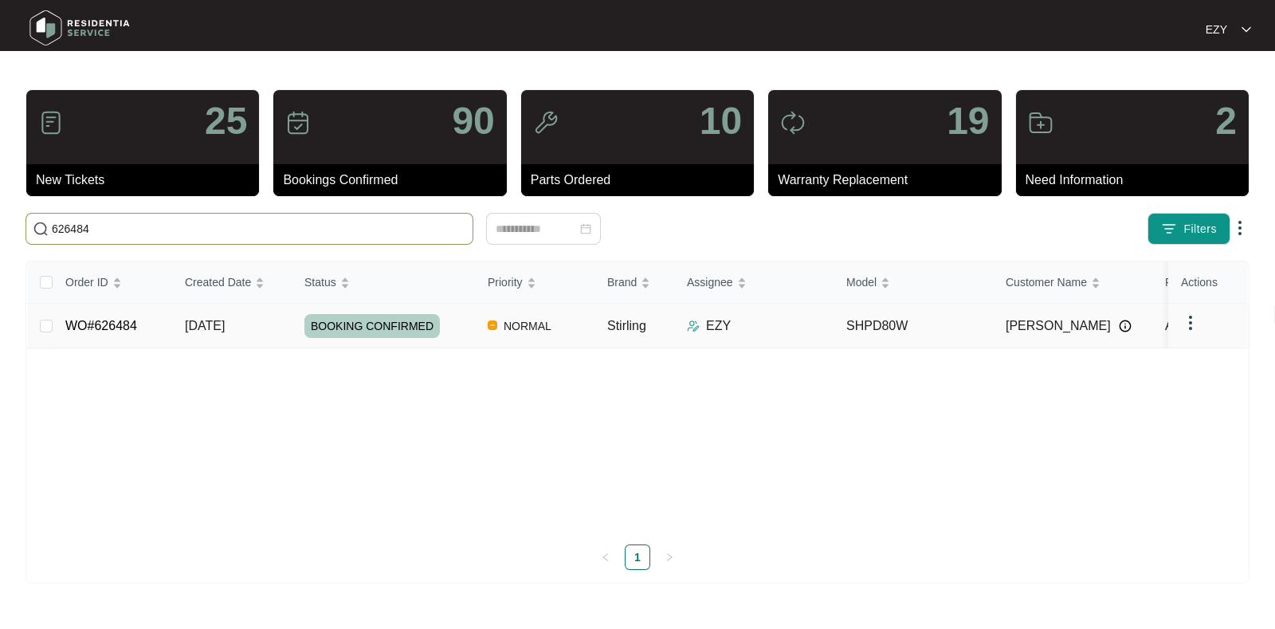
type input "626484"
click at [465, 324] on div "BOOKING CONFIRMED" at bounding box center [389, 326] width 171 height 24
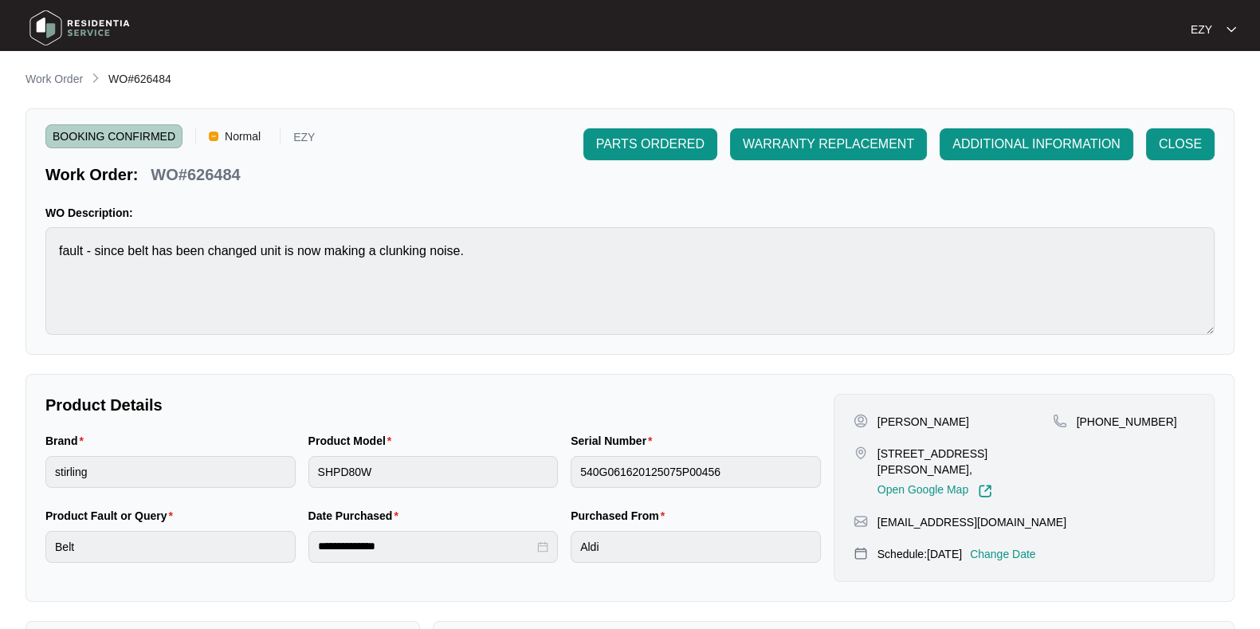
scroll to position [426, 0]
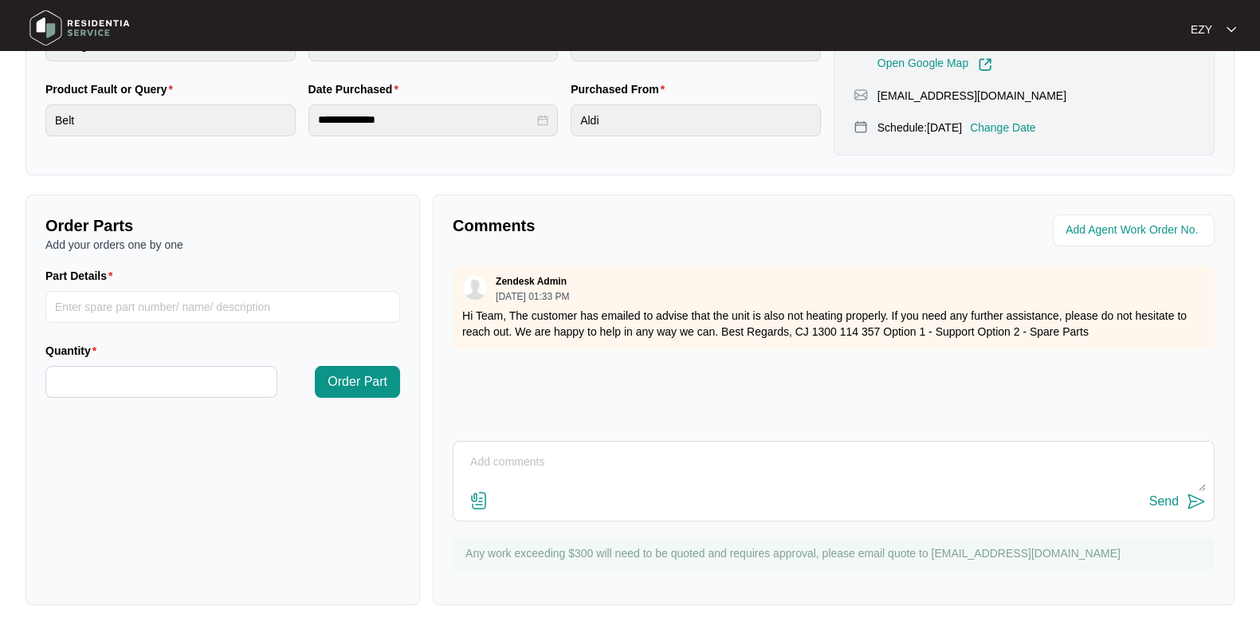
click at [590, 457] on textarea at bounding box center [833, 469] width 744 height 41
click at [622, 457] on textarea "Hi team our technician re-atteneded this job [DATE]" at bounding box center [833, 469] width 744 height 41
click at [725, 464] on textarea "Hi team our technician re-attended this job [DATE]" at bounding box center [833, 469] width 744 height 41
paste textarea "Re-attened job, machine was not making clunking noises, it was working fine for…"
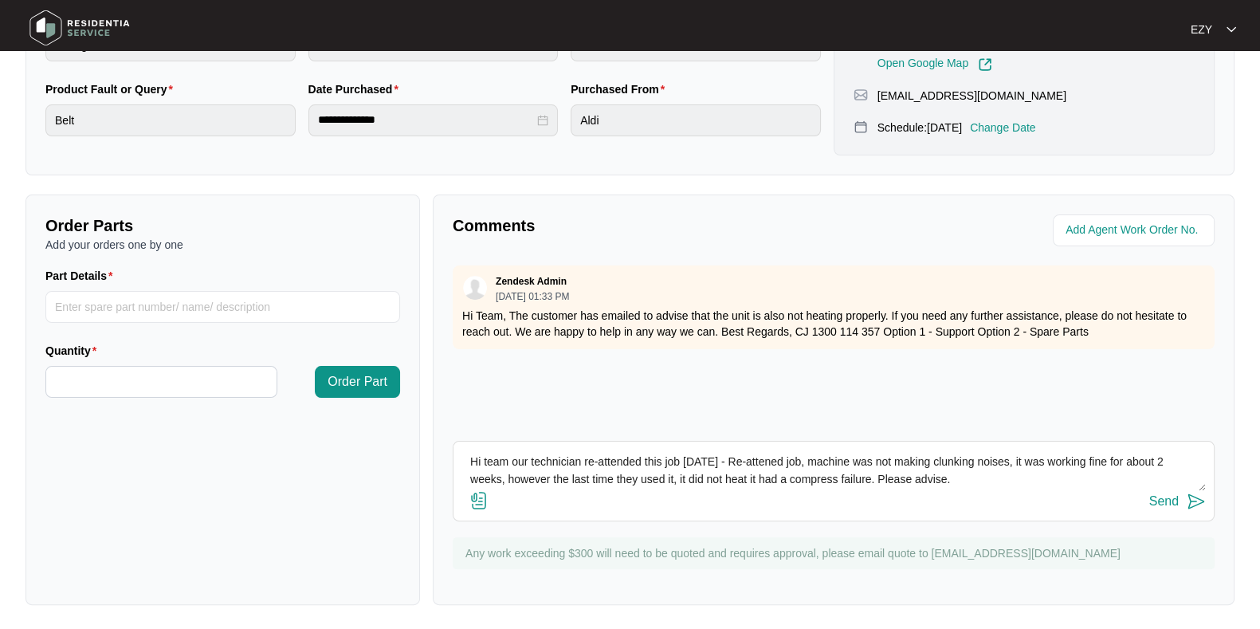
scroll to position [0, 0]
click at [758, 458] on textarea "Hi team our technician re-attended this job [DATE] - Re-attened job, machine wa…" at bounding box center [833, 469] width 744 height 41
click at [804, 457] on textarea "Hi team our technician re-attended this job [DATE] - Re-attended job, machine w…" at bounding box center [833, 469] width 744 height 41
click at [960, 457] on textarea "Hi team our technician re-attended this job [DATE] - Re-attended job, machine w…" at bounding box center [833, 469] width 744 height 41
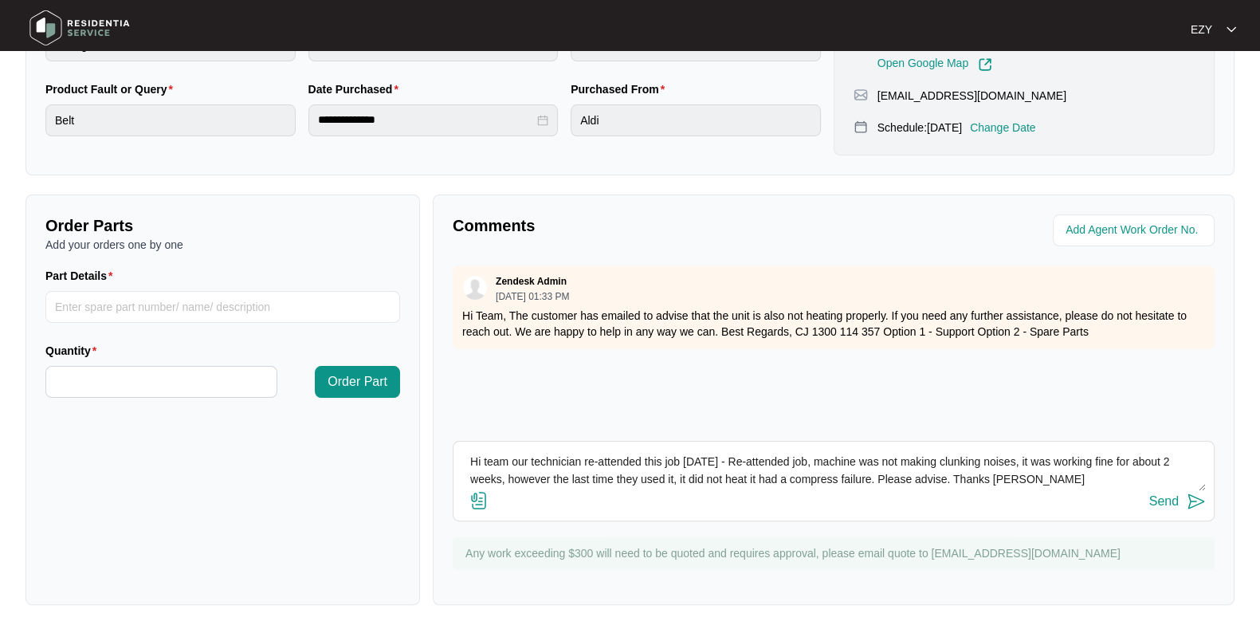
scroll to position [426, 0]
click at [839, 480] on textarea "Hi team our technician re-attended this job [DATE] - Re-attended job, machine w…" at bounding box center [833, 470] width 744 height 41
click at [803, 481] on textarea "Hi team our technician re-attended this job [DATE] - Re-attended job, machine w…" at bounding box center [833, 470] width 744 height 41
click at [761, 461] on textarea "Hi team our technician re-attended this job [DATE] - Re-attended job, machine w…" at bounding box center [833, 470] width 744 height 41
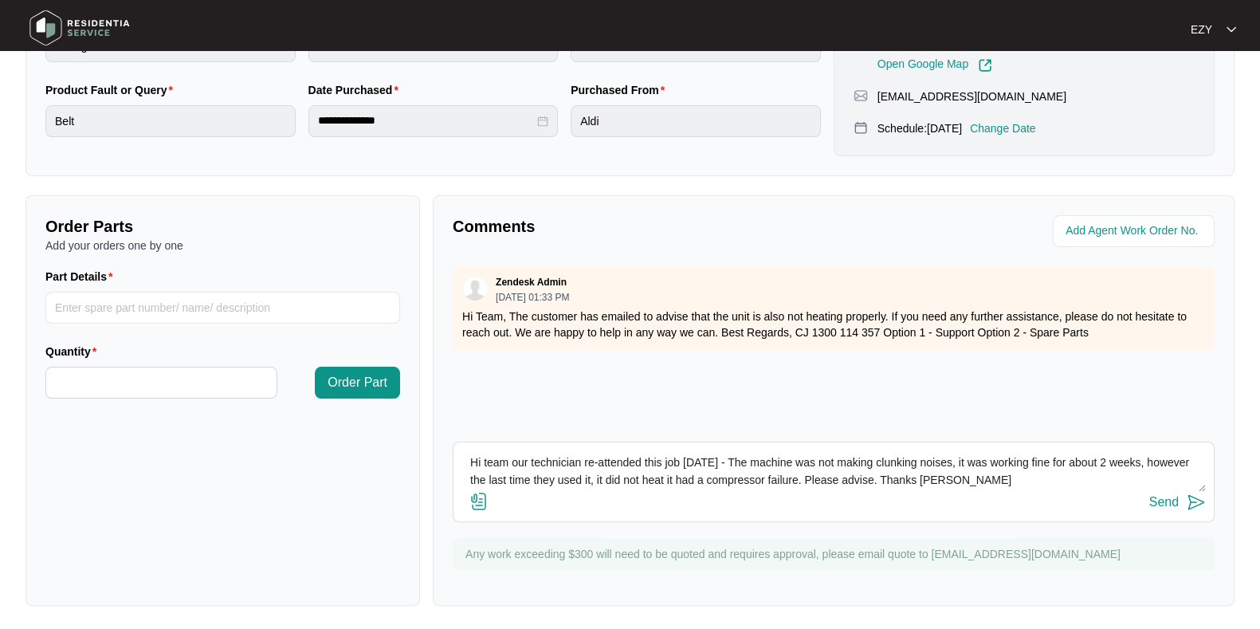
type textarea "Hi team our technician re-attended this job [DATE] - The machine was not making…"
click at [1177, 501] on div "Send" at bounding box center [1163, 502] width 29 height 14
